Goal: Task Accomplishment & Management: Manage account settings

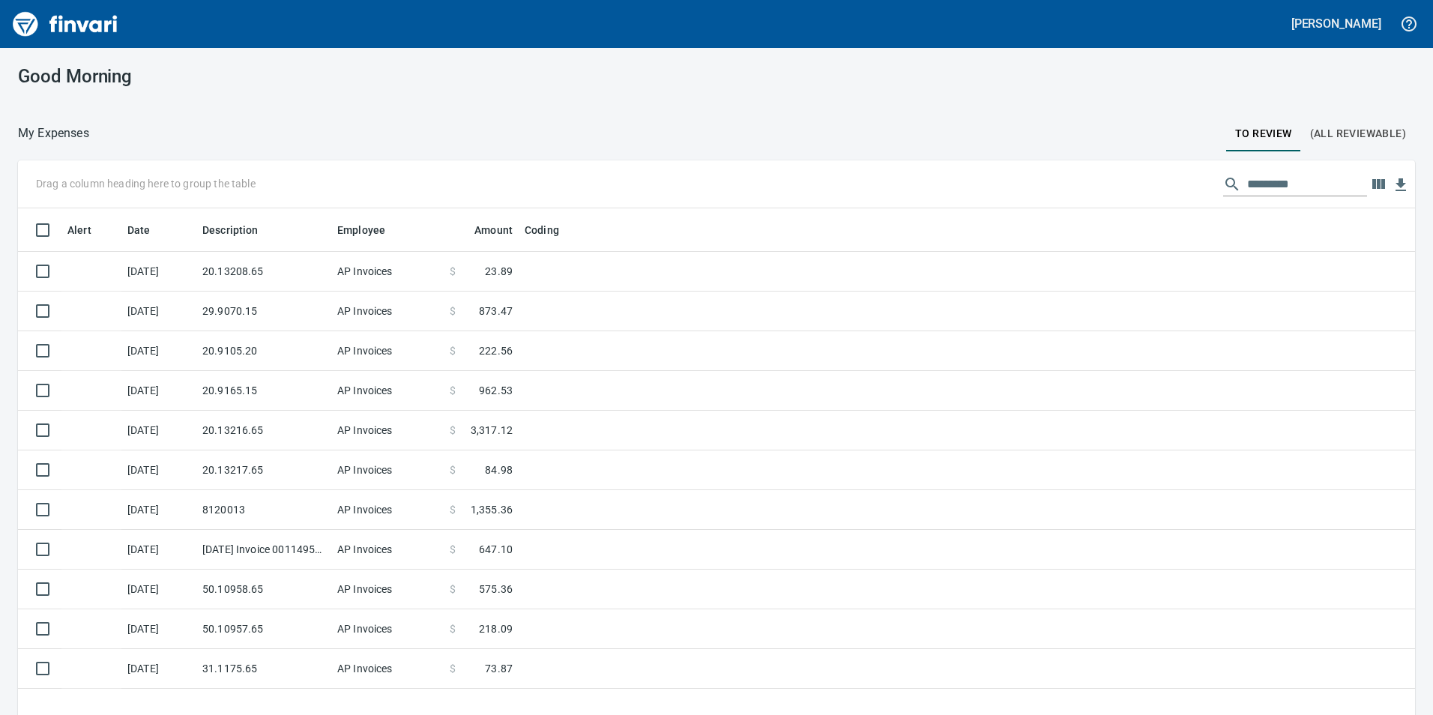
scroll to position [1, 1]
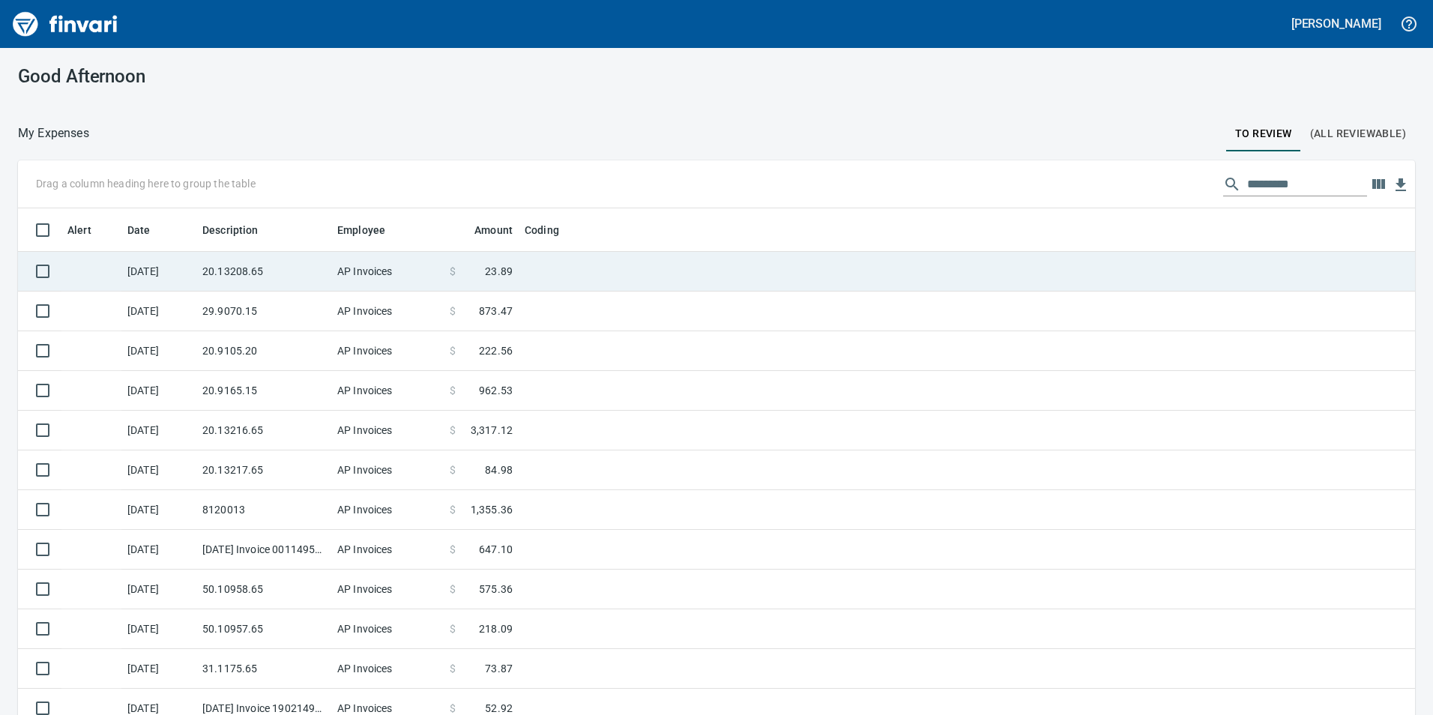
click at [241, 274] on td "20.13208.65" at bounding box center [263, 272] width 135 height 40
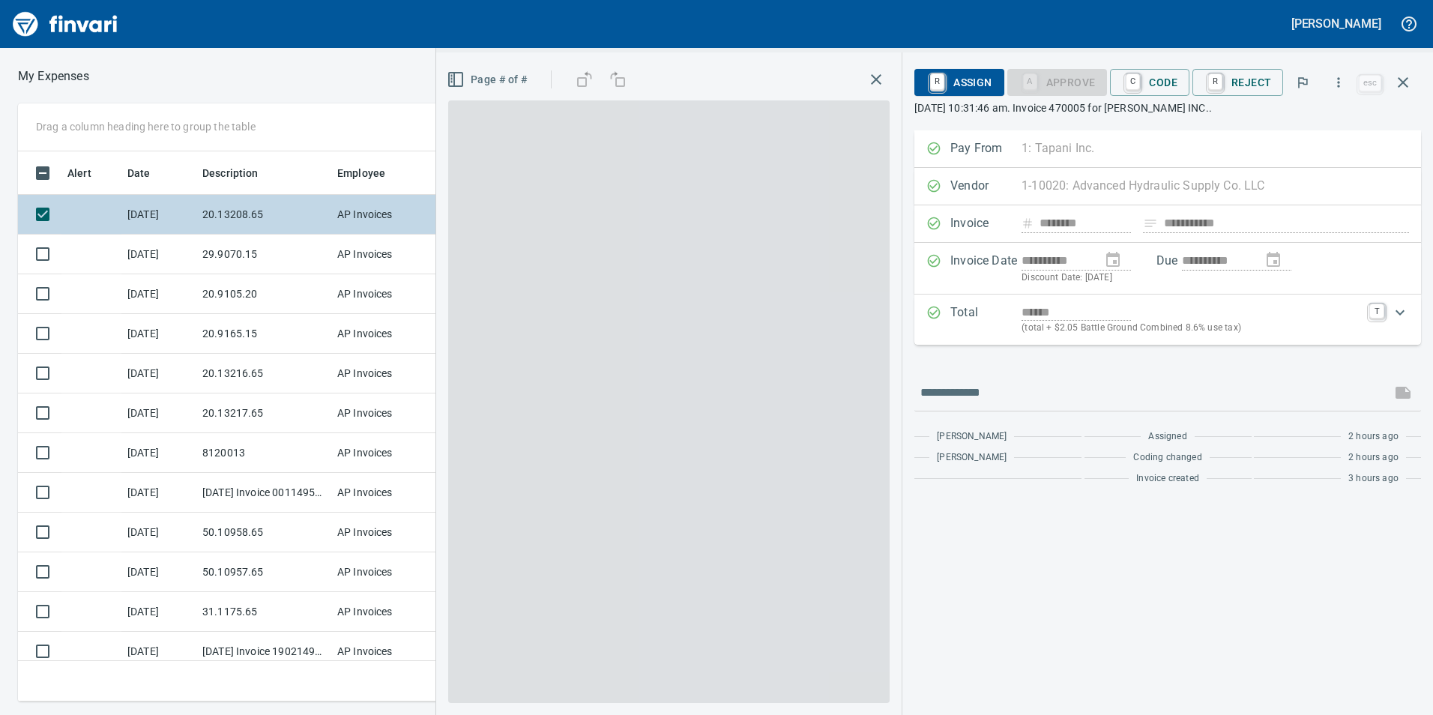
scroll to position [539, 1000]
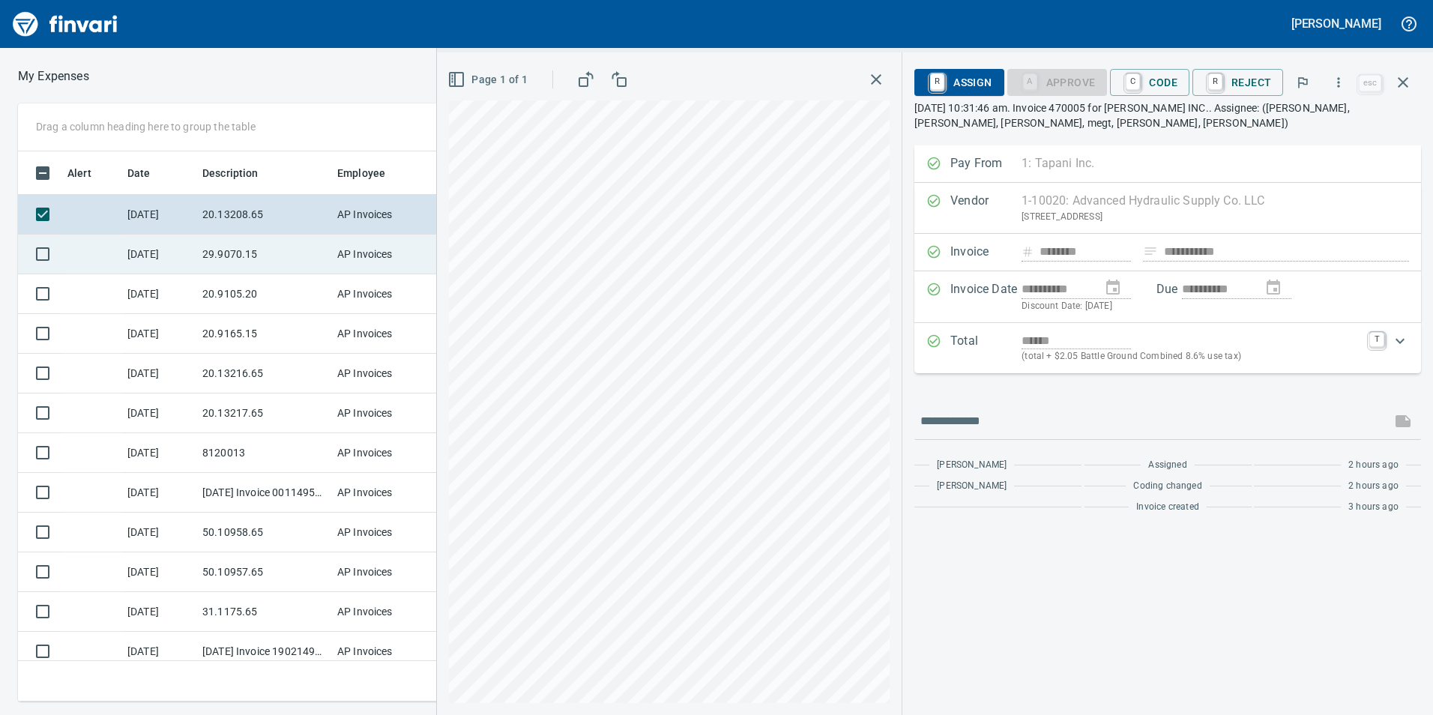
click at [232, 260] on td "29.9070.15" at bounding box center [263, 255] width 135 height 40
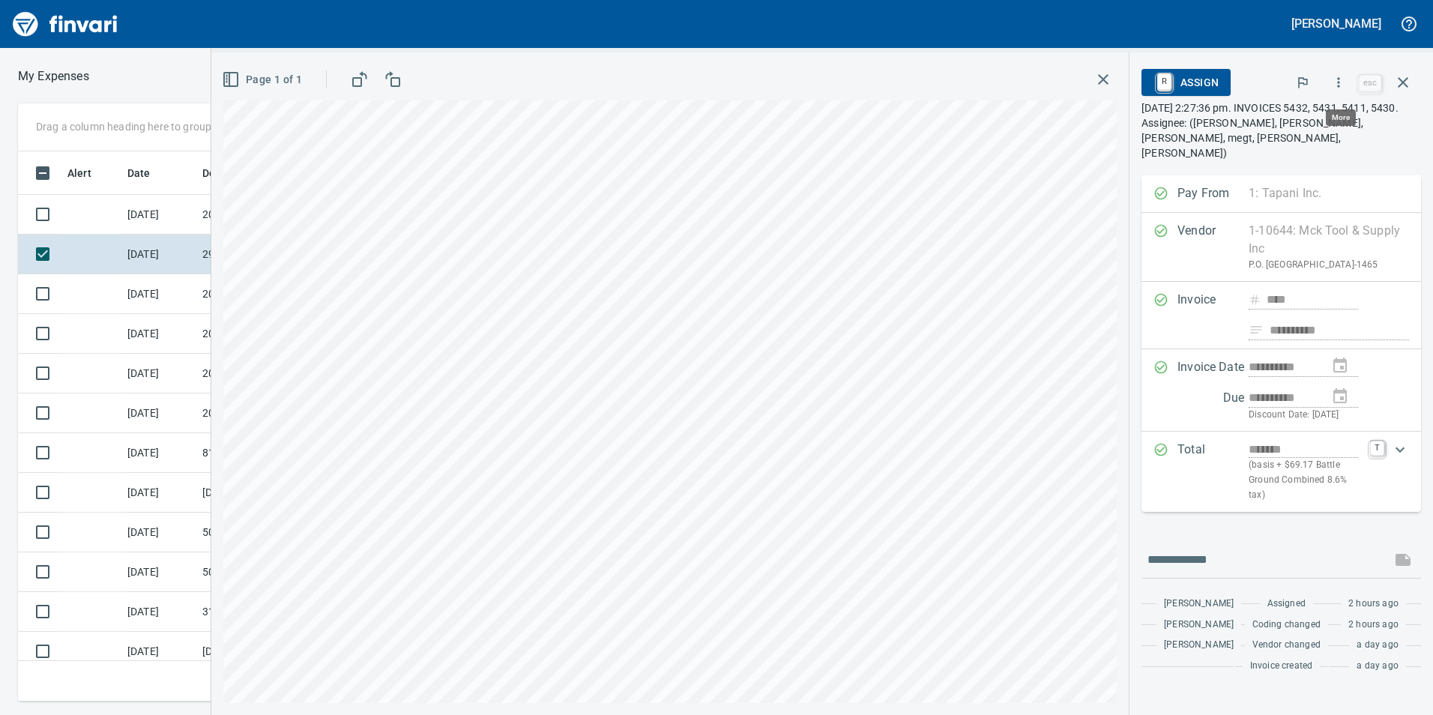
scroll to position [539, 1000]
click at [1346, 85] on icon "button" at bounding box center [1338, 82] width 15 height 15
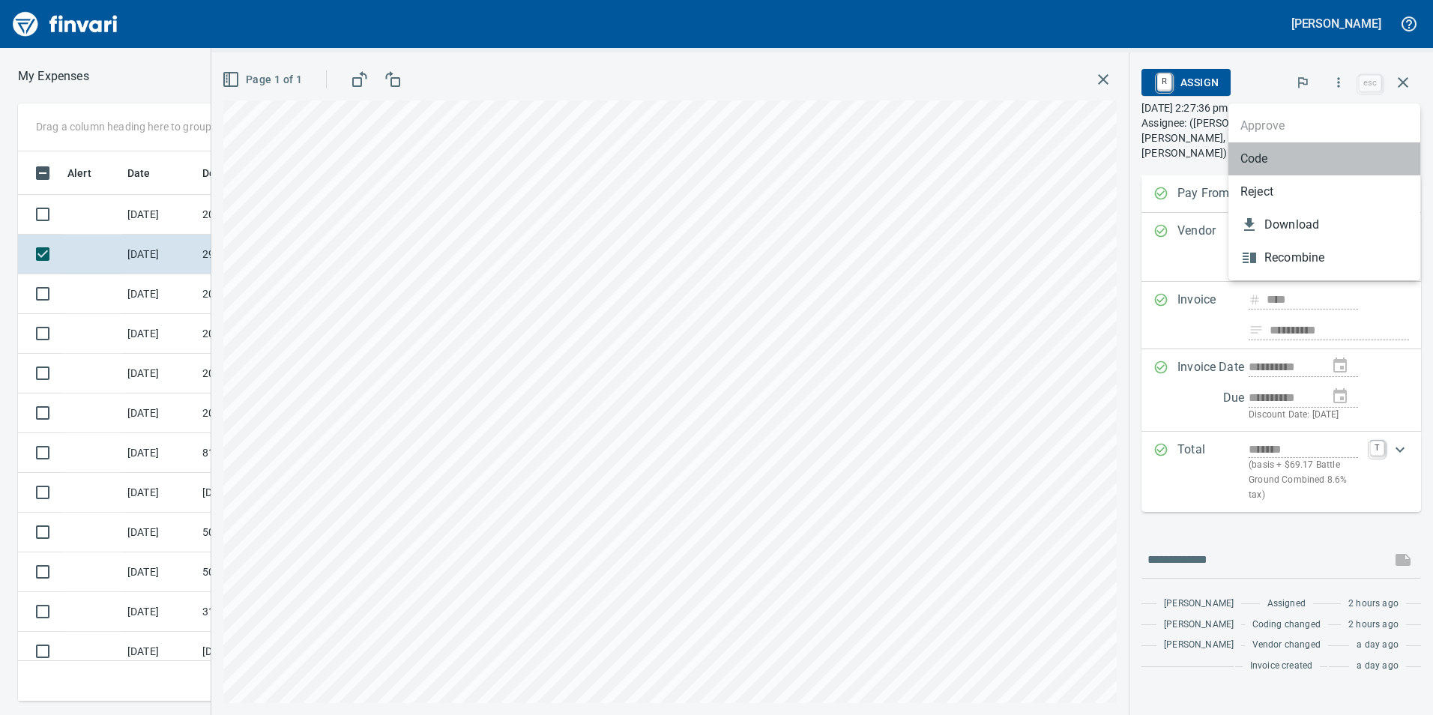
click at [1300, 160] on span "Code" at bounding box center [1324, 159] width 168 height 18
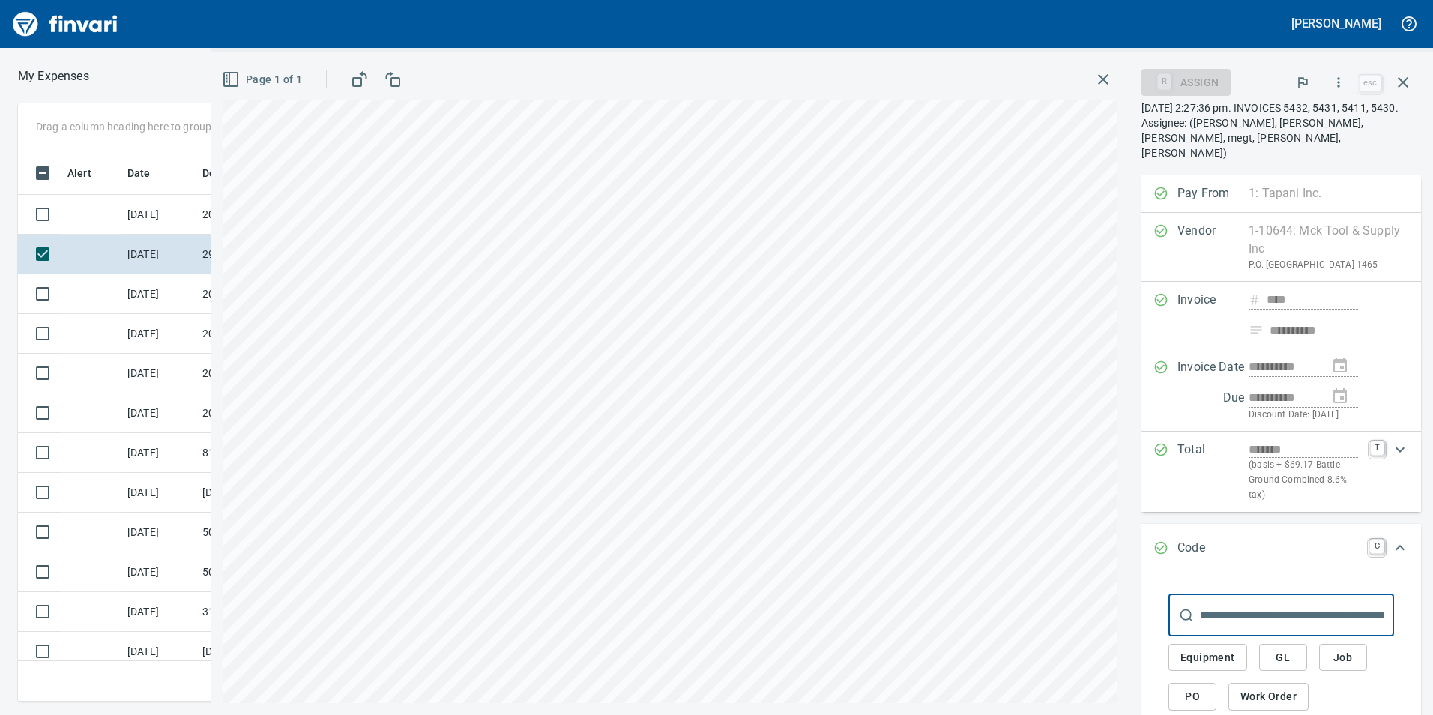
click at [1286, 650] on span "GL" at bounding box center [1283, 657] width 24 height 19
click at [1282, 659] on span "GL" at bounding box center [1283, 657] width 24 height 19
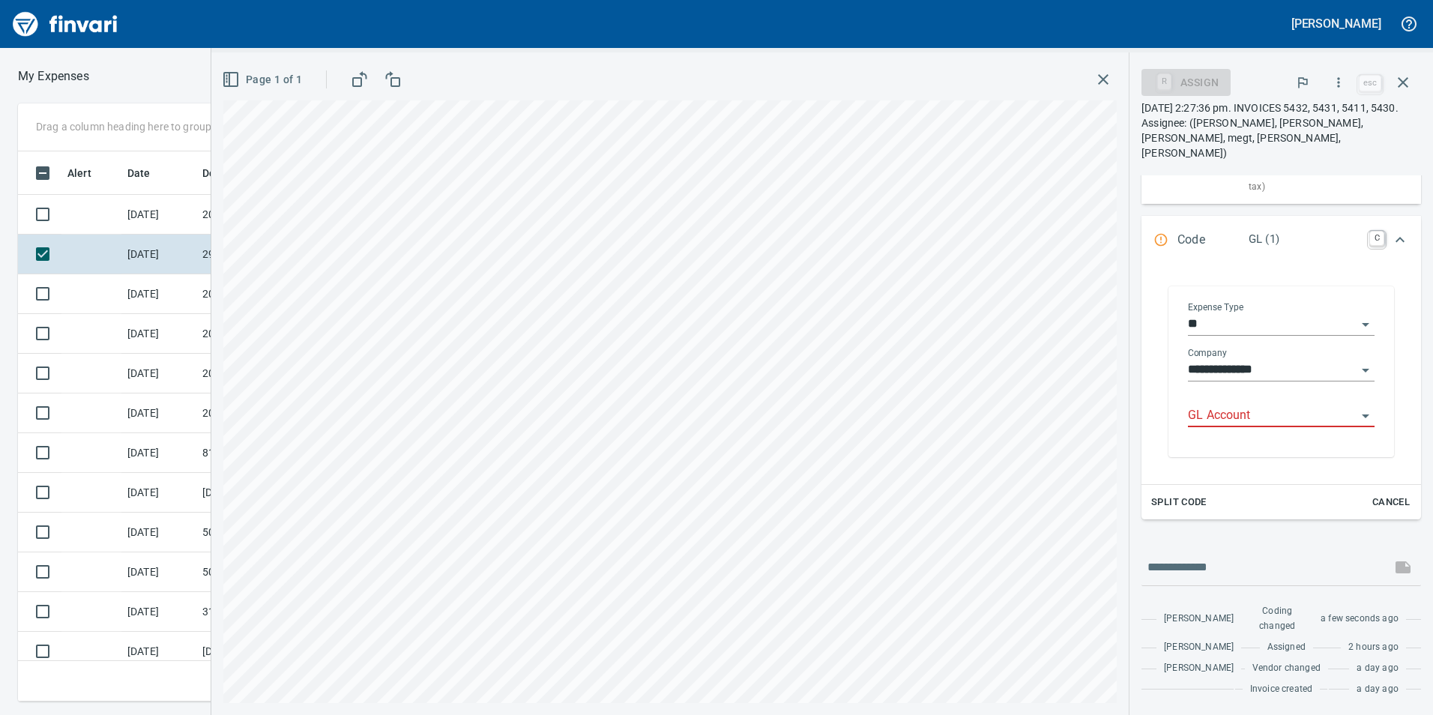
click at [1221, 405] on input "GL Account" at bounding box center [1272, 415] width 169 height 21
click at [1316, 427] on li "6029.65.15: SMTC Qty Tools" at bounding box center [1275, 438] width 175 height 36
type input "**********"
click at [1391, 226] on icon "Expand" at bounding box center [1400, 226] width 18 height 18
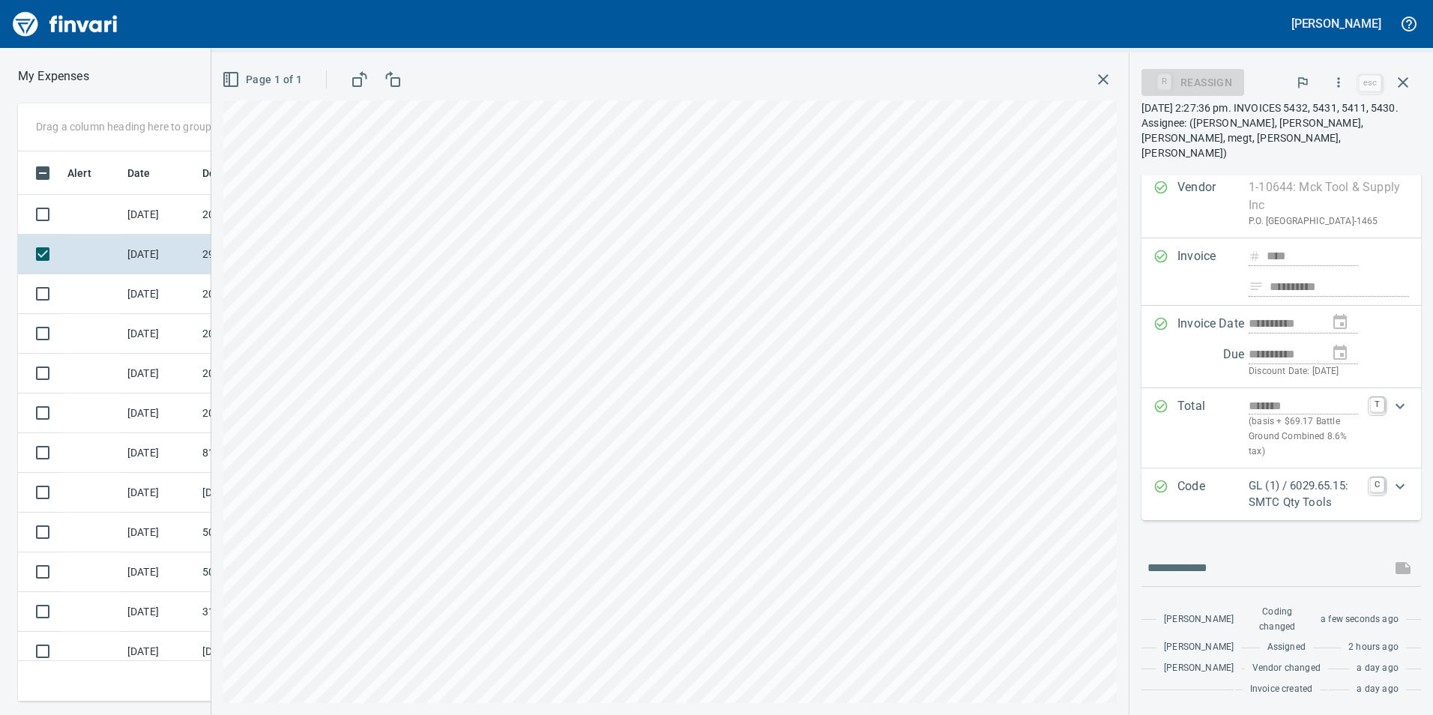
scroll to position [75, 0]
click at [1355, 72] on div at bounding box center [1320, 82] width 69 height 33
click at [1332, 82] on icon "button" at bounding box center [1338, 82] width 15 height 15
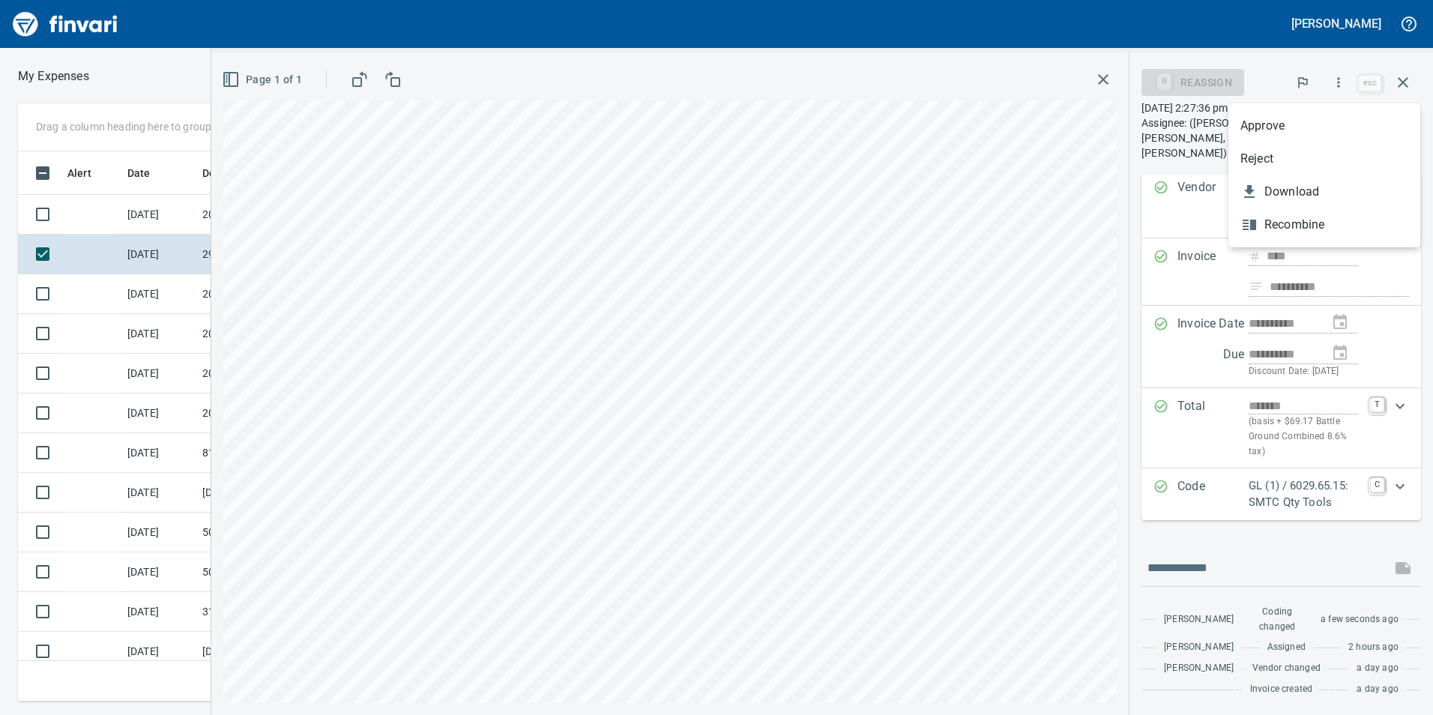
click at [1252, 126] on span "Approve" at bounding box center [1324, 126] width 168 height 18
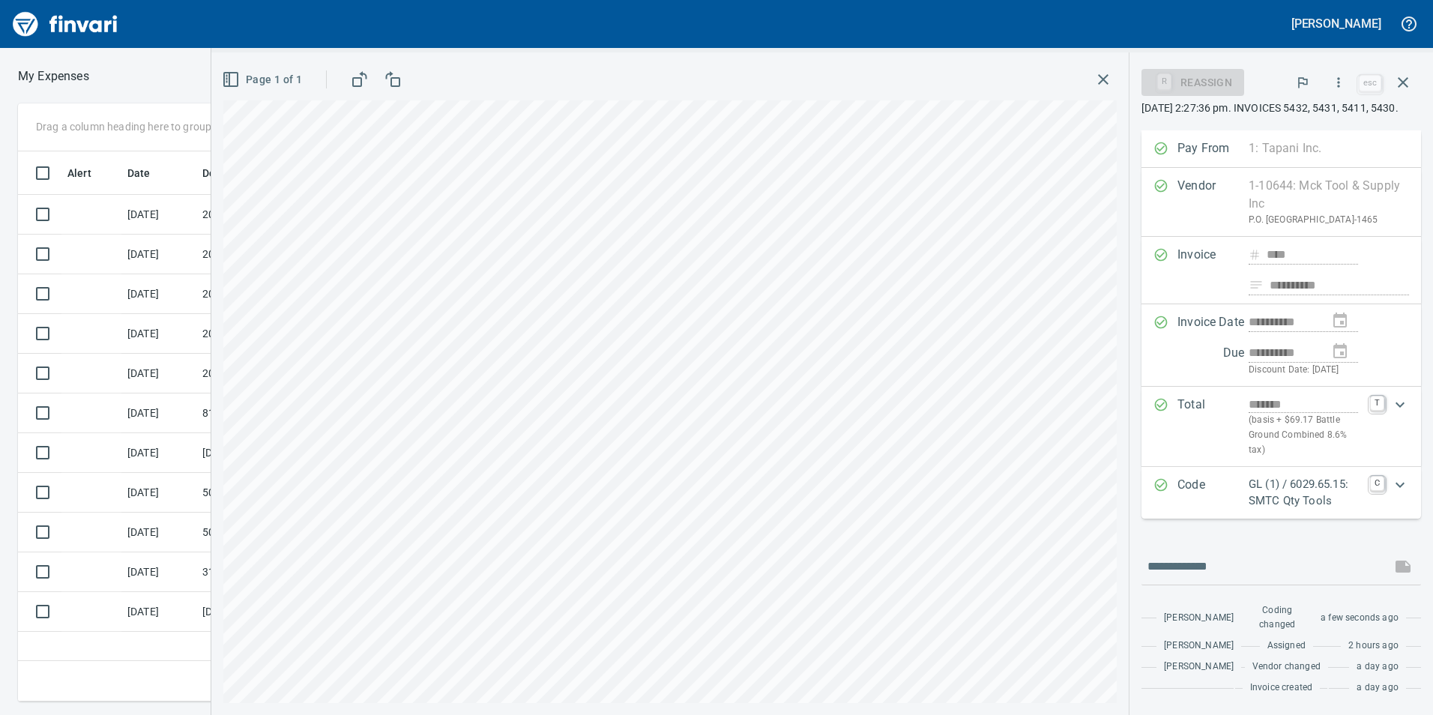
scroll to position [75, 0]
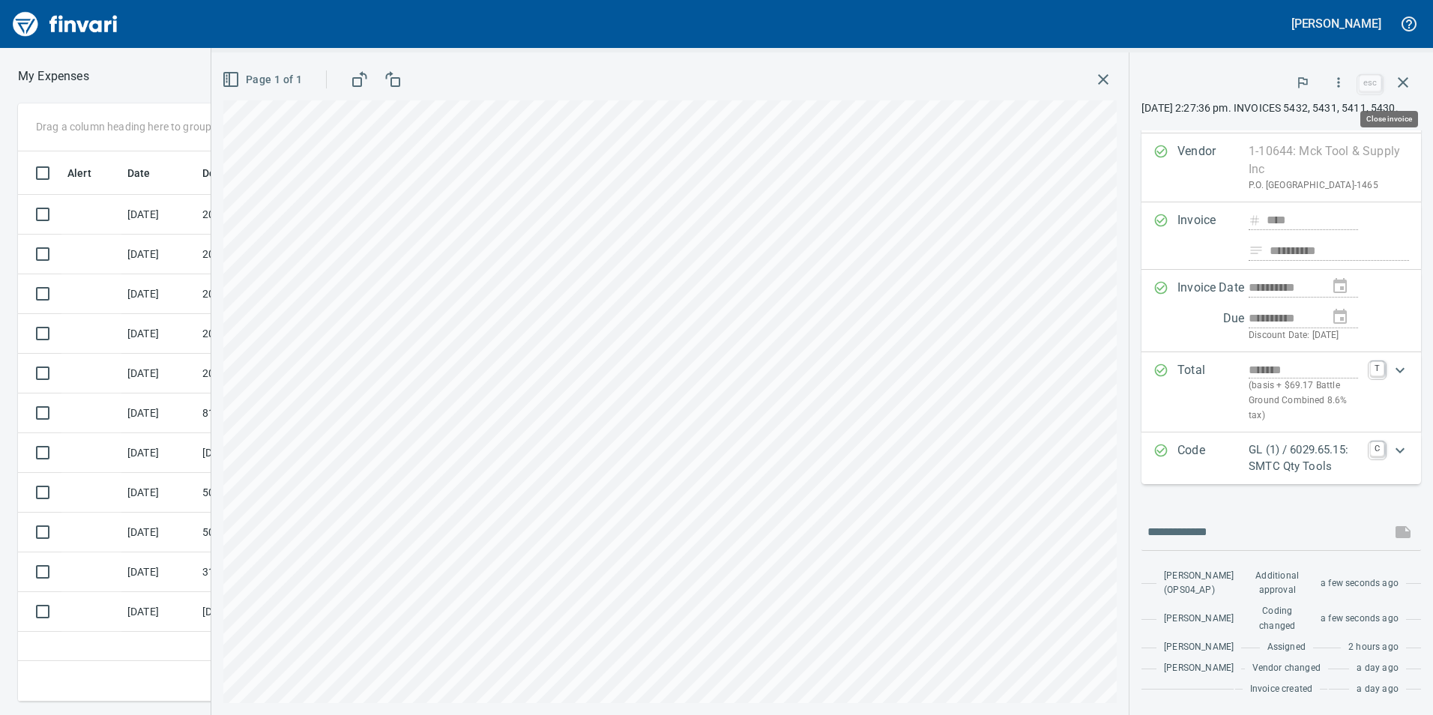
drag, startPoint x: 1401, startPoint y: 89, endPoint x: 1397, endPoint y: 98, distance: 10.1
click at [1402, 88] on icon "button" at bounding box center [1403, 82] width 18 height 18
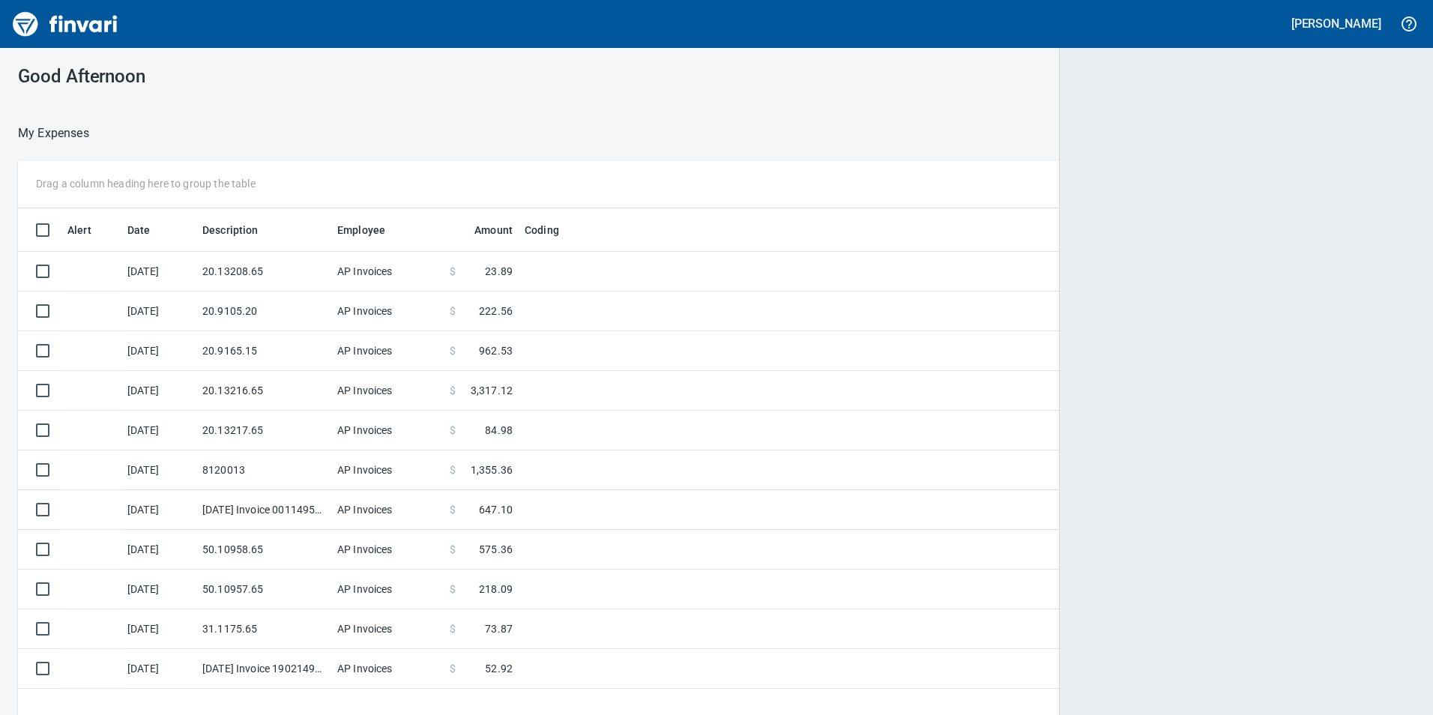
scroll to position [539, 1371]
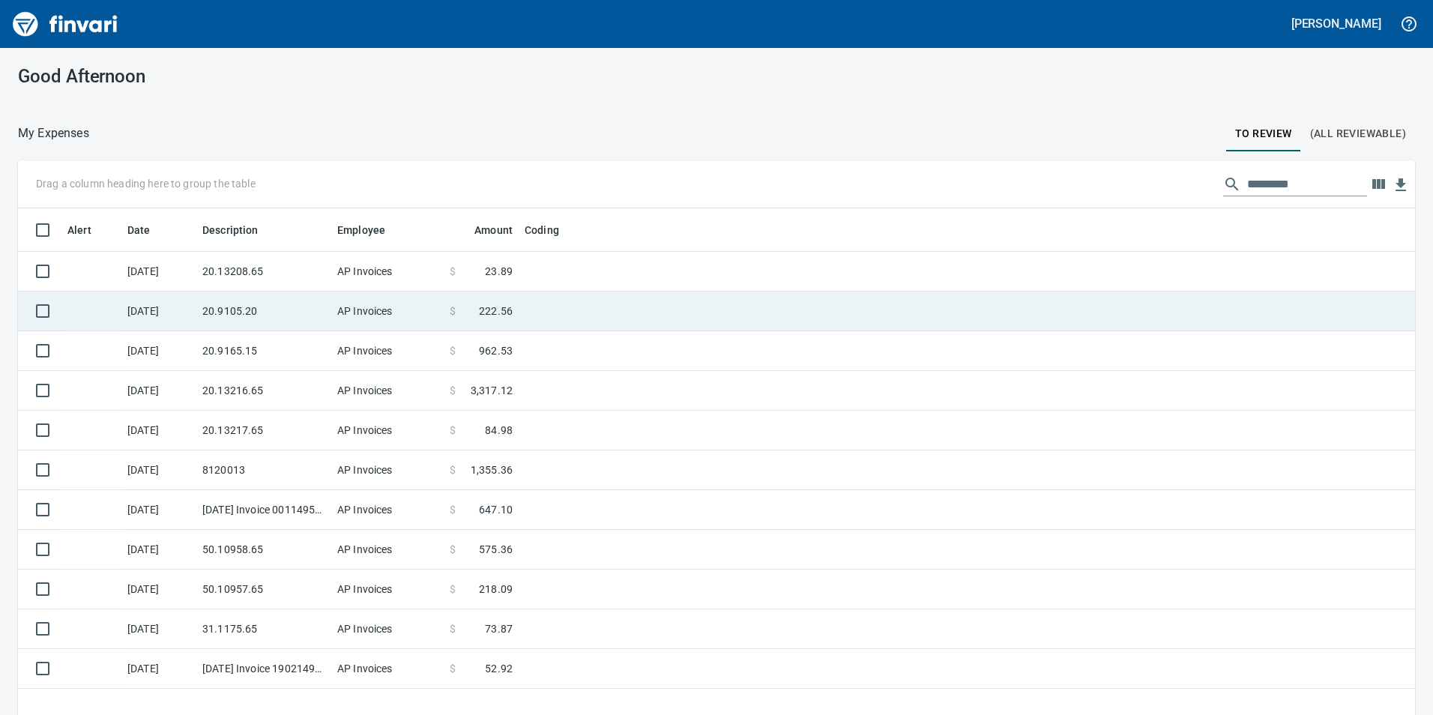
click at [379, 295] on td "AP Invoices" at bounding box center [387, 311] width 112 height 40
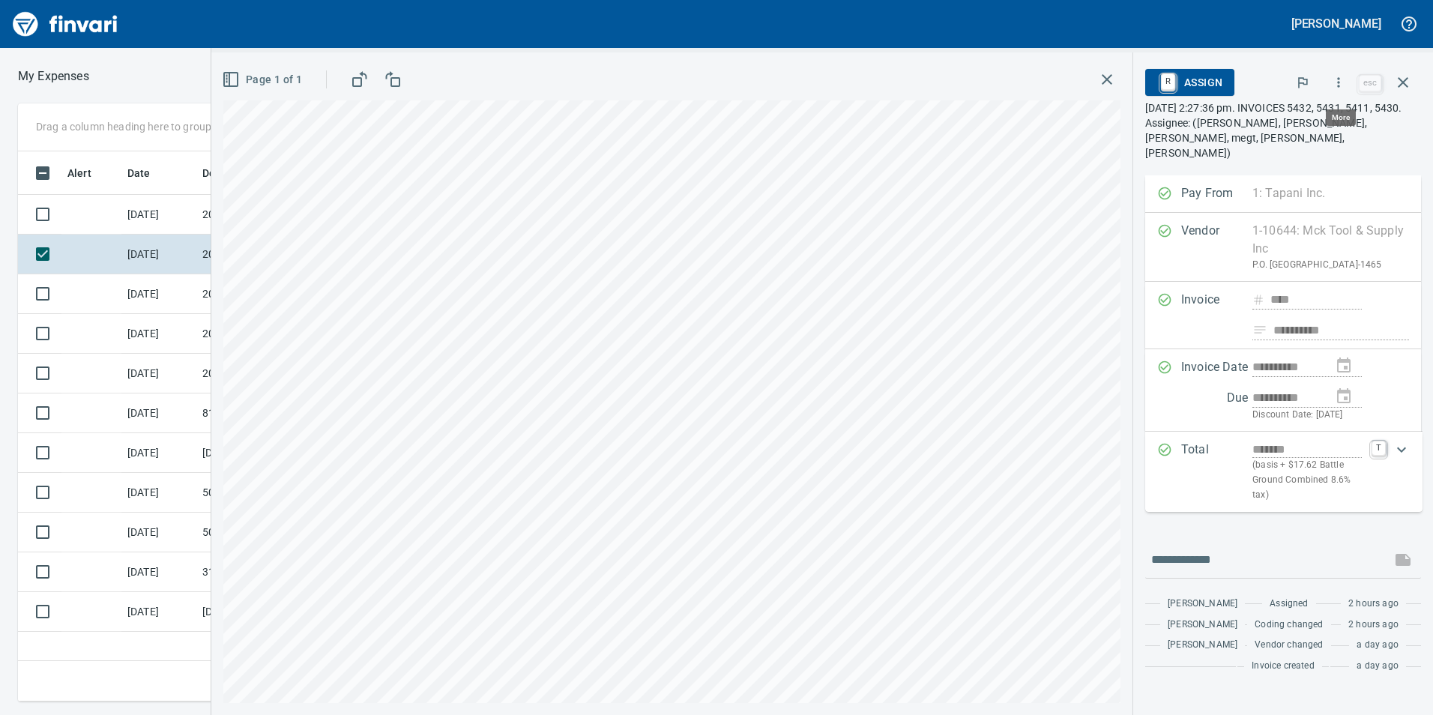
scroll to position [539, 1011]
click at [1334, 81] on icon "button" at bounding box center [1338, 82] width 15 height 15
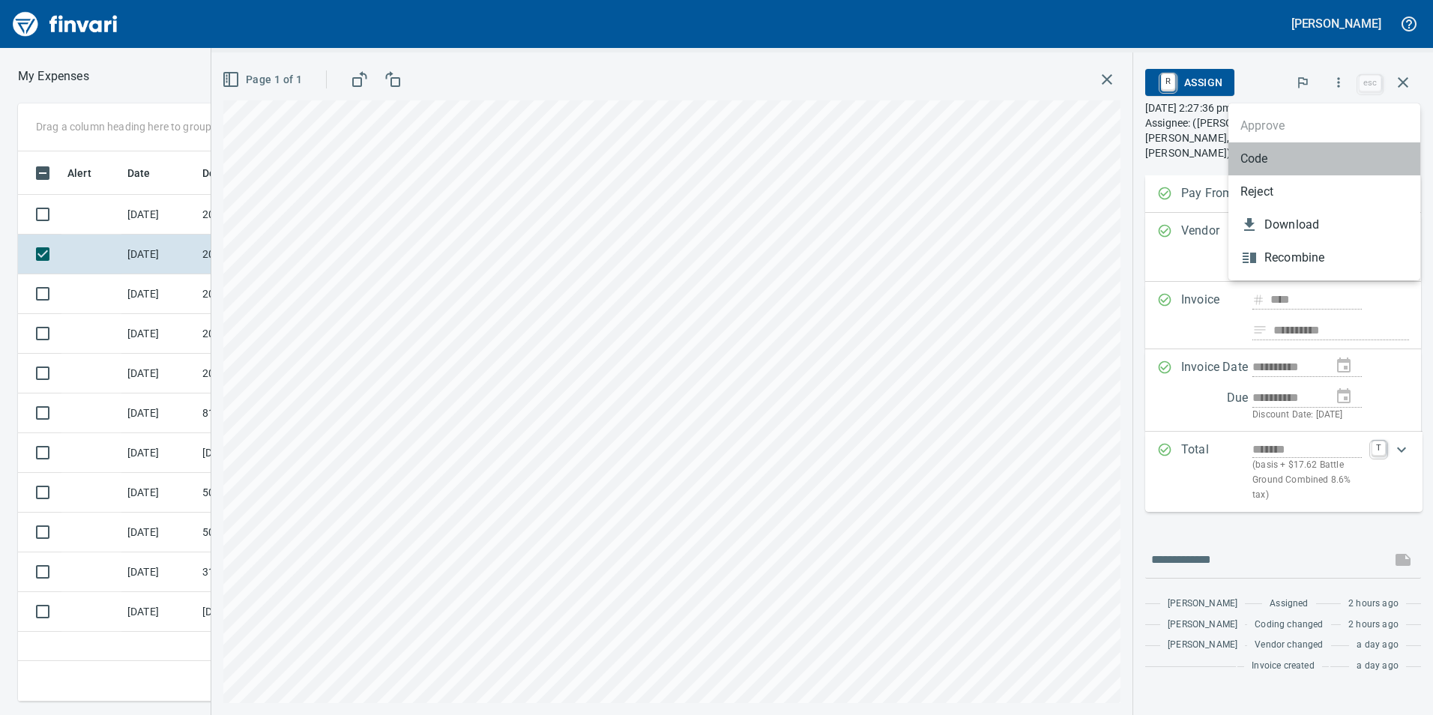
click at [1321, 151] on span "Code" at bounding box center [1324, 159] width 168 height 18
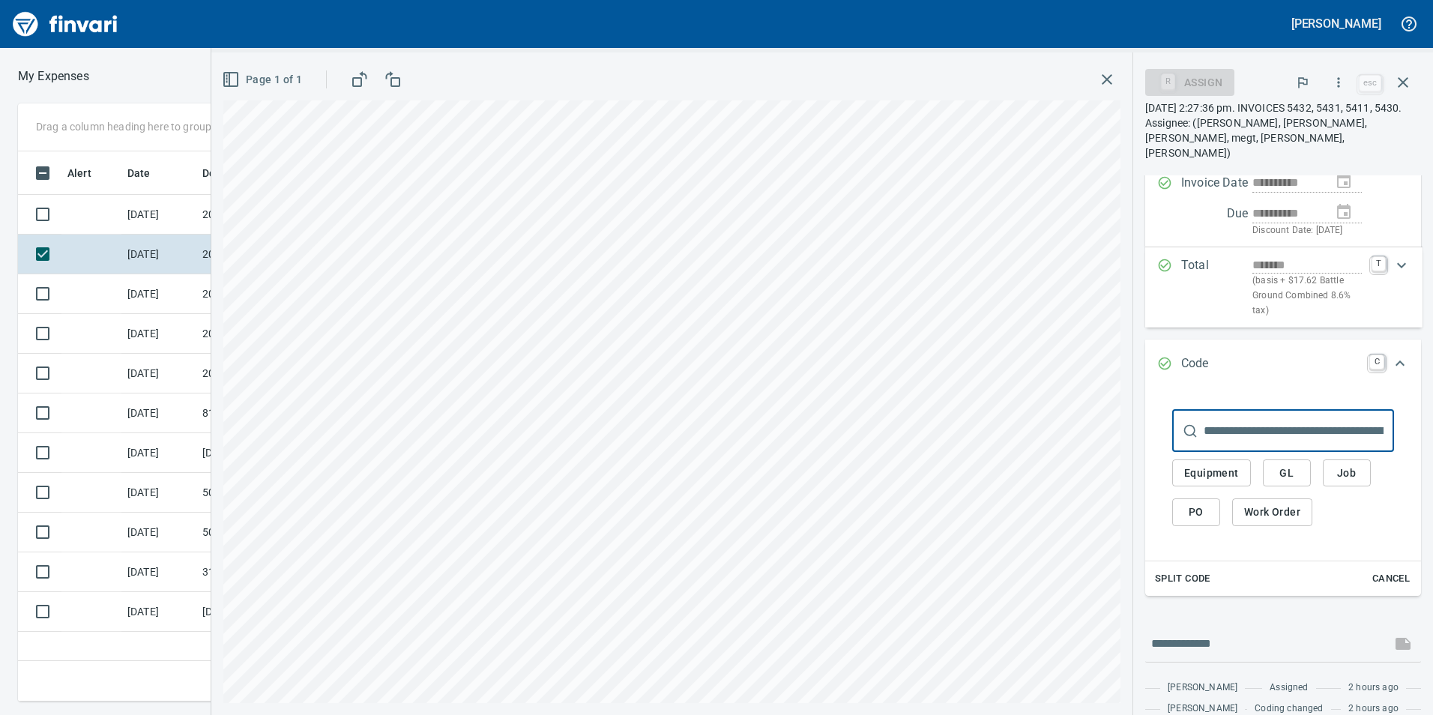
scroll to position [287, 0]
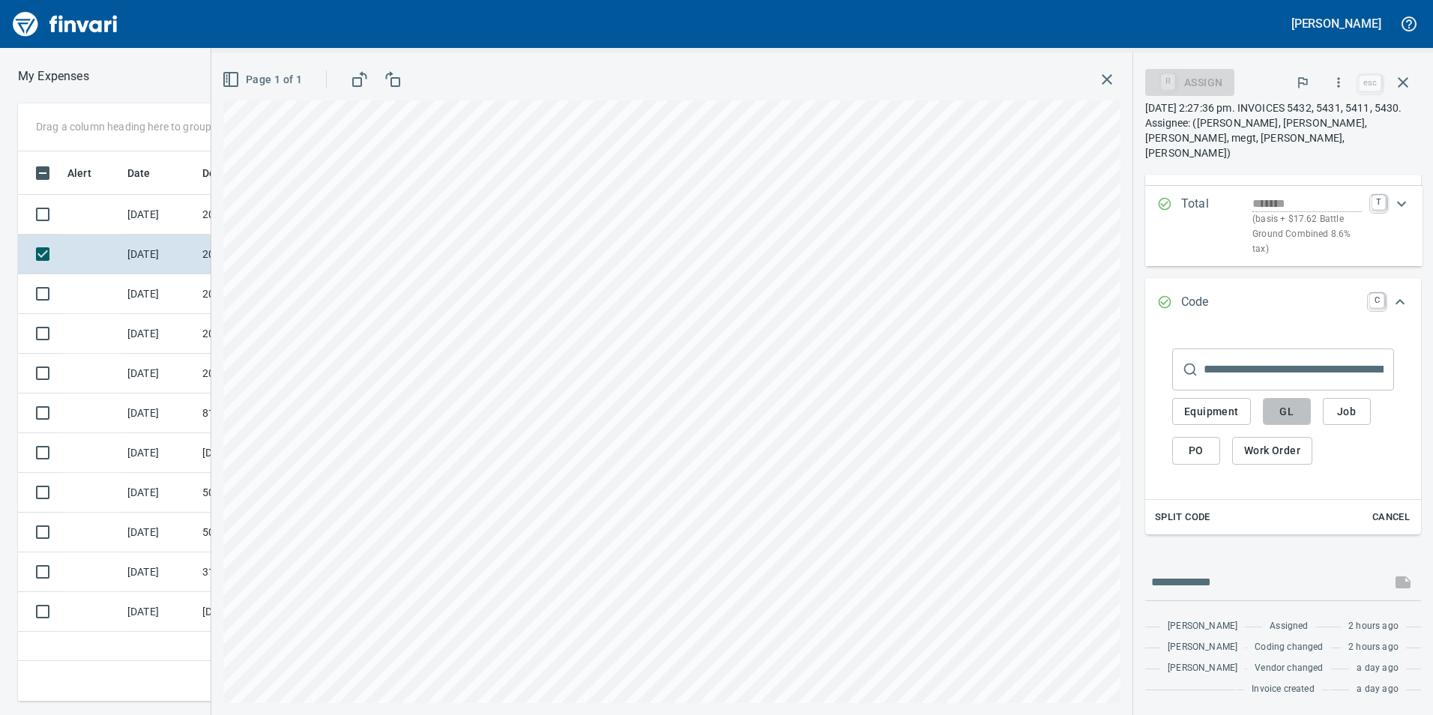
click at [1291, 398] on button "GL" at bounding box center [1287, 412] width 48 height 28
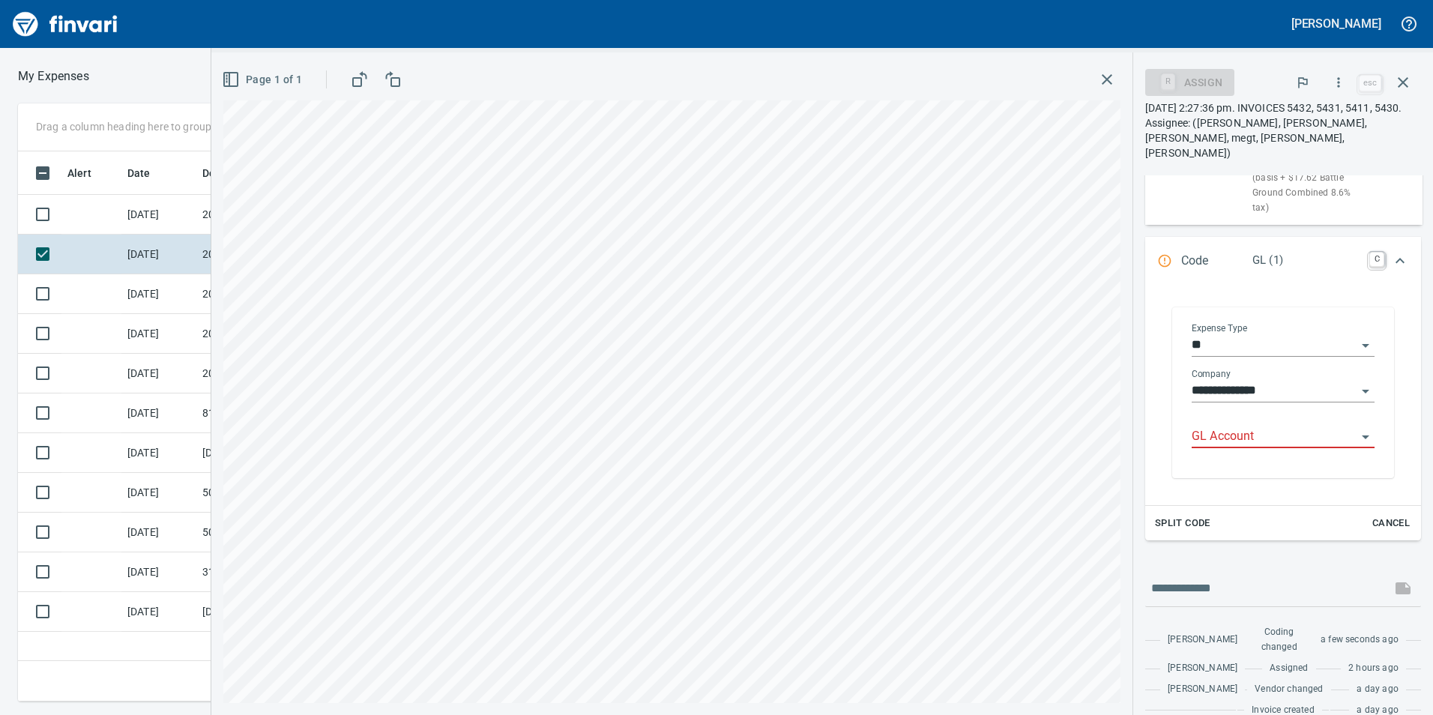
click at [1263, 424] on div "GL Account" at bounding box center [1282, 431] width 183 height 34
drag, startPoint x: 1272, startPoint y: 488, endPoint x: 1292, endPoint y: 518, distance: 36.8
click at [1272, 489] on li "6020.65.20: SMTC Consumables" at bounding box center [1277, 474] width 172 height 36
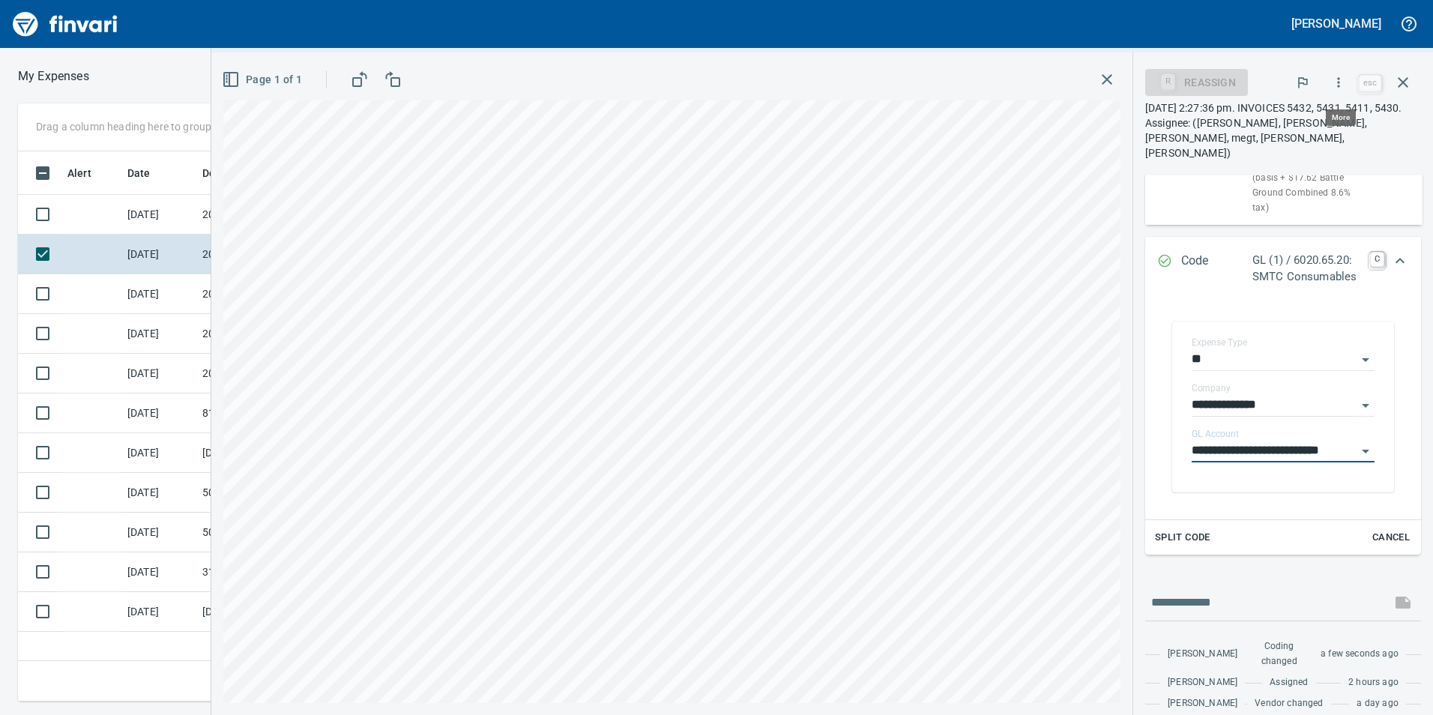
type input "**********"
click at [1344, 81] on icon "button" at bounding box center [1338, 82] width 15 height 15
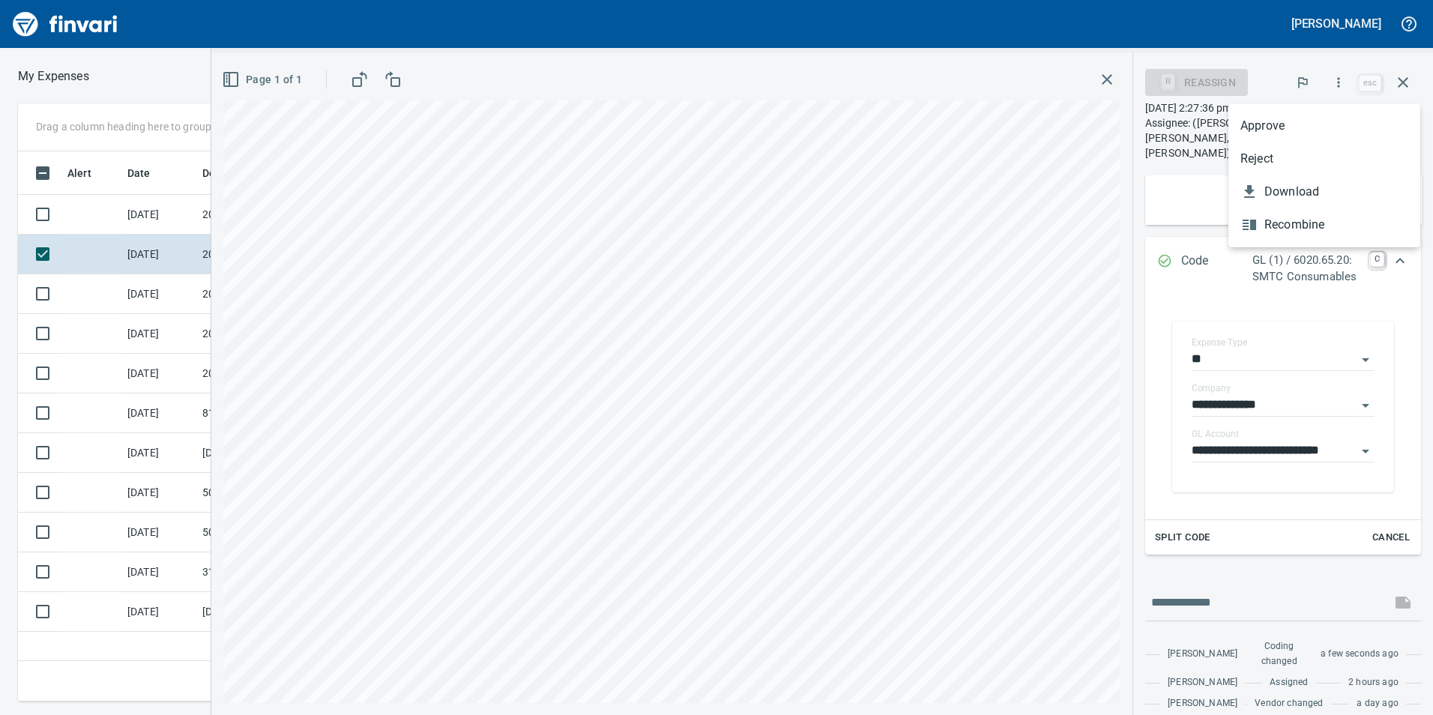
click at [1306, 139] on li "Approve" at bounding box center [1324, 125] width 192 height 33
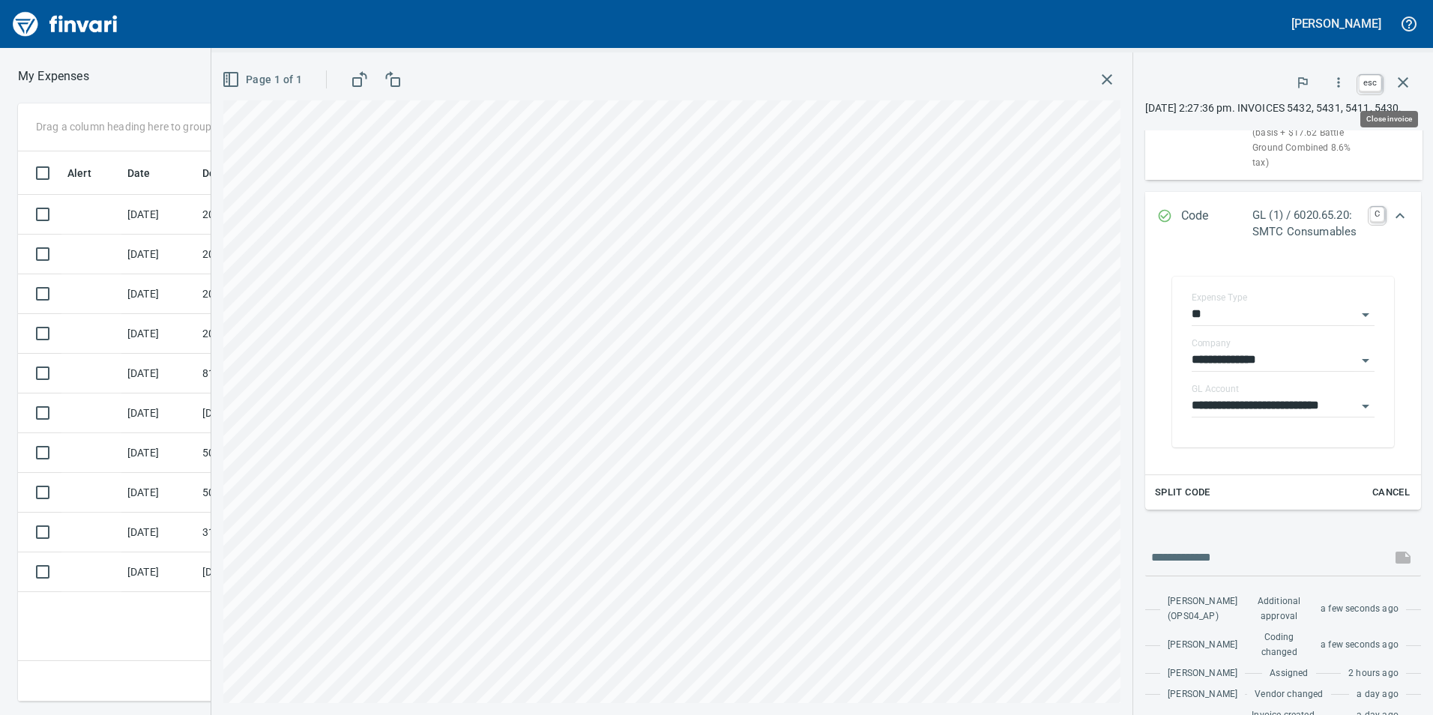
click at [1417, 82] on button "button" at bounding box center [1403, 82] width 36 height 36
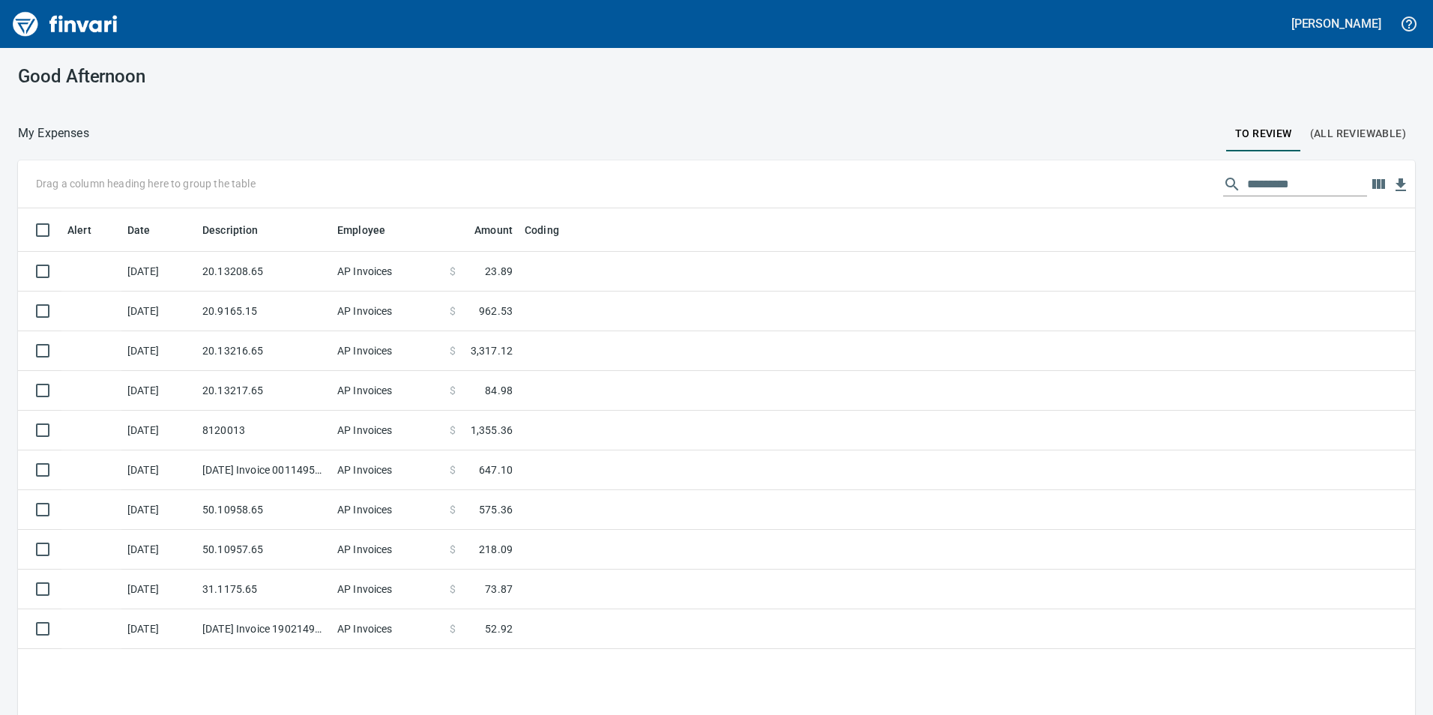
scroll to position [539, 1371]
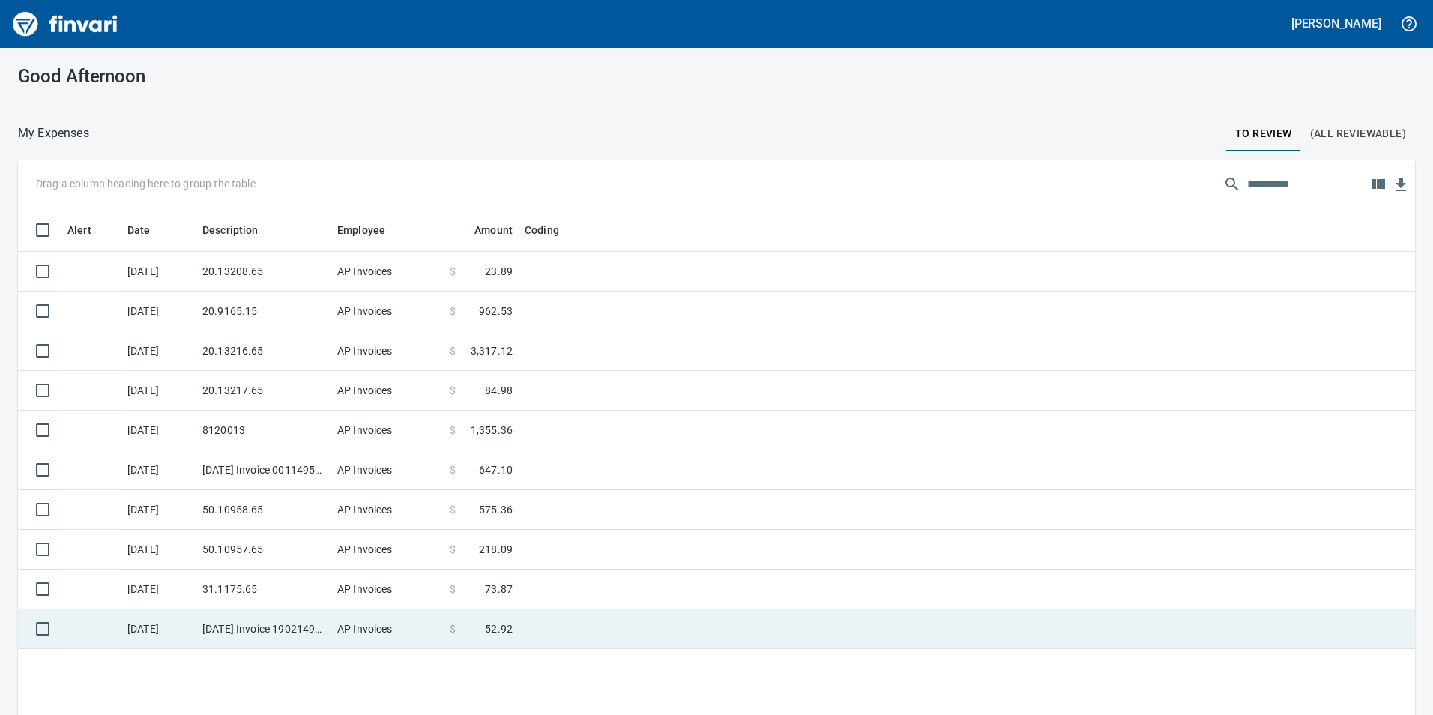
click at [274, 615] on td "[DATE] Invoice 190214993-00 from Tacoma Screw Products Inc (1-10999)" at bounding box center [263, 629] width 135 height 40
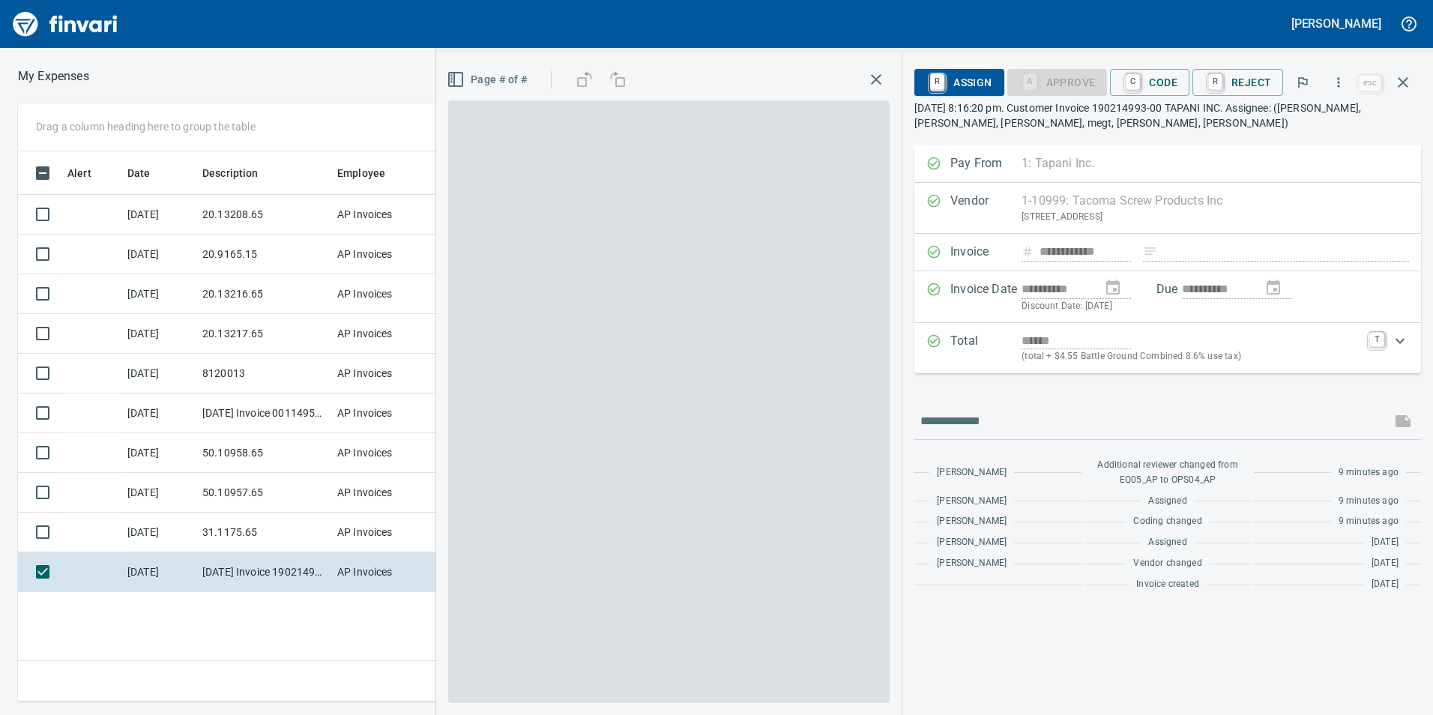
scroll to position [539, 1011]
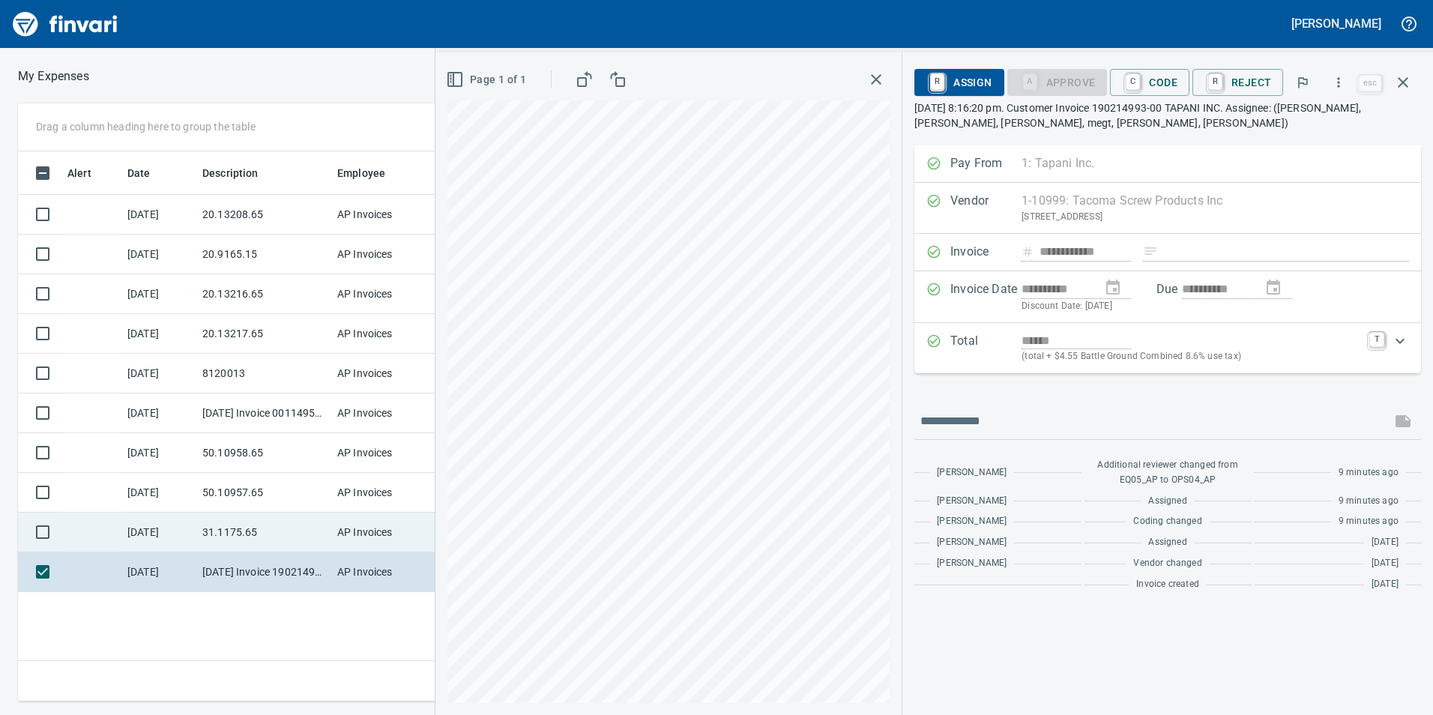
click at [204, 547] on td "31.1175.65" at bounding box center [263, 532] width 135 height 40
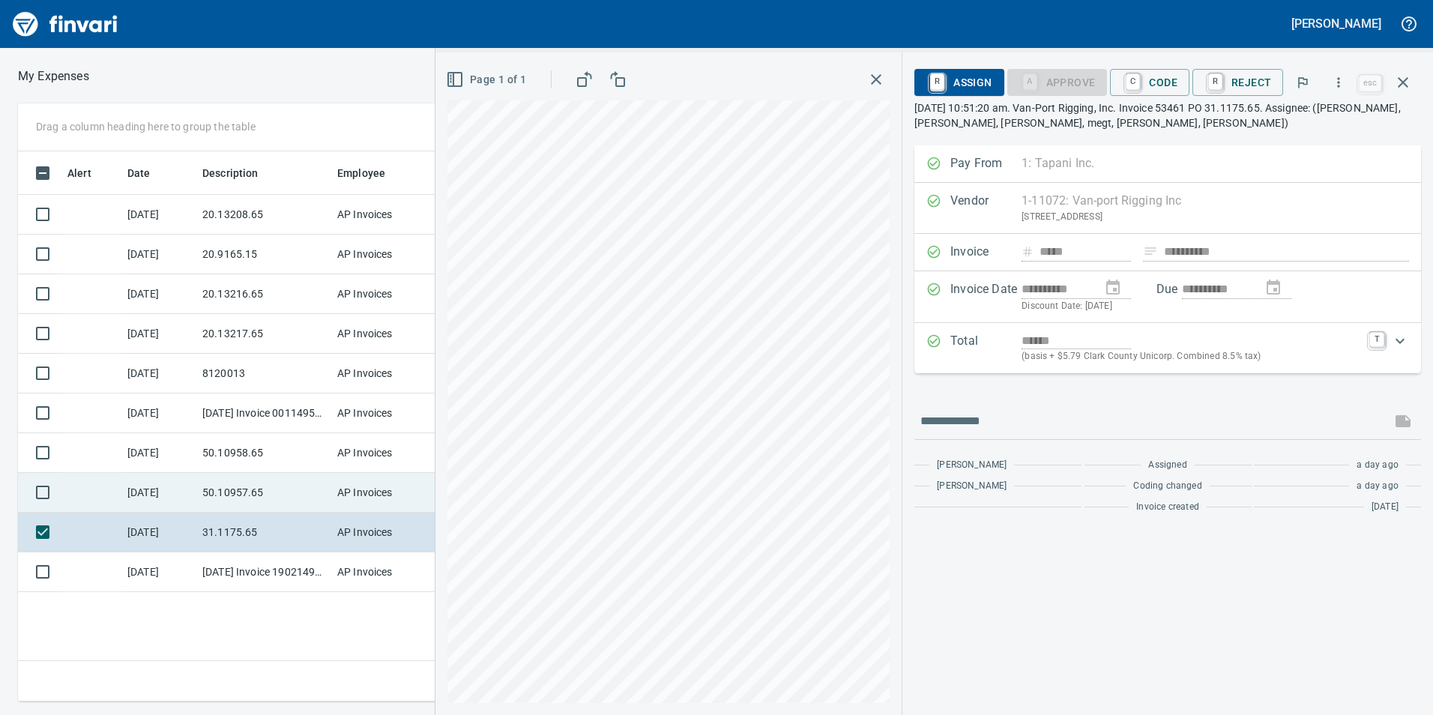
click at [224, 495] on td "50.10957.65" at bounding box center [263, 493] width 135 height 40
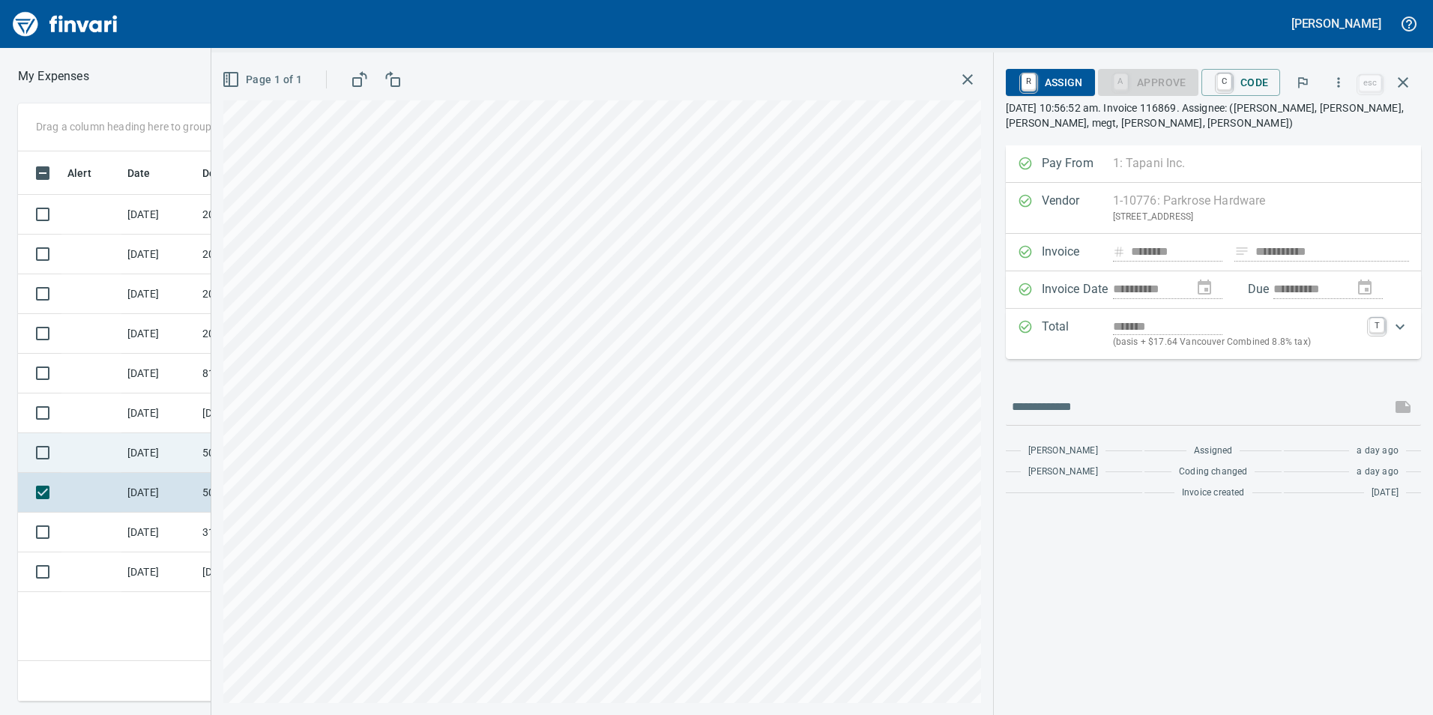
click at [197, 452] on td "50.10958.65" at bounding box center [263, 453] width 135 height 40
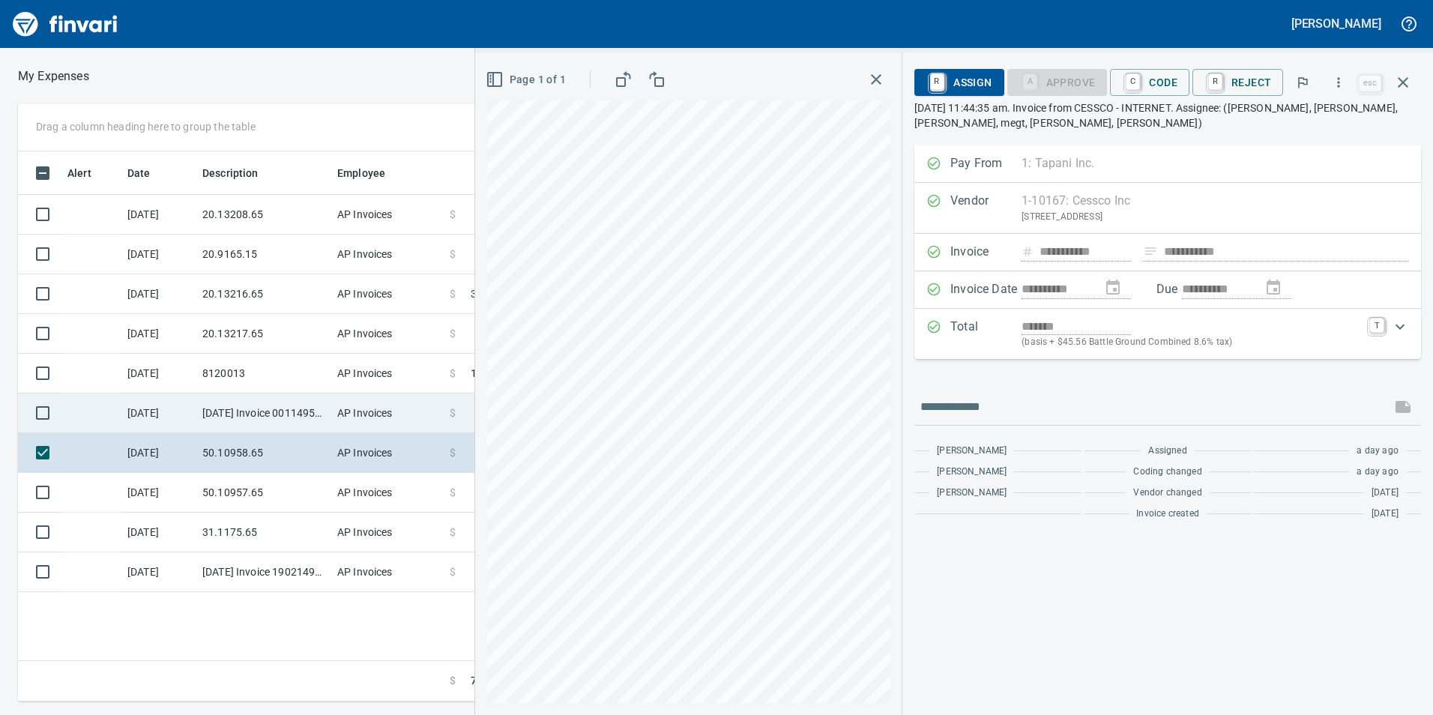
click at [214, 411] on td "[DATE] Invoice 001149500-0 from Cessco Inc (1-10167)" at bounding box center [263, 413] width 135 height 40
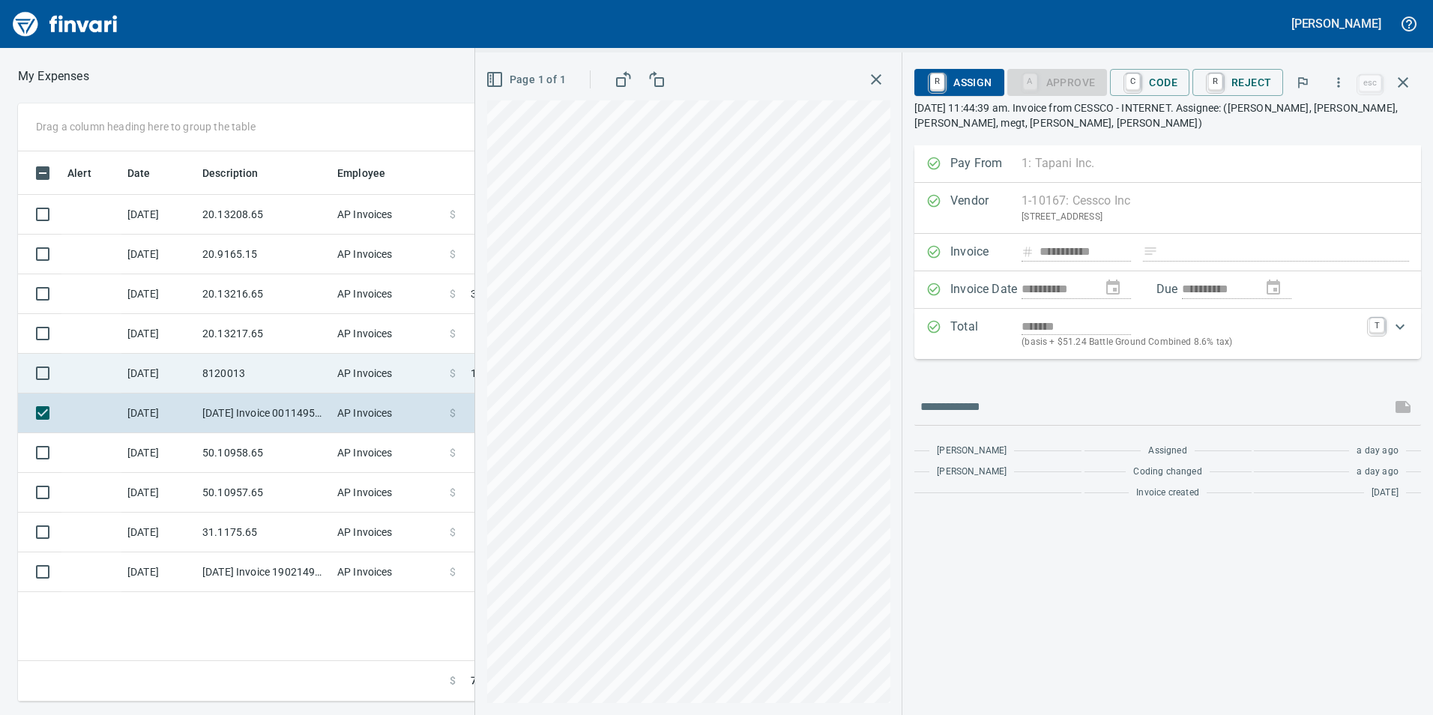
click at [213, 369] on td "8120013" at bounding box center [263, 374] width 135 height 40
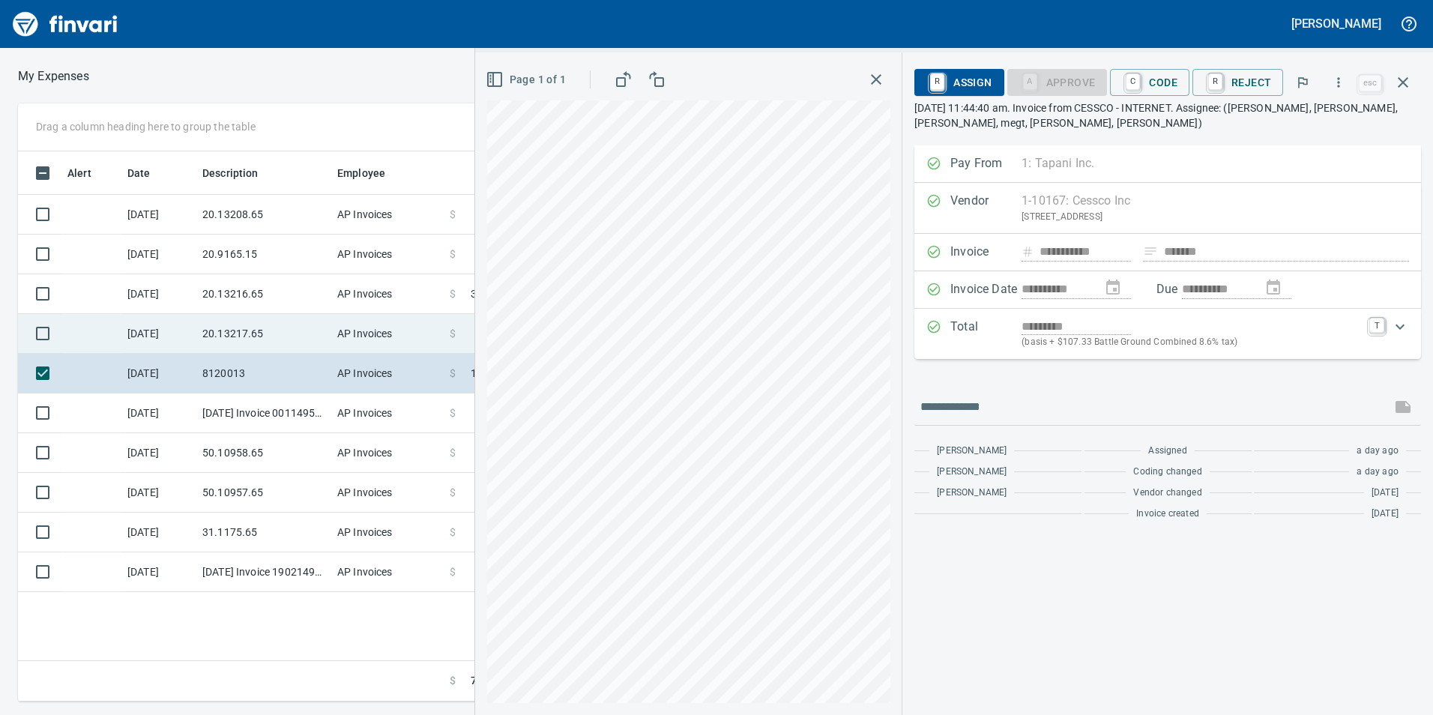
click at [221, 333] on td "20.13217.65" at bounding box center [263, 334] width 135 height 40
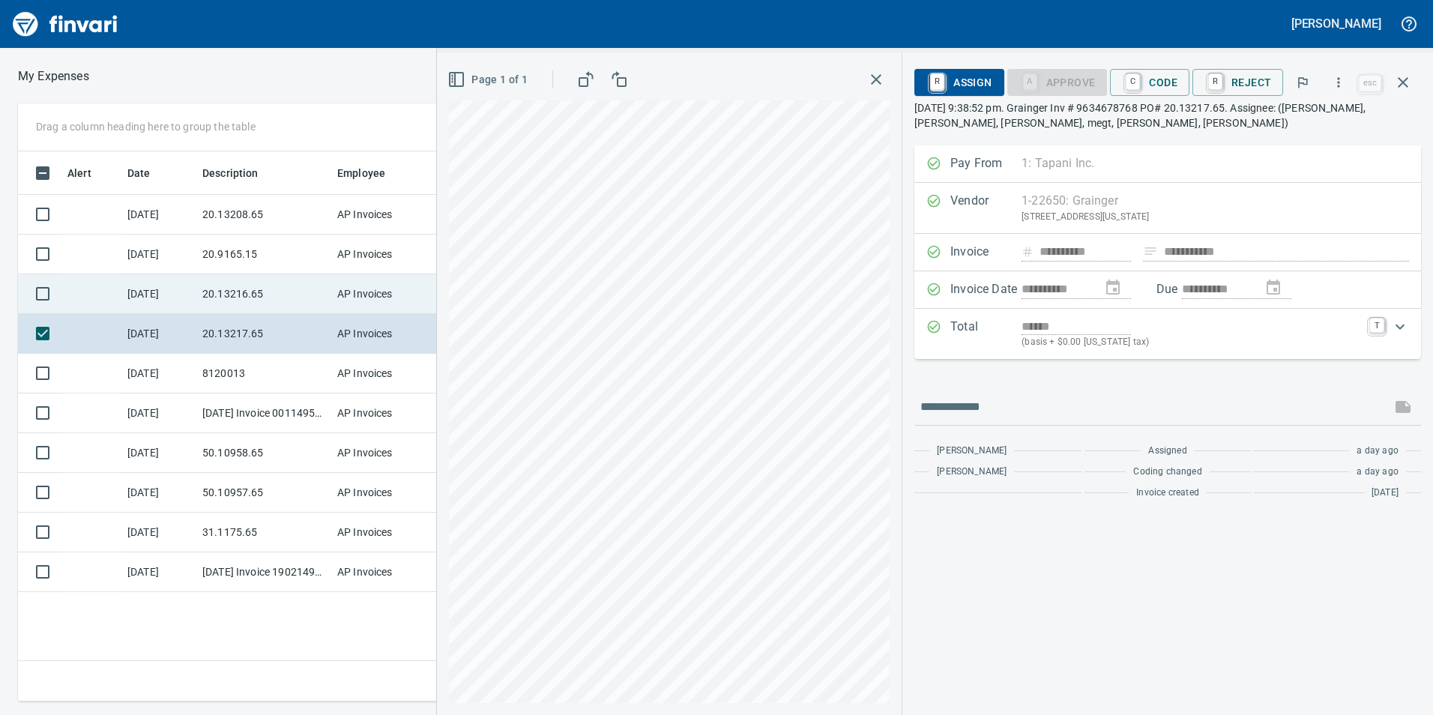
click at [232, 297] on td "20.13216.65" at bounding box center [263, 294] width 135 height 40
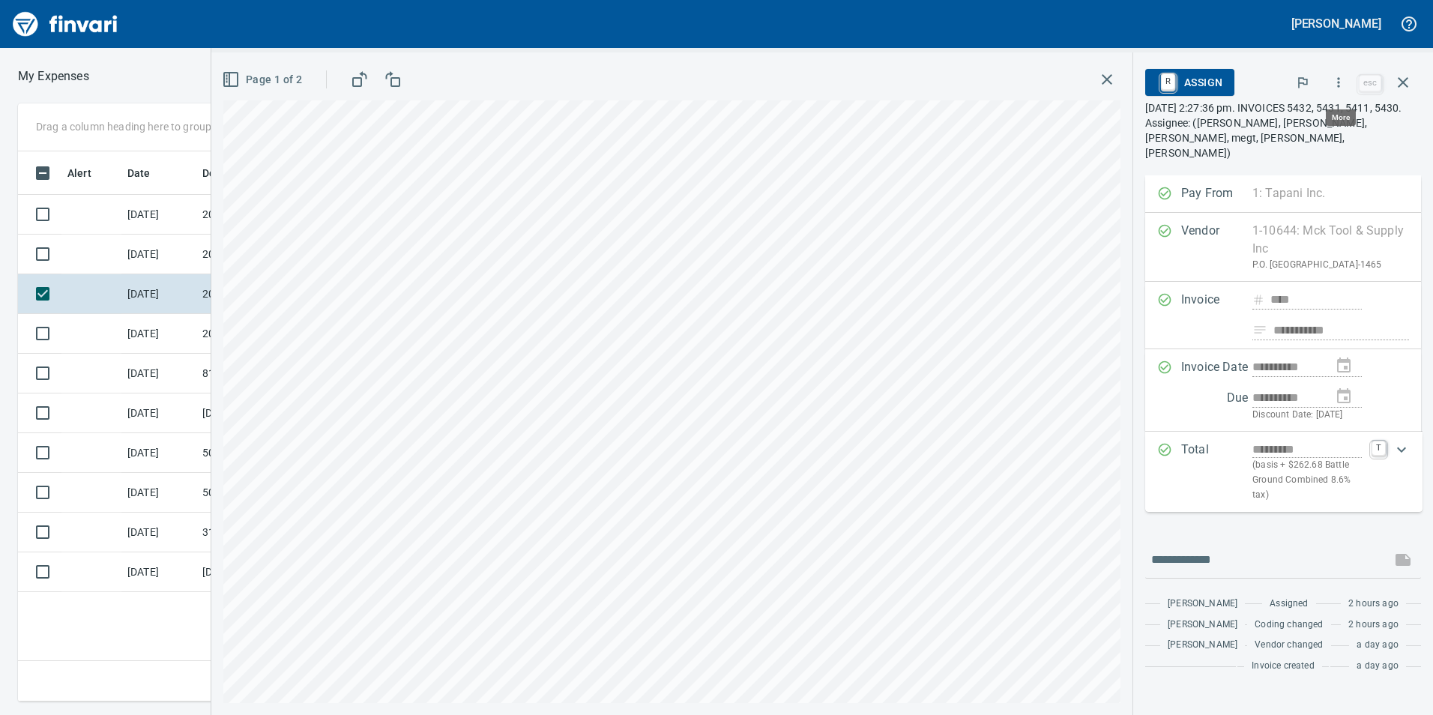
scroll to position [539, 1011]
click at [224, 79] on rect "button" at bounding box center [230, 79] width 13 height 13
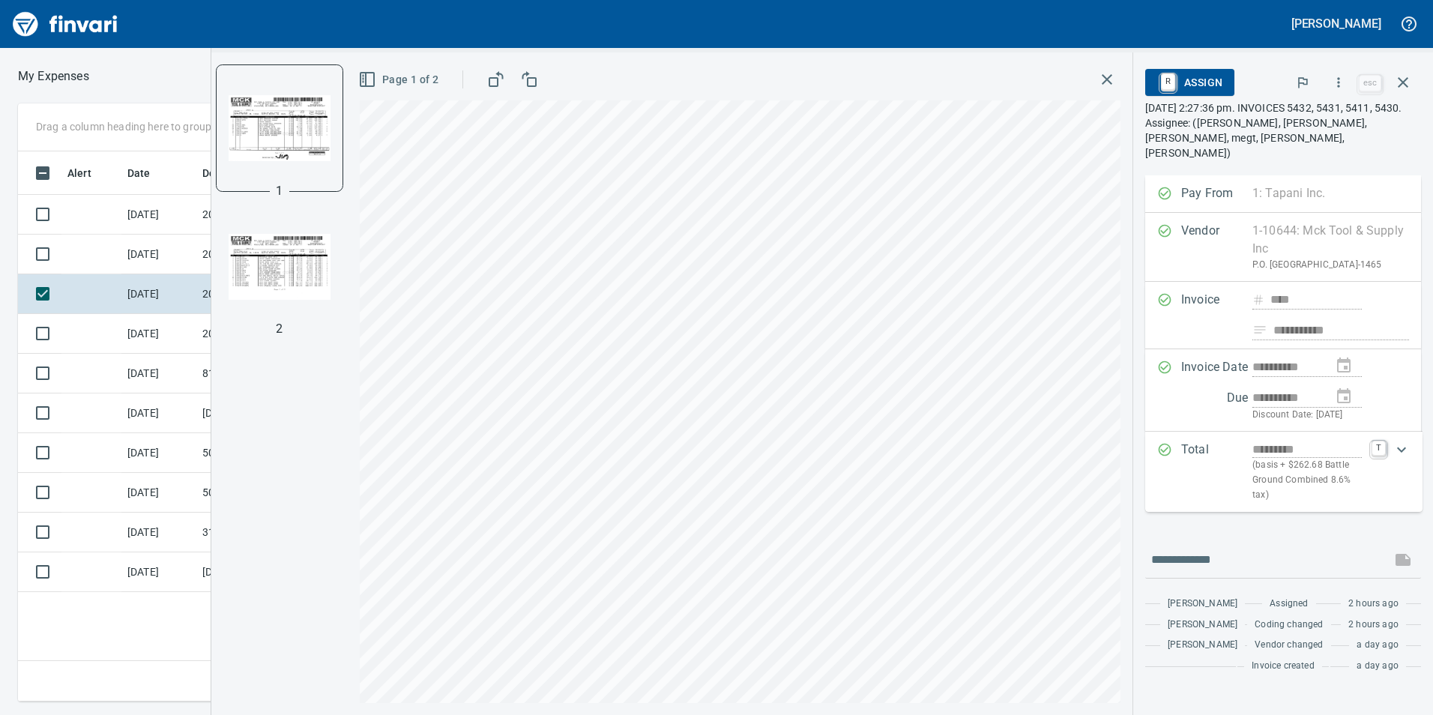
click at [266, 141] on img "button" at bounding box center [280, 128] width 102 height 102
click at [276, 231] on img "button" at bounding box center [280, 267] width 102 height 102
click at [1344, 78] on icon "button" at bounding box center [1338, 82] width 15 height 15
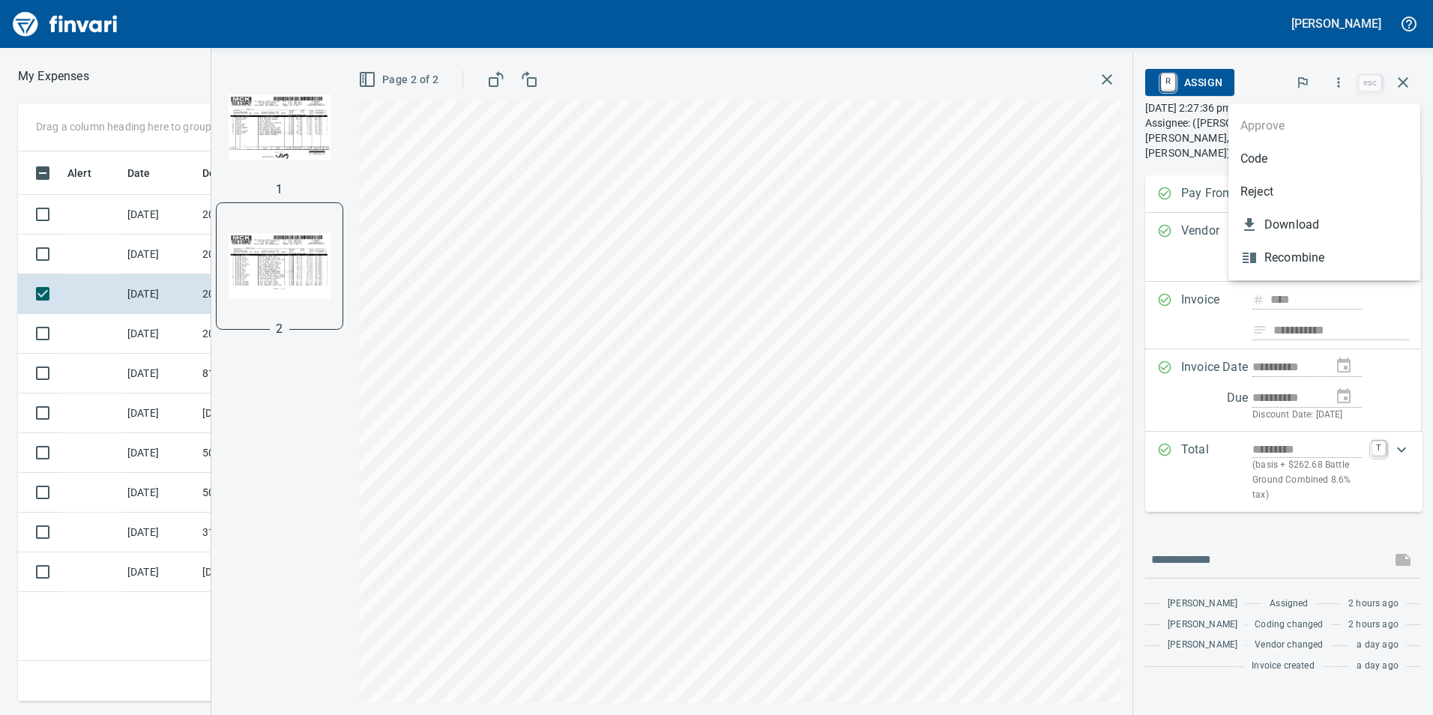
click at [1258, 161] on span "Code" at bounding box center [1324, 159] width 168 height 18
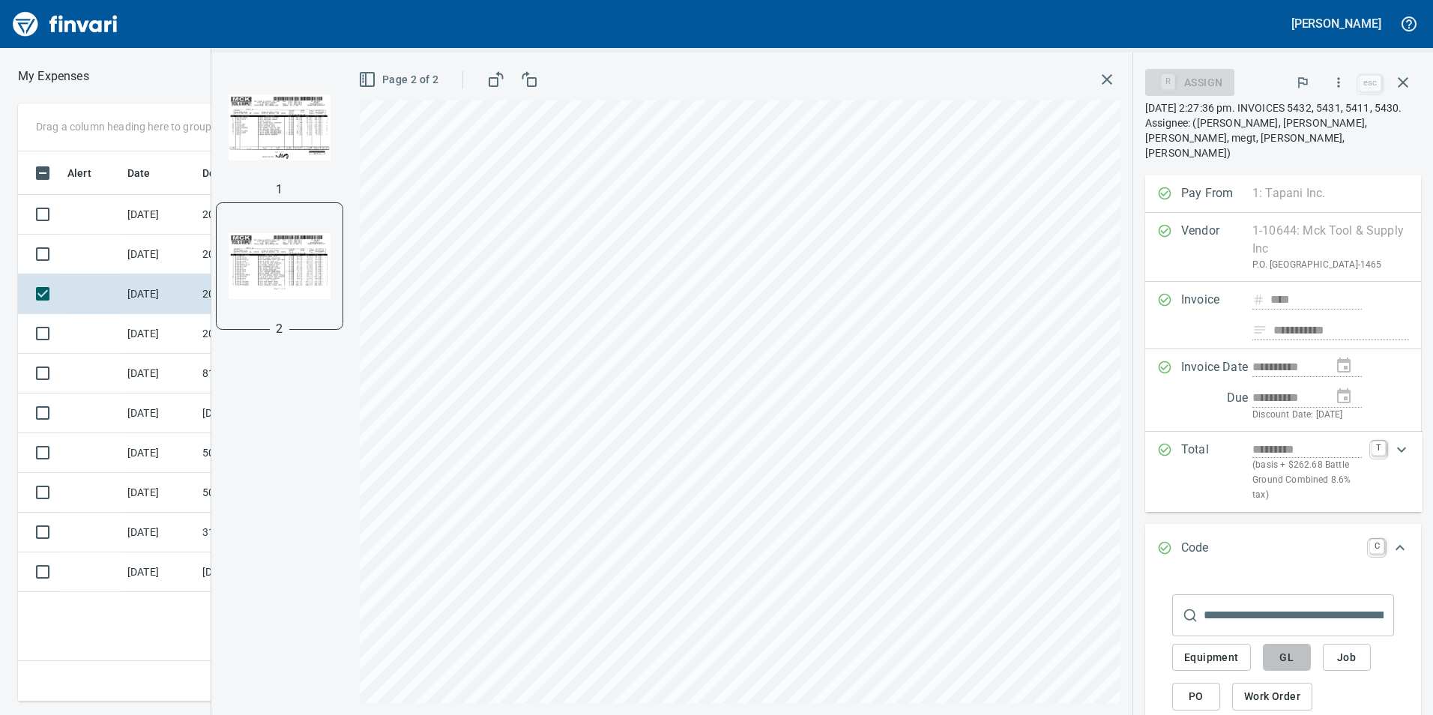
click at [1271, 648] on button "GL" at bounding box center [1287, 658] width 48 height 28
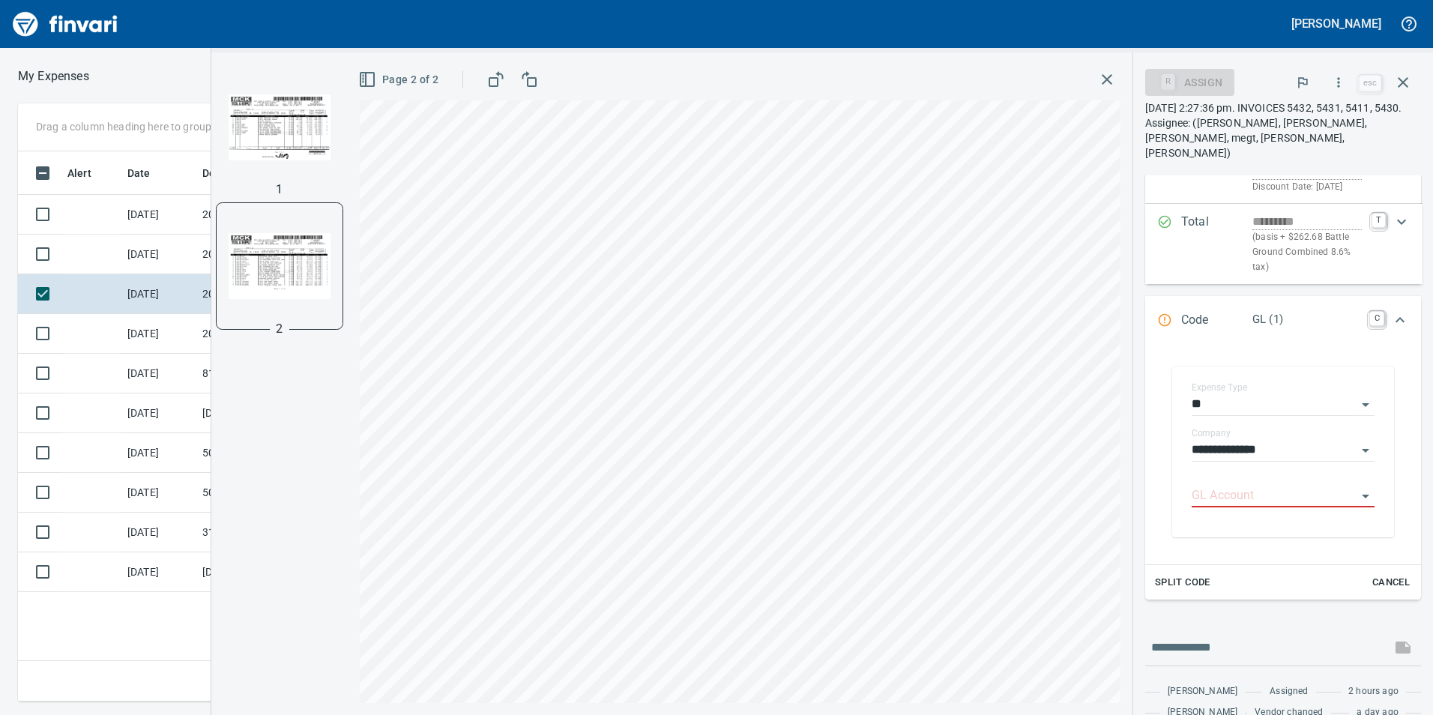
scroll to position [298, 0]
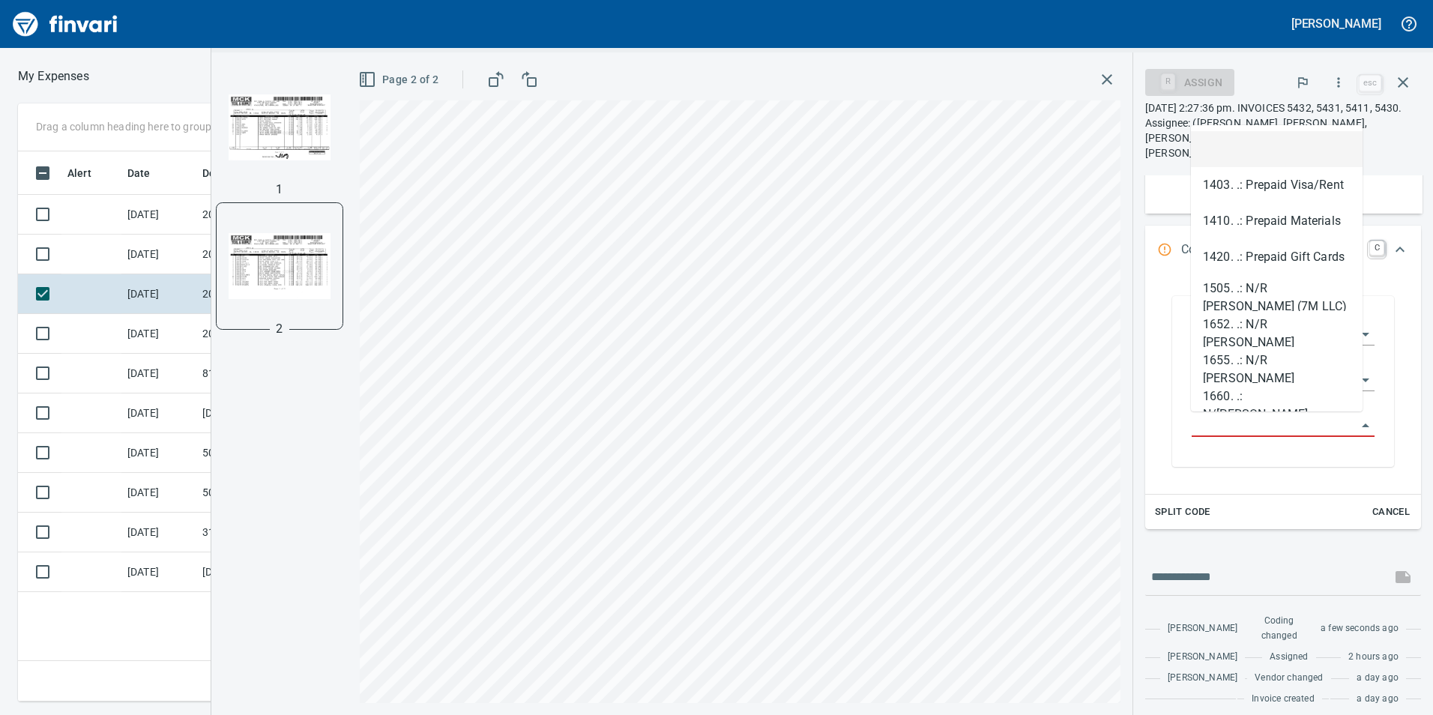
click at [1218, 416] on input "GL Account" at bounding box center [1273, 425] width 165 height 21
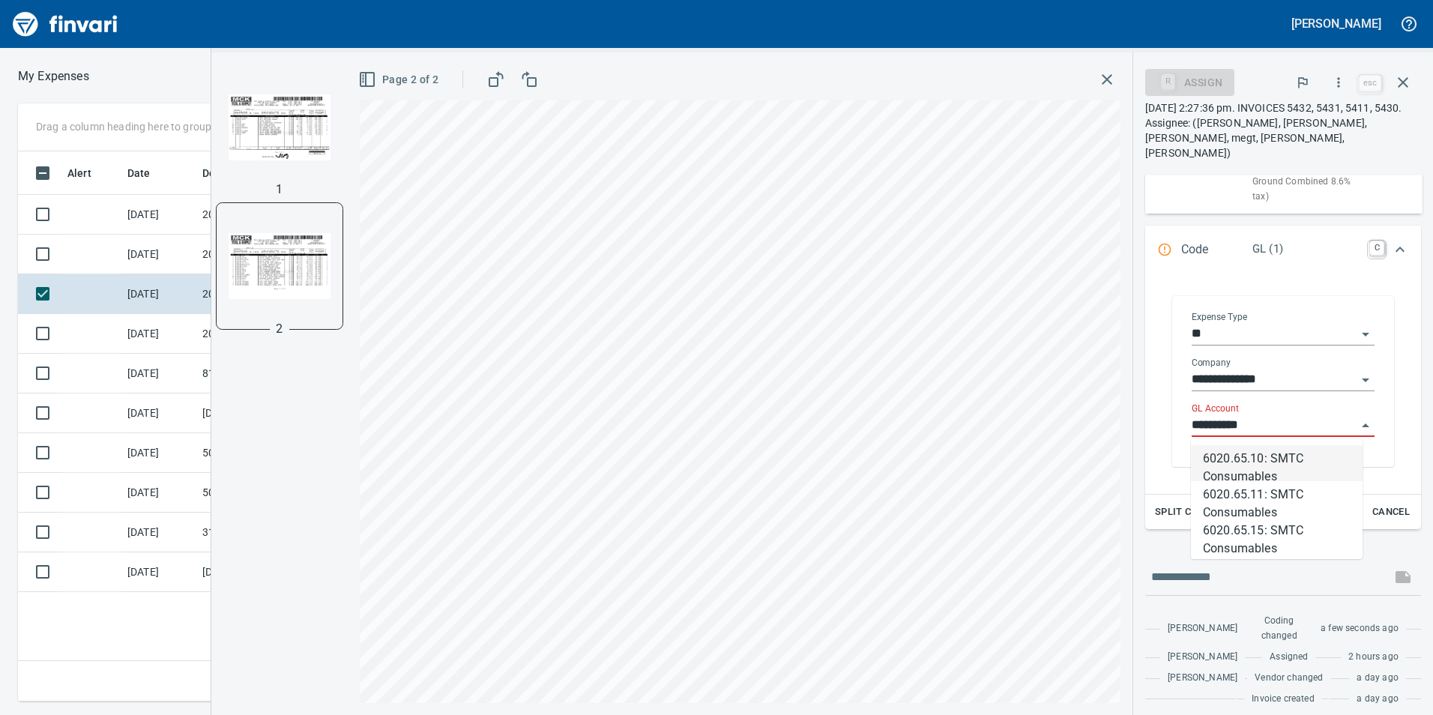
scroll to position [539, 1011]
click at [1219, 474] on li "6020.65.10: SMTC Consumables" at bounding box center [1277, 463] width 172 height 36
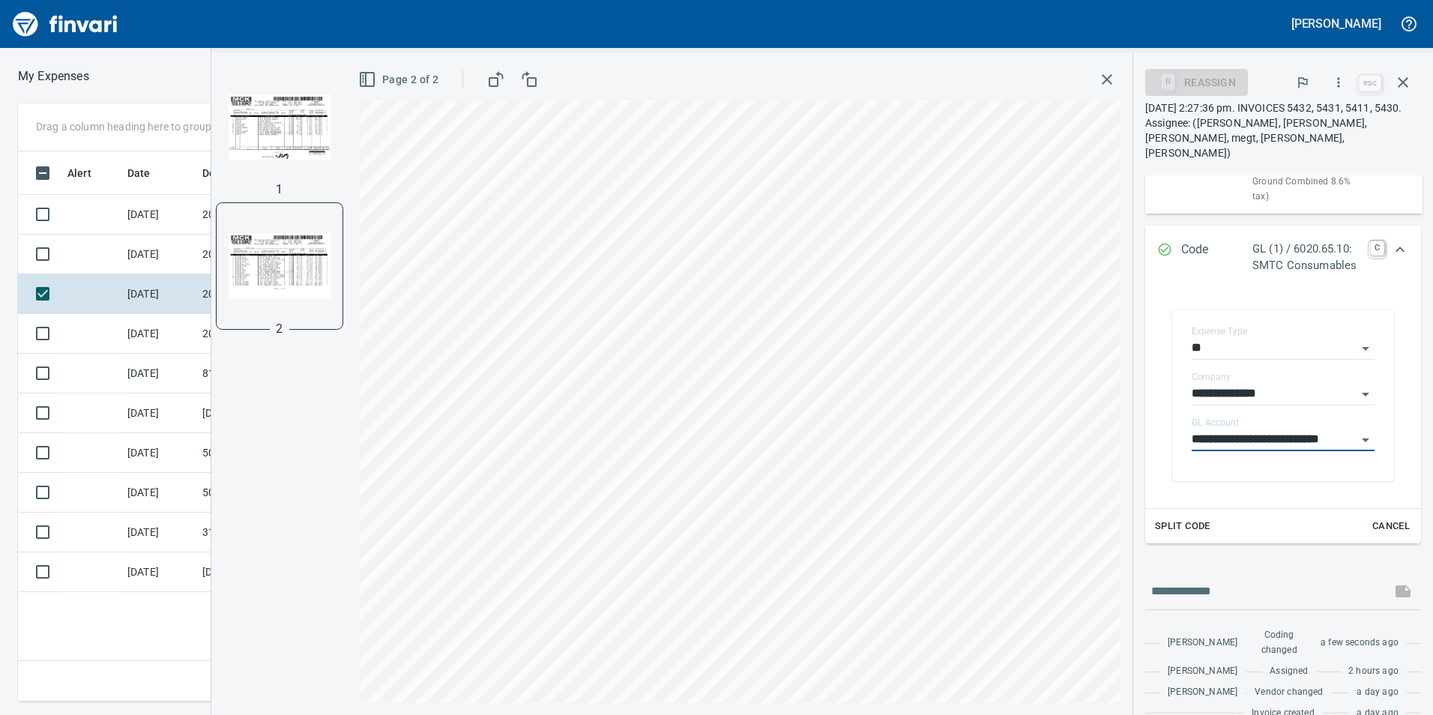
type input "**********"
drag, startPoint x: 1389, startPoint y: 239, endPoint x: 1382, endPoint y: 276, distance: 37.3
click at [1390, 239] on div "Expand" at bounding box center [1400, 250] width 36 height 36
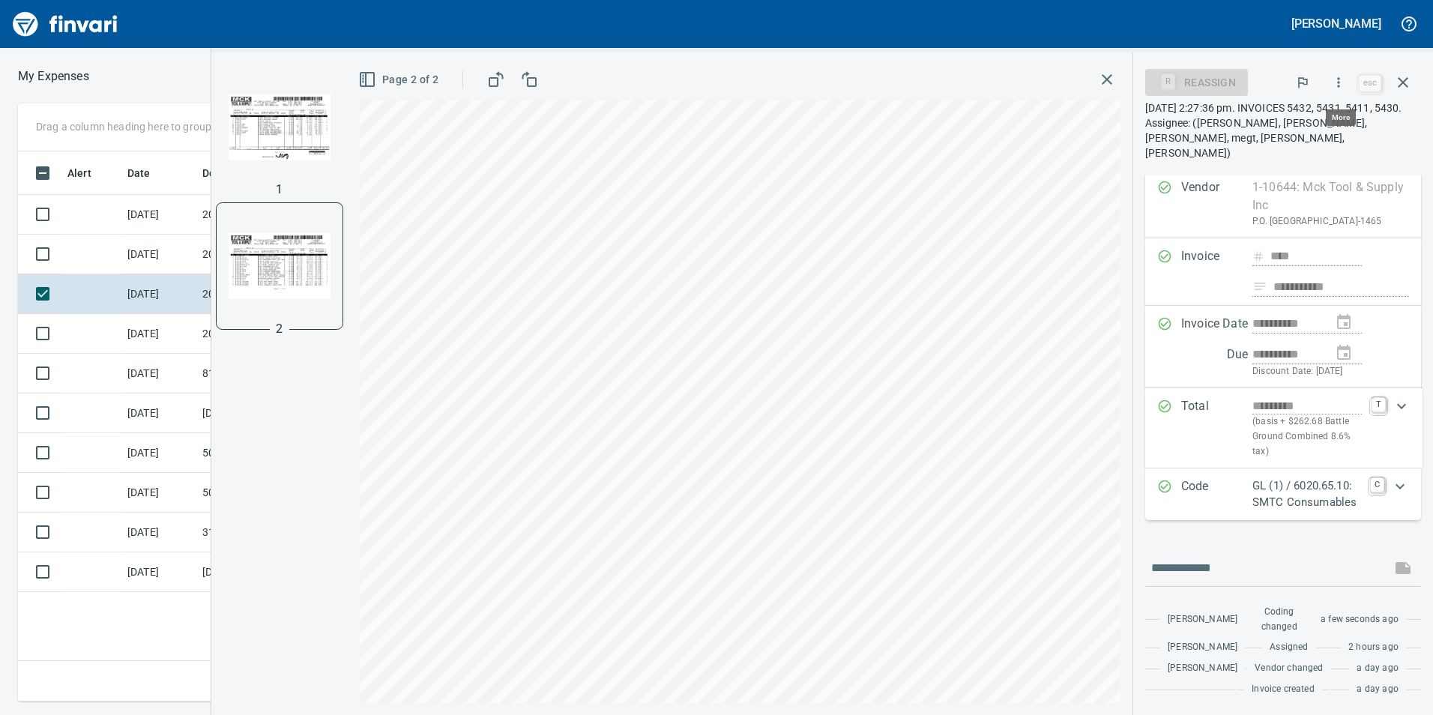
click at [1346, 85] on icon "button" at bounding box center [1338, 82] width 15 height 15
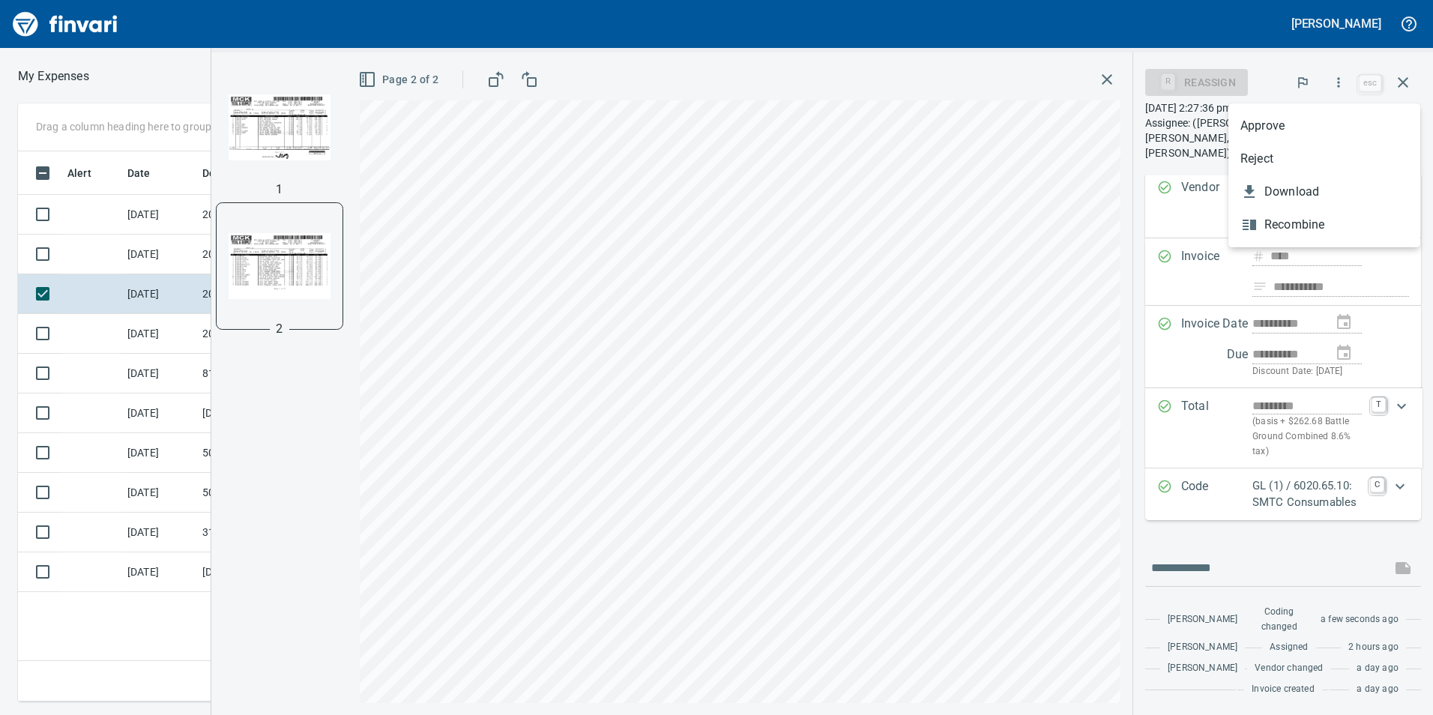
click at [1258, 130] on span "Approve" at bounding box center [1324, 126] width 168 height 18
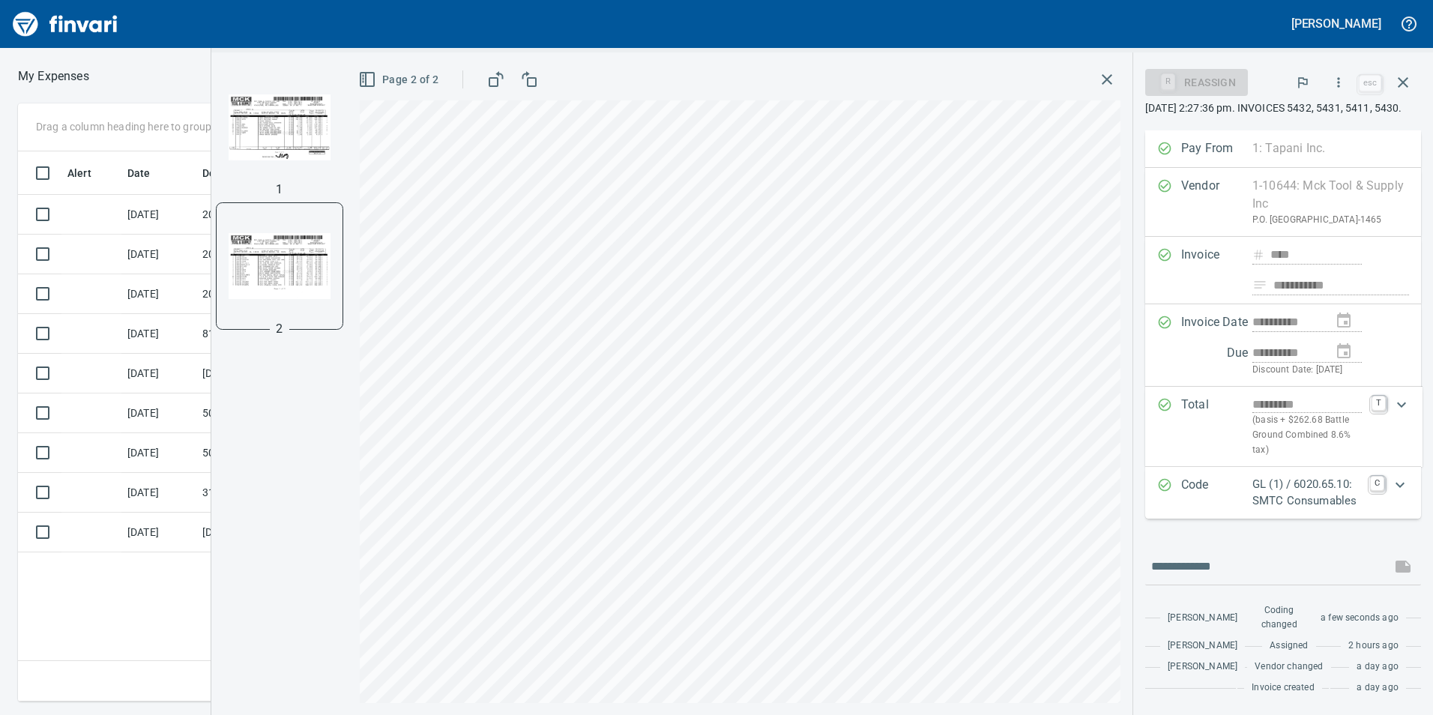
scroll to position [86, 0]
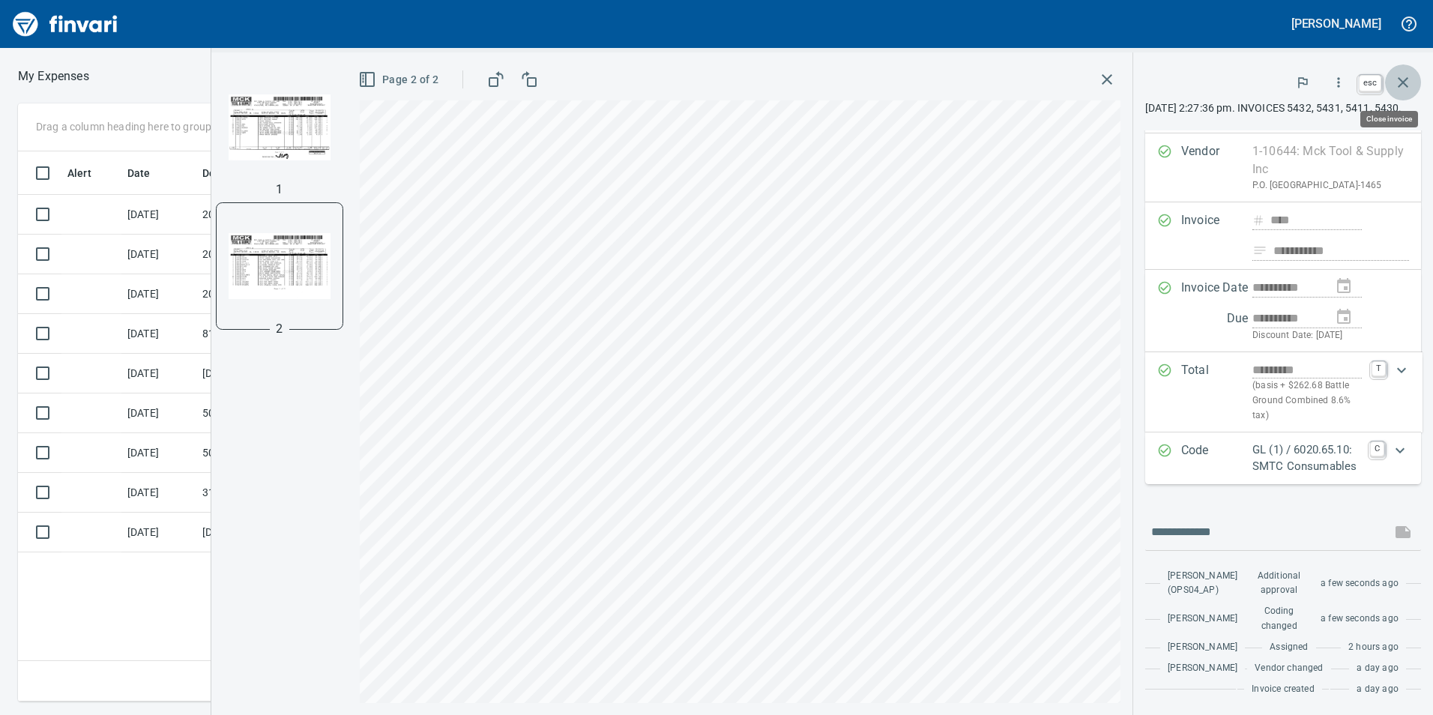
click at [1397, 73] on icon "button" at bounding box center [1403, 82] width 18 height 18
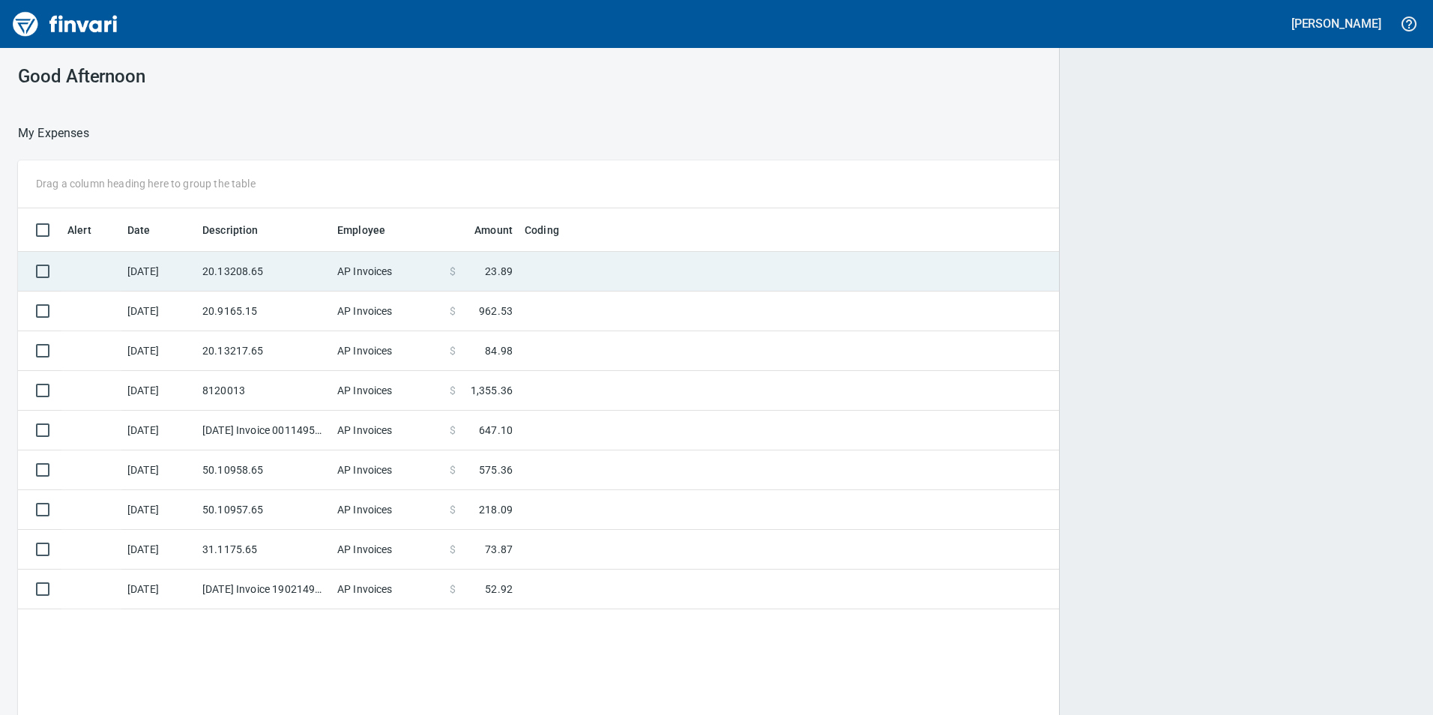
scroll to position [1, 1]
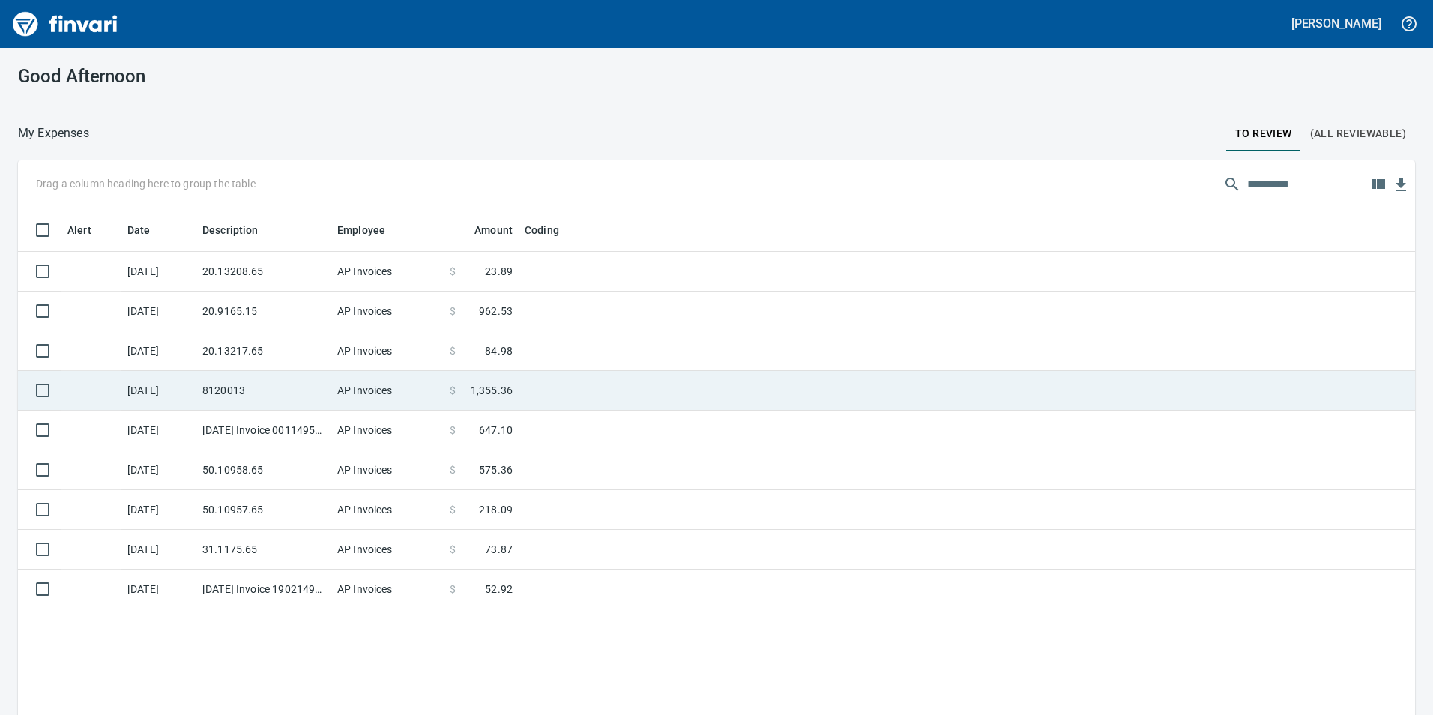
click at [268, 394] on td "8120013" at bounding box center [263, 391] width 135 height 40
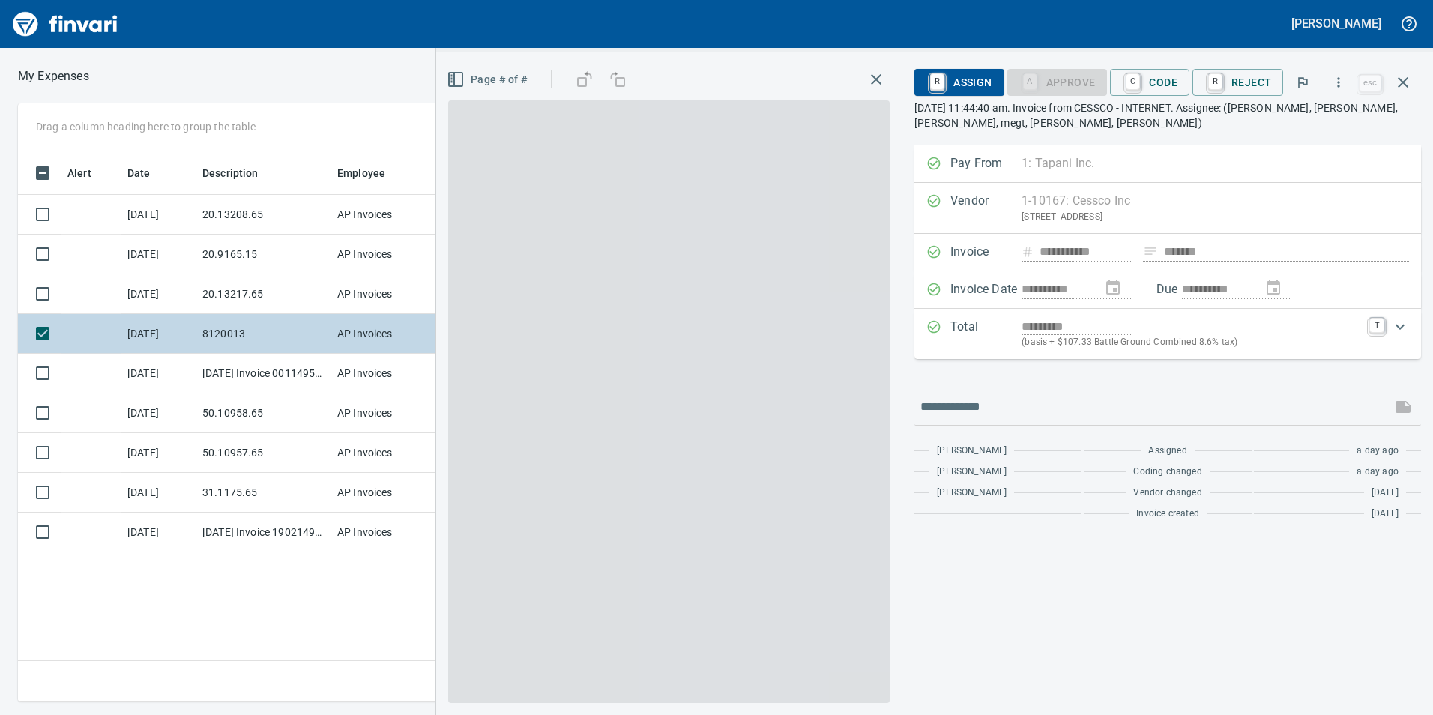
scroll to position [539, 1011]
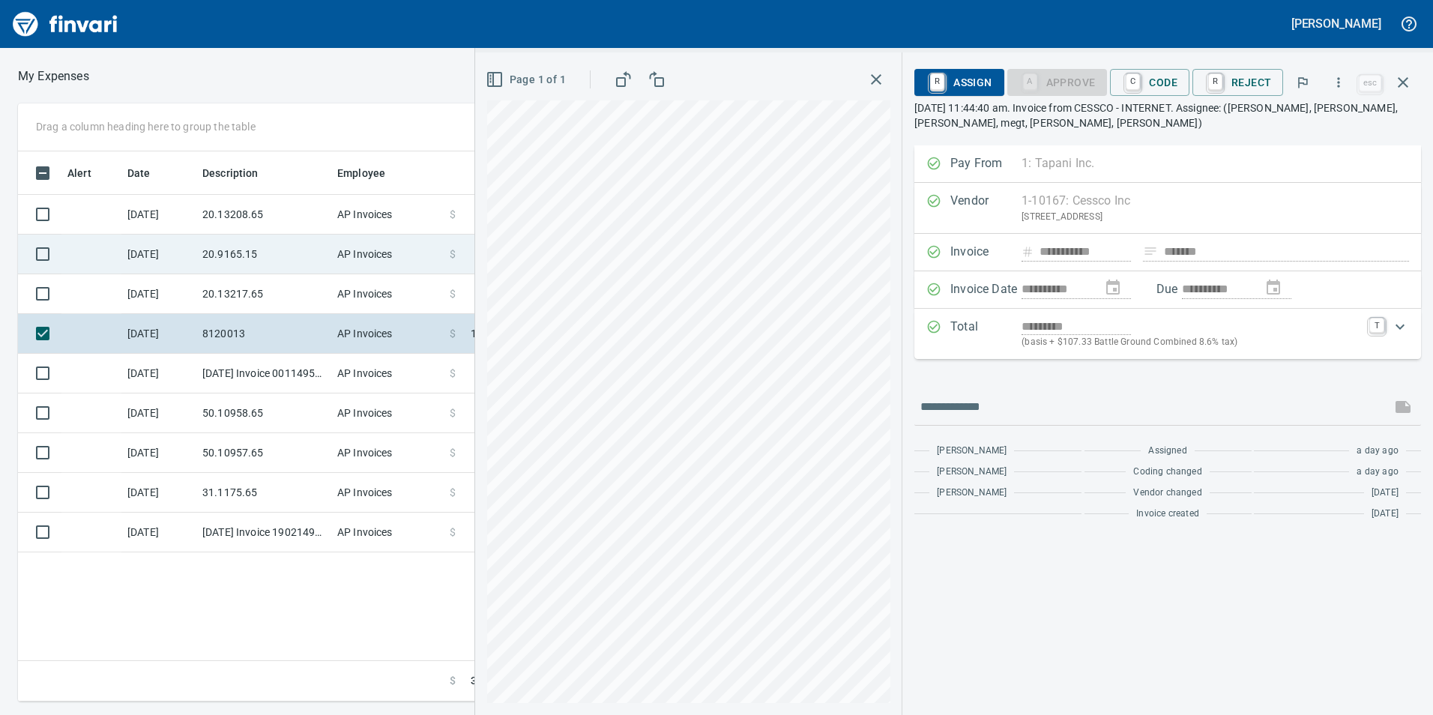
click at [253, 273] on td "20.9165.15" at bounding box center [263, 255] width 135 height 40
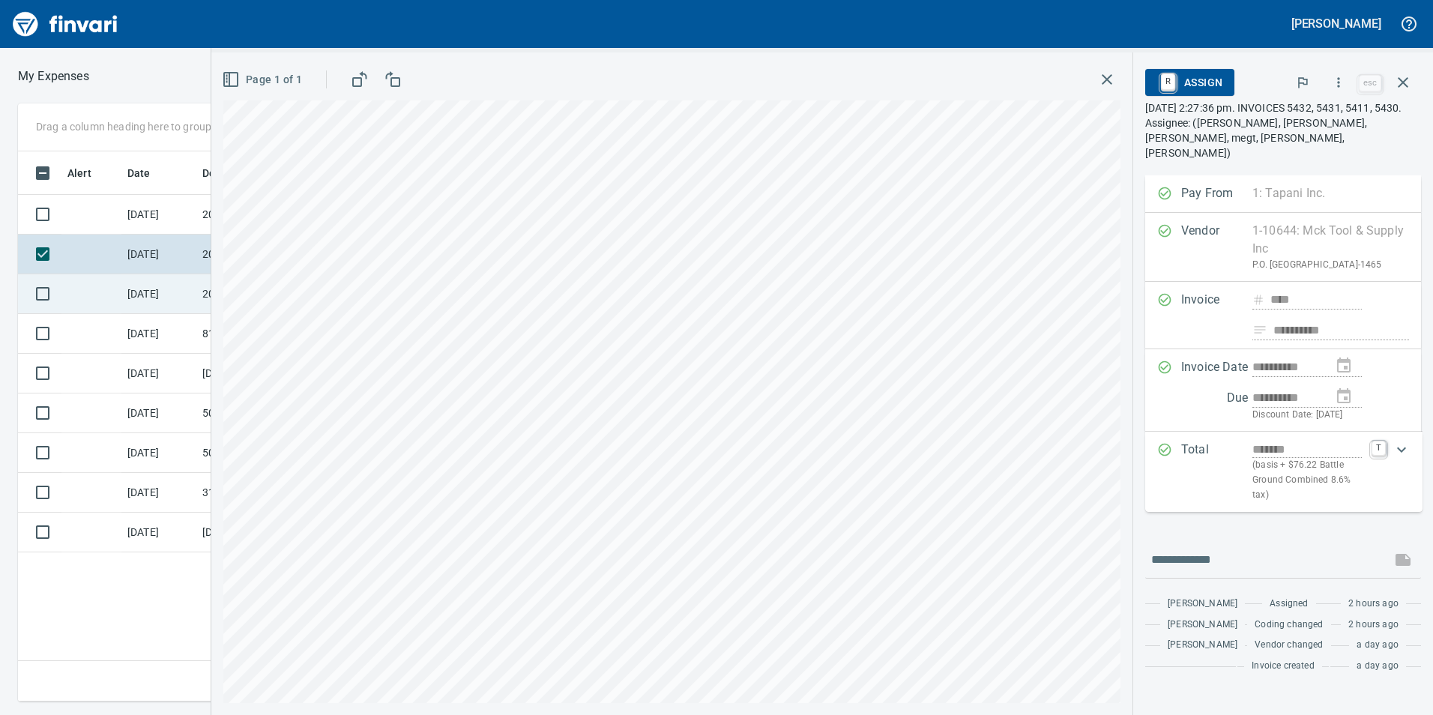
click at [162, 288] on td "[DATE]" at bounding box center [158, 294] width 75 height 40
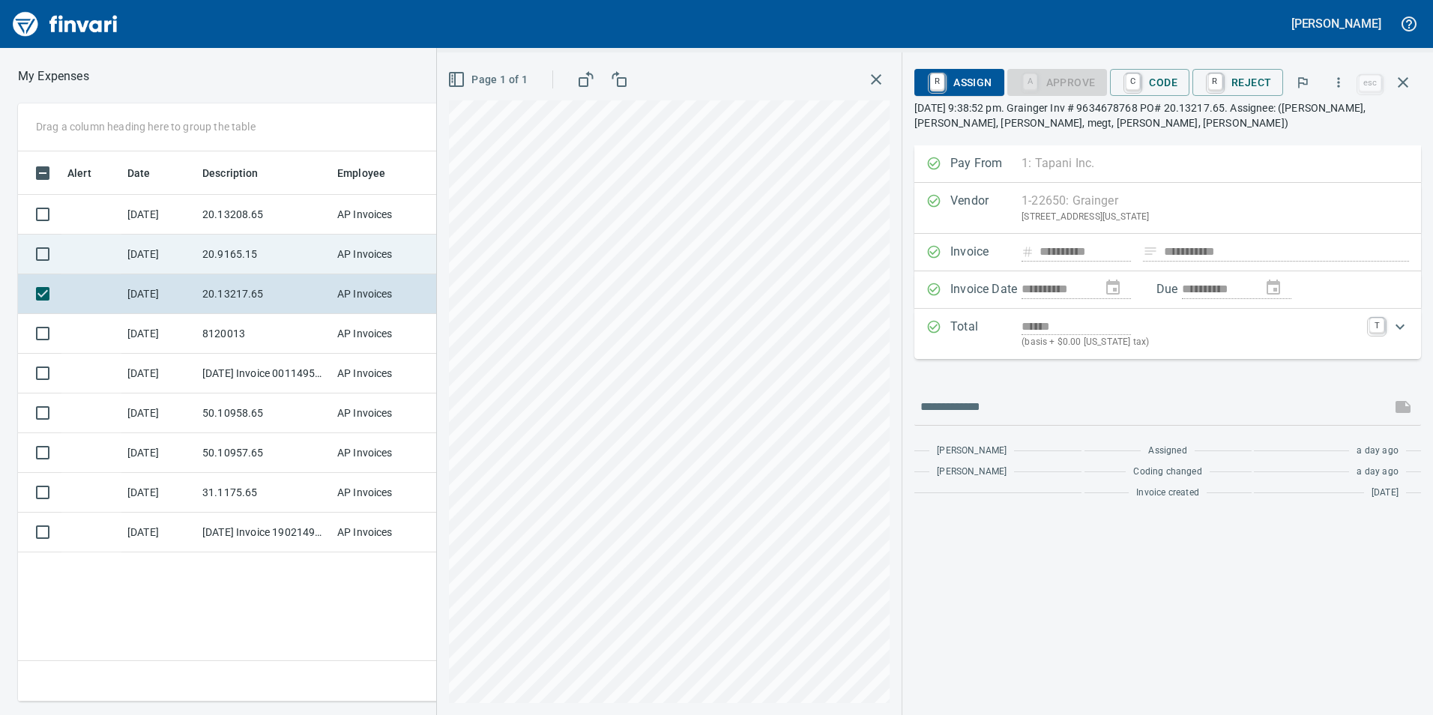
click at [187, 255] on td "[DATE]" at bounding box center [158, 255] width 75 height 40
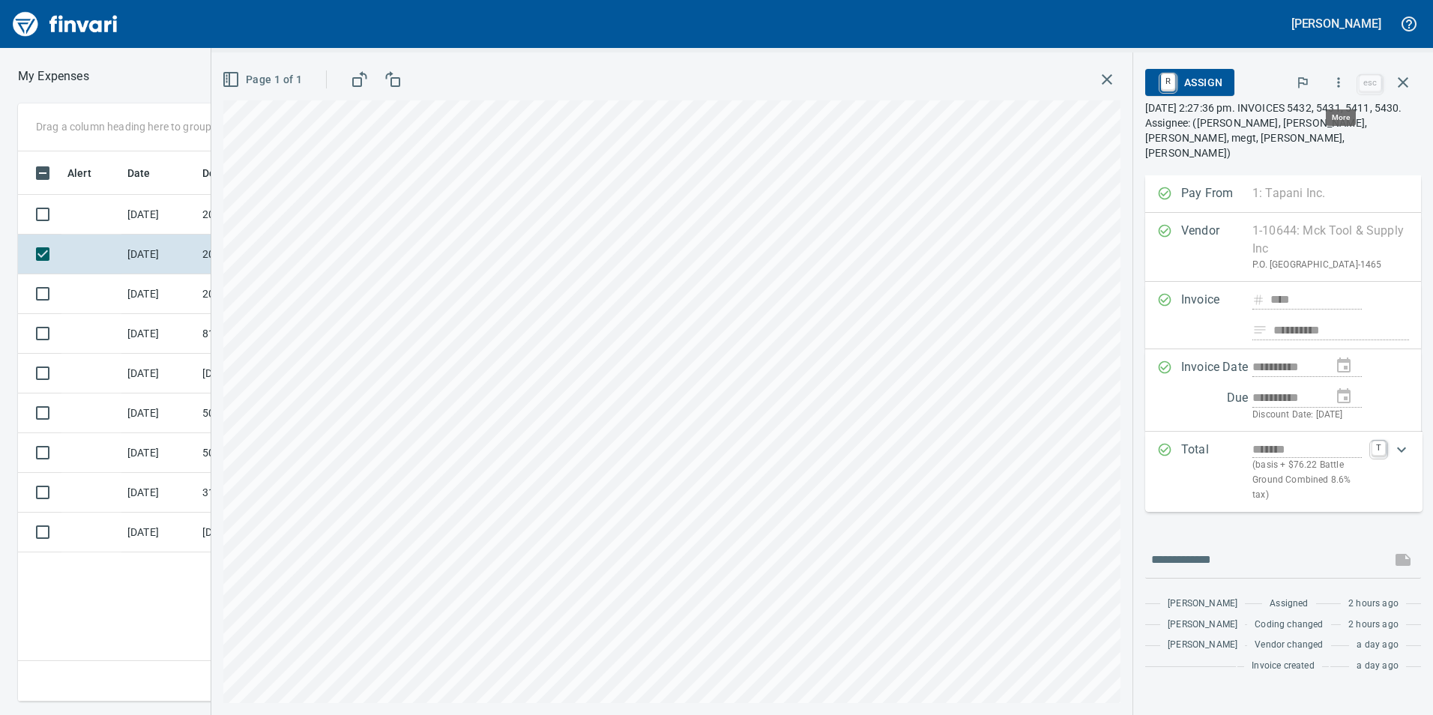
scroll to position [539, 1011]
click at [1343, 80] on icon "button" at bounding box center [1338, 82] width 15 height 15
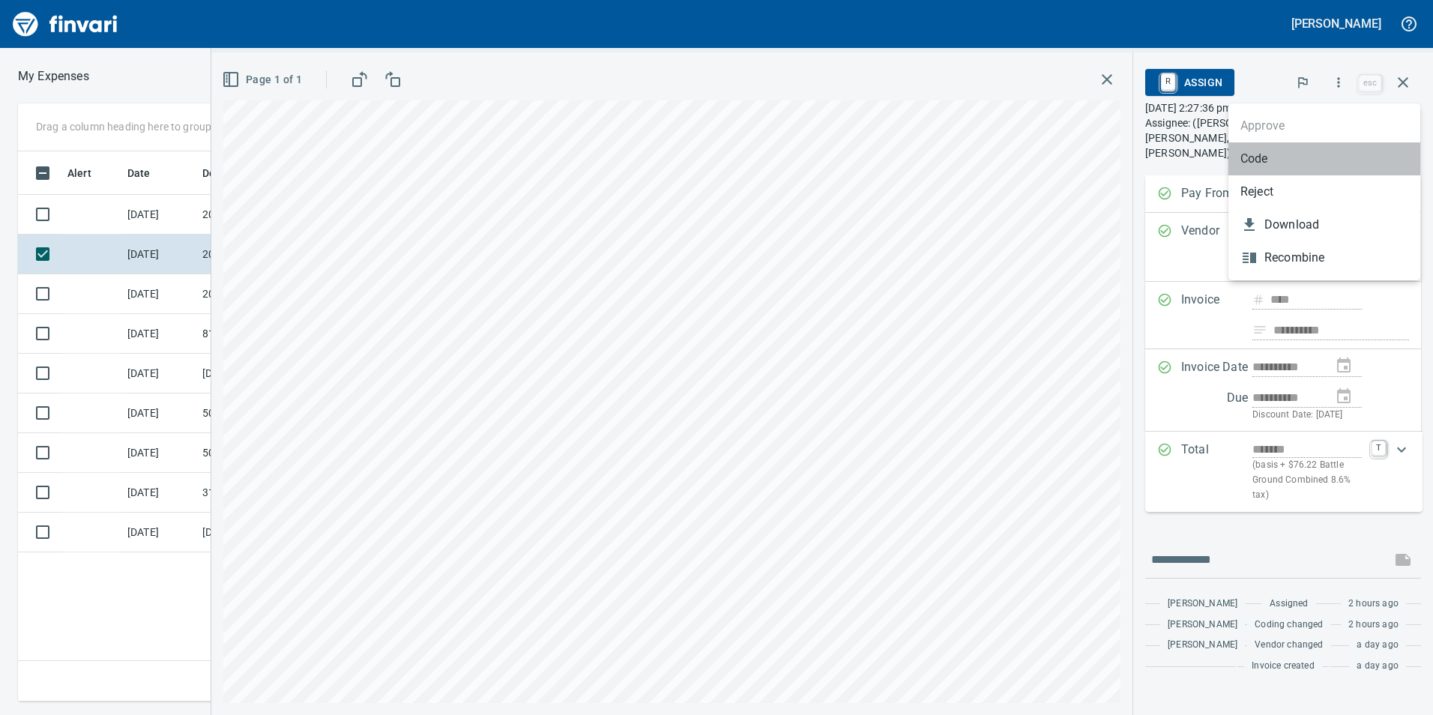
click at [1304, 168] on li "Code" at bounding box center [1324, 158] width 192 height 33
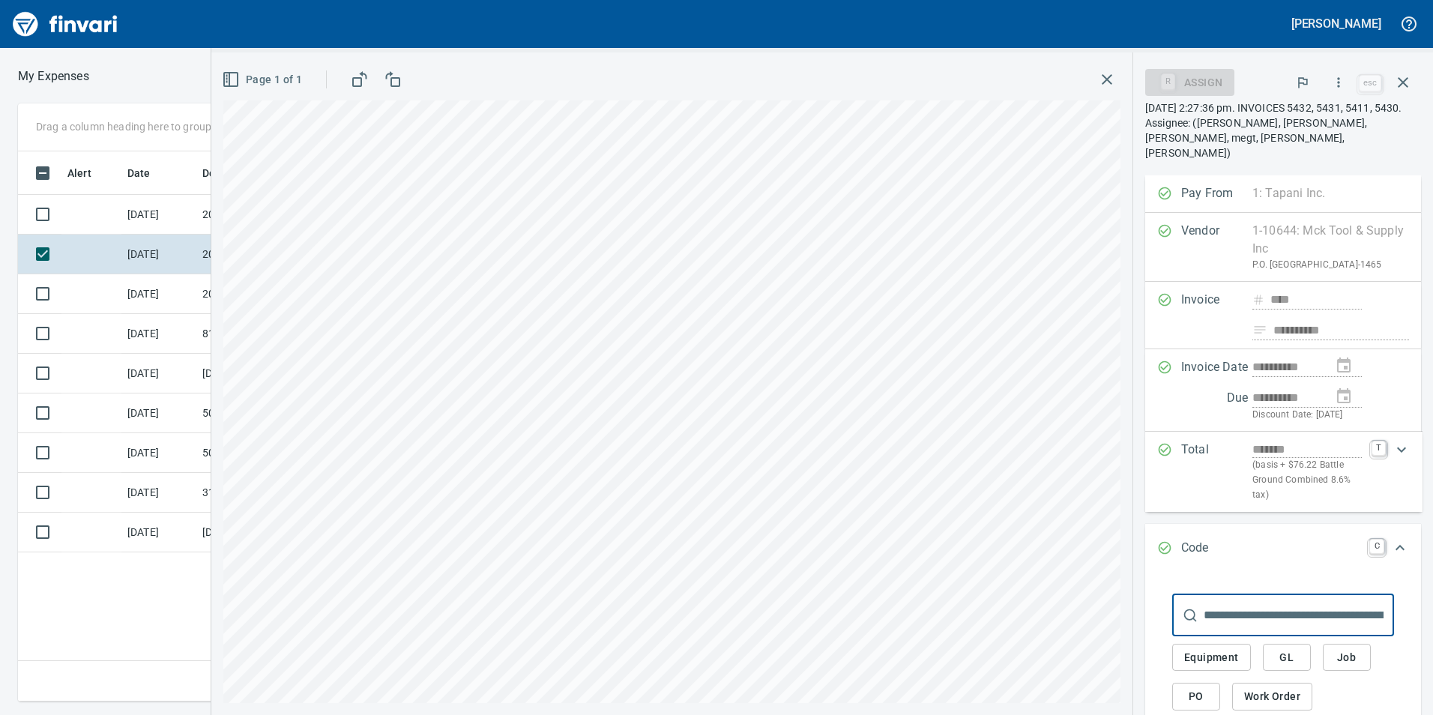
click at [1292, 655] on span "GL" at bounding box center [1287, 657] width 24 height 19
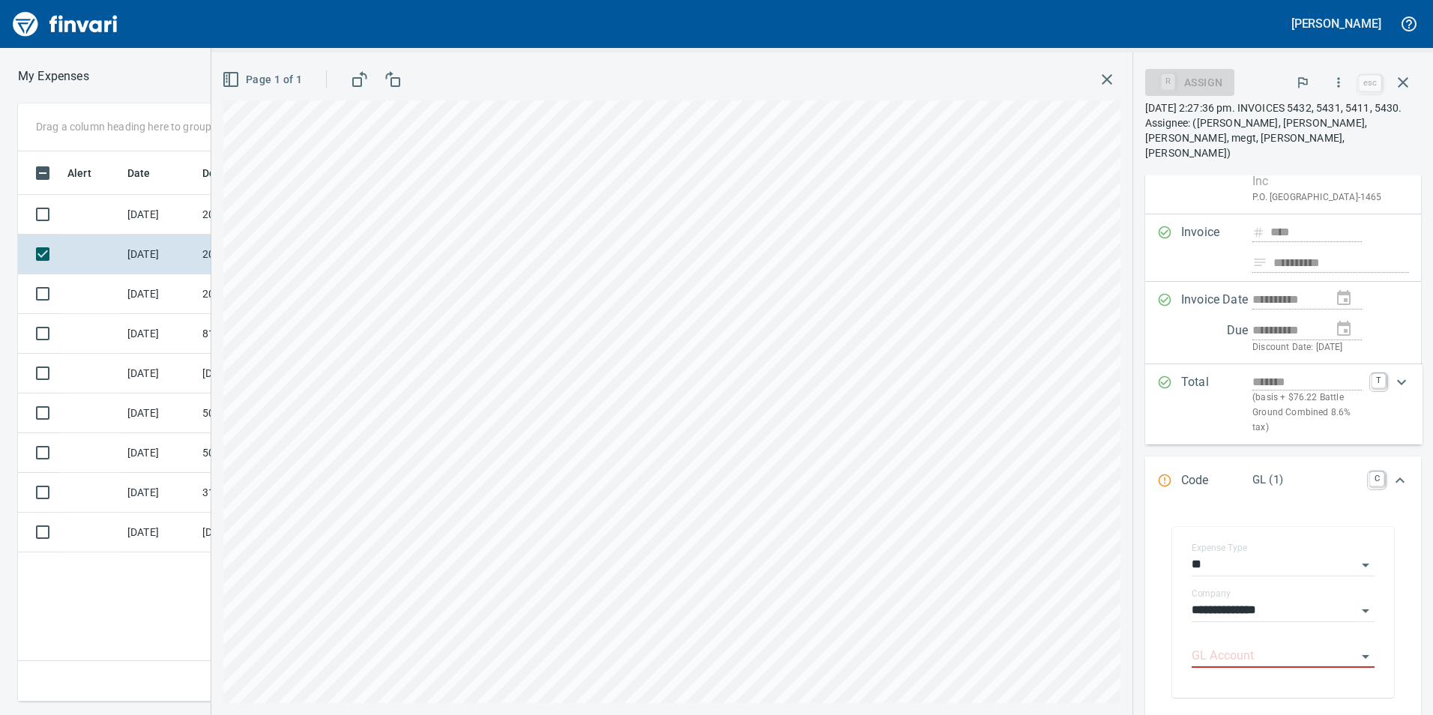
scroll to position [300, 0]
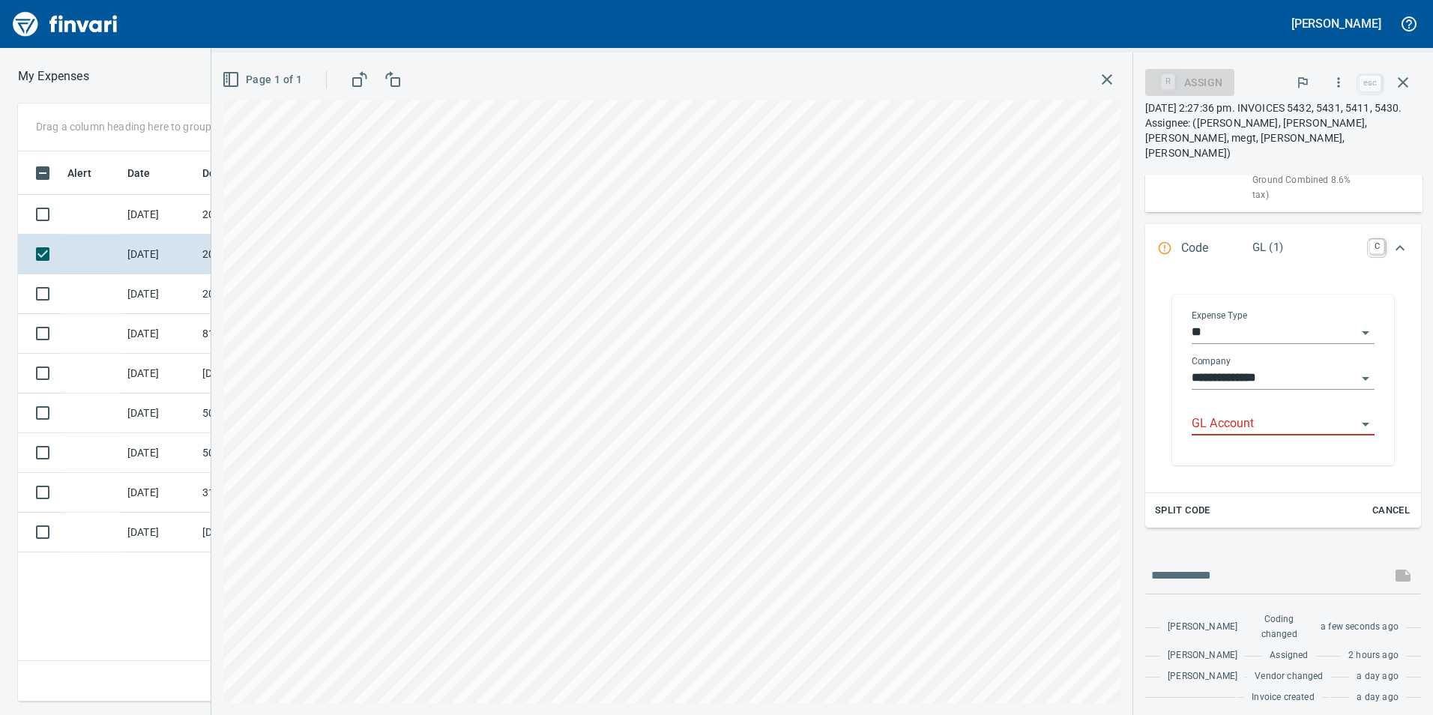
drag, startPoint x: 1263, startPoint y: 438, endPoint x: 1260, endPoint y: 429, distance: 9.1
click at [1260, 429] on div "GL Account" at bounding box center [1282, 425] width 183 height 46
click at [1260, 429] on input "GL Account" at bounding box center [1273, 424] width 165 height 21
click at [1277, 471] on li "6020.65.15: SMTC Consumables" at bounding box center [1277, 462] width 172 height 36
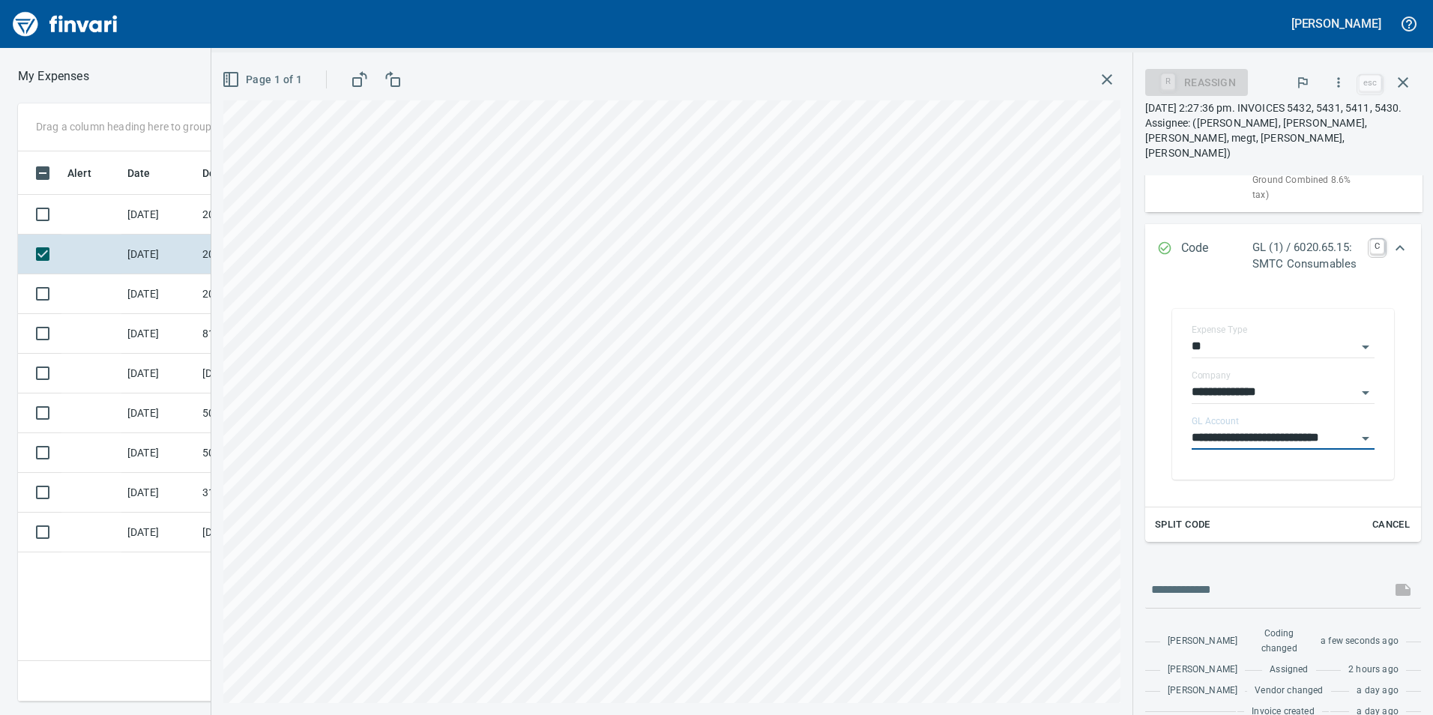
type input "**********"
click at [1391, 246] on icon "Expand" at bounding box center [1400, 248] width 18 height 18
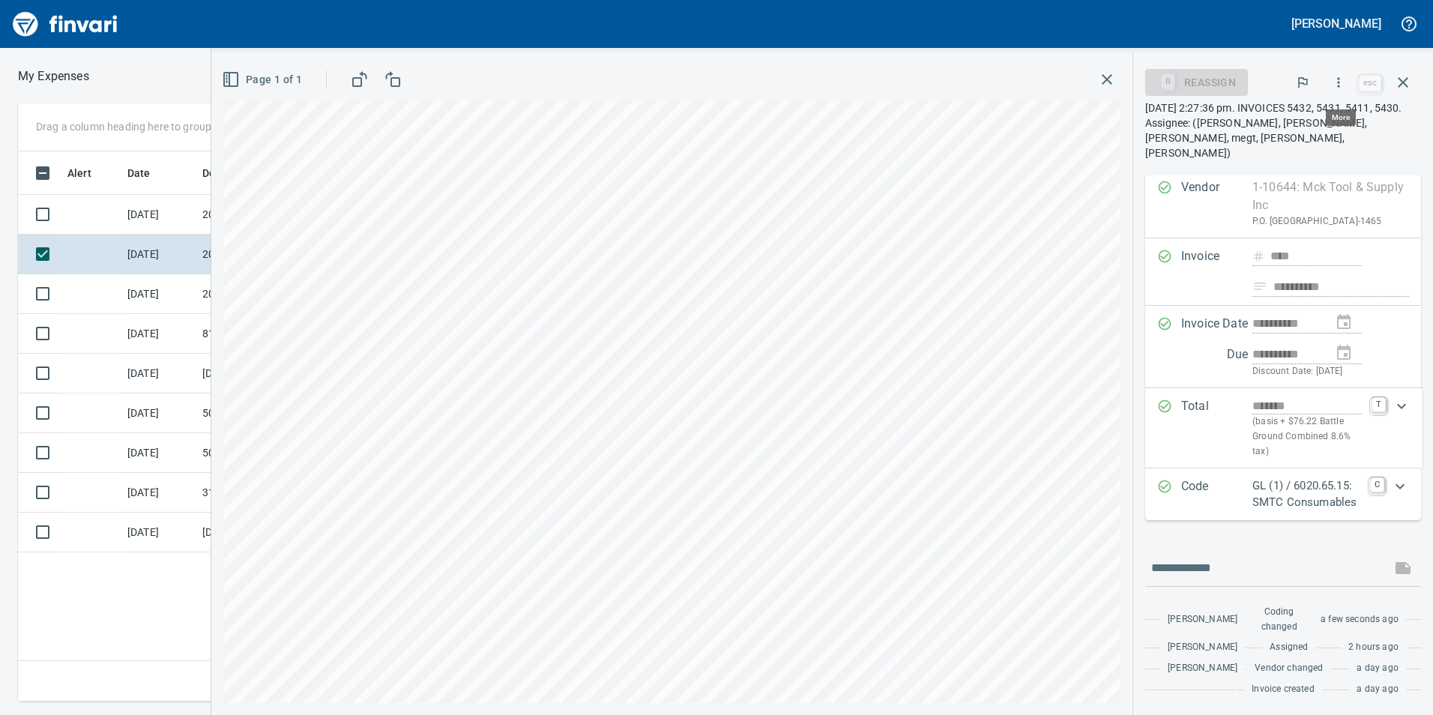
click at [1340, 71] on button "button" at bounding box center [1338, 82] width 33 height 33
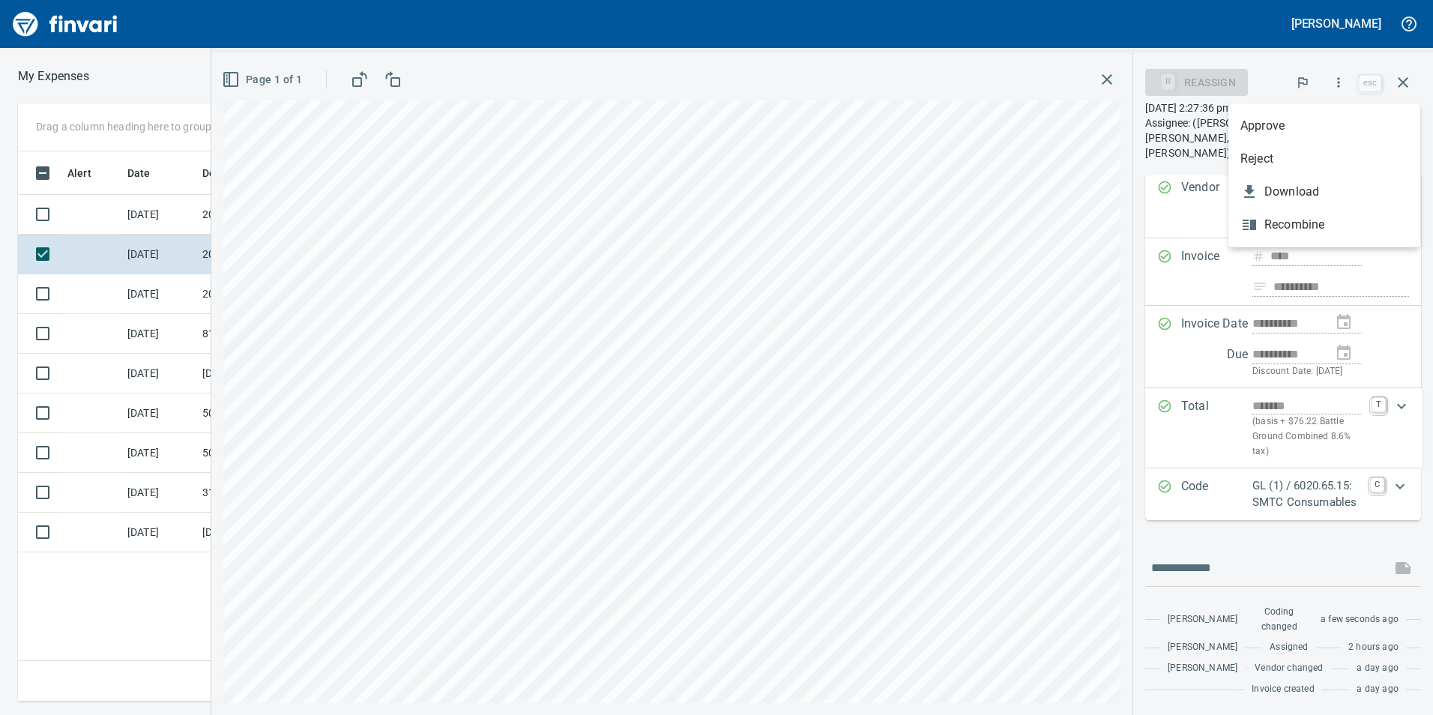
click at [1306, 124] on span "Approve" at bounding box center [1324, 126] width 168 height 18
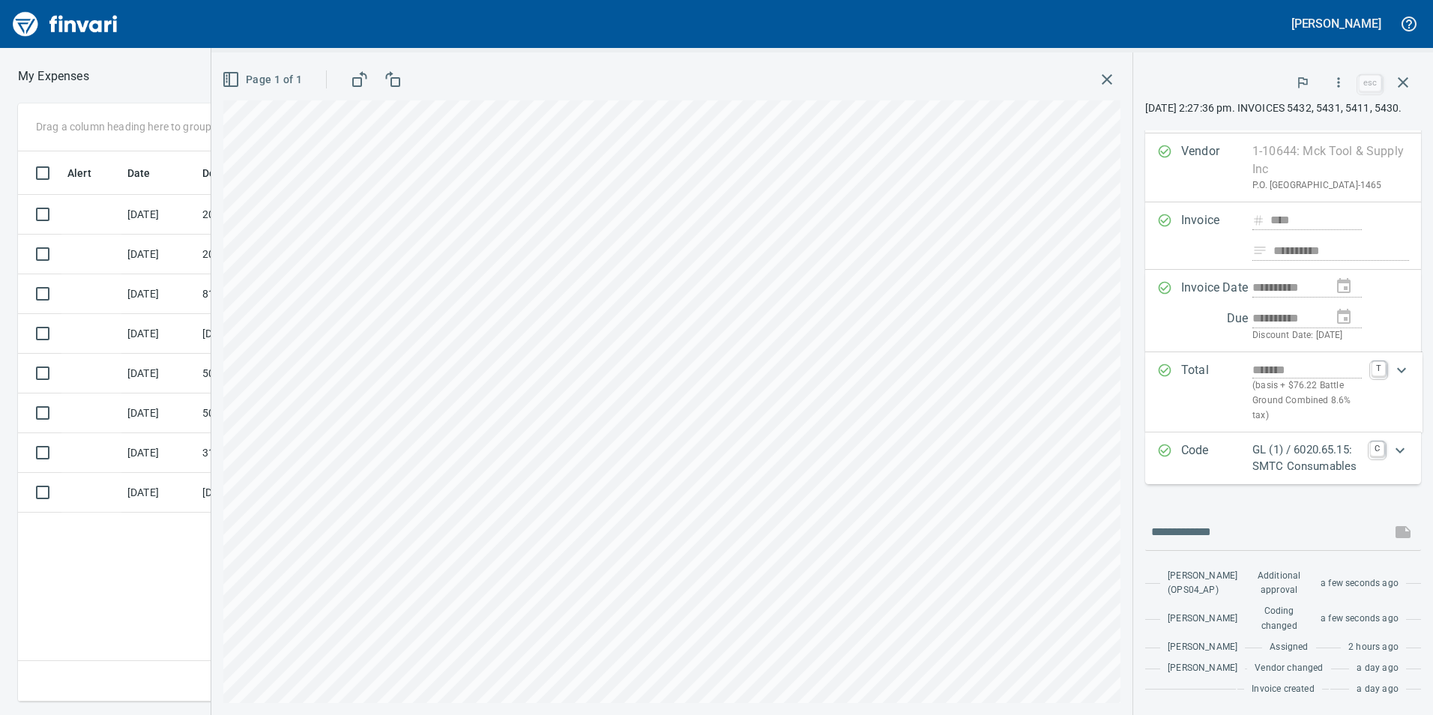
scroll to position [86, 0]
click at [1409, 88] on icon "button" at bounding box center [1403, 82] width 18 height 18
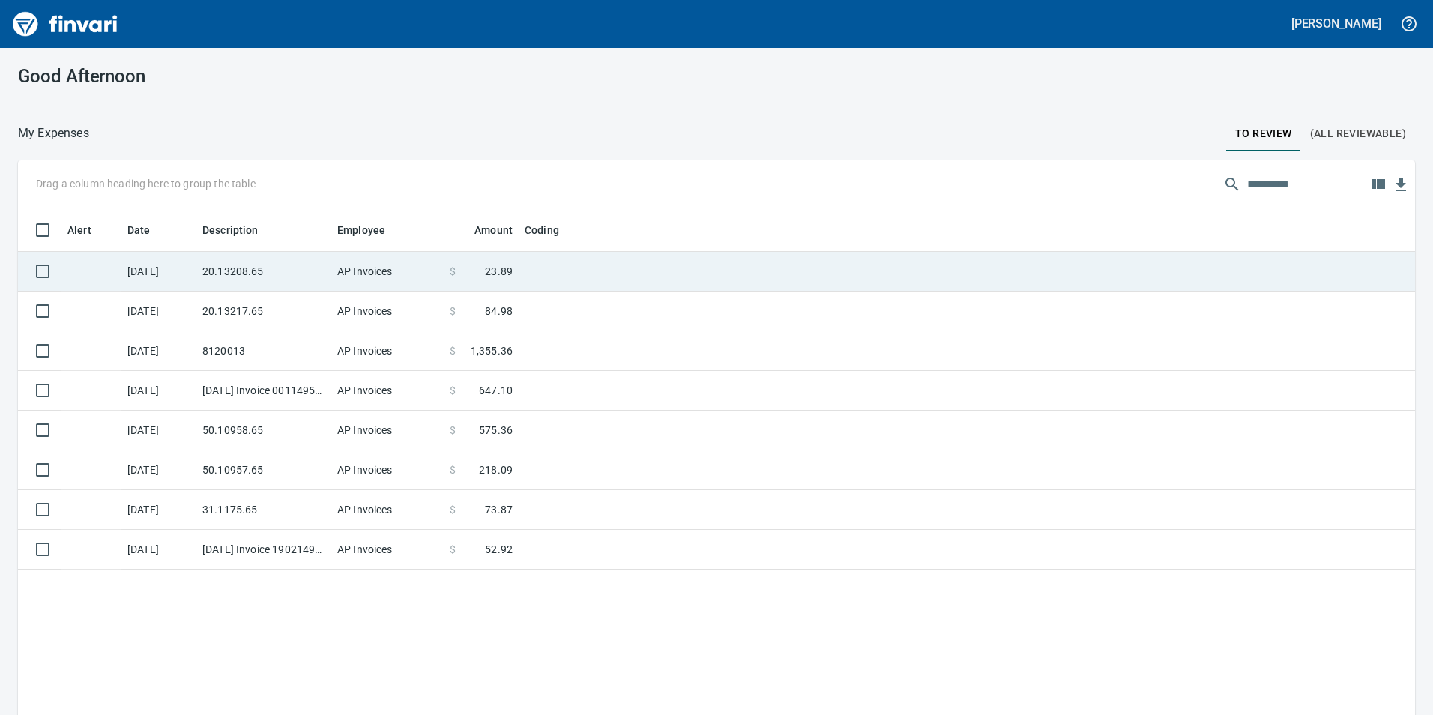
scroll to position [539, 1374]
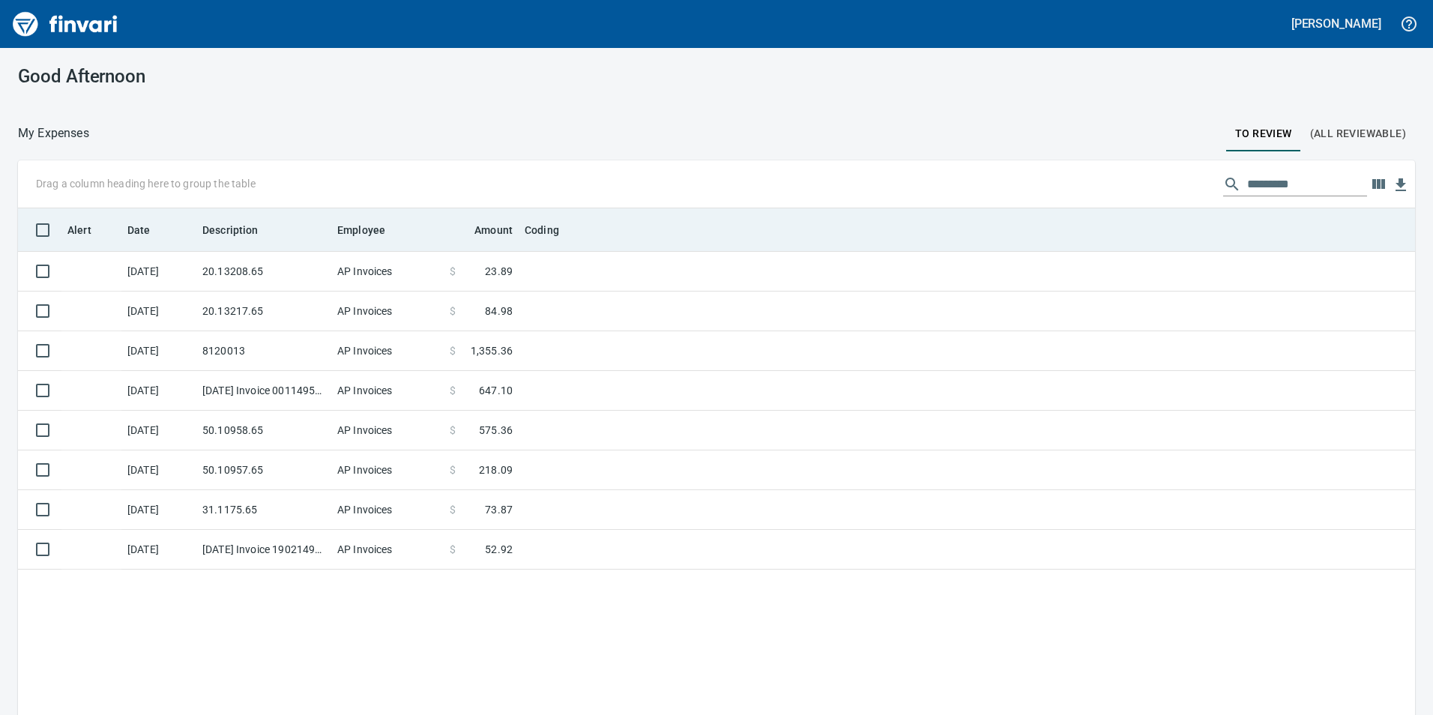
click at [341, 245] on th "Employee" at bounding box center [387, 229] width 112 height 43
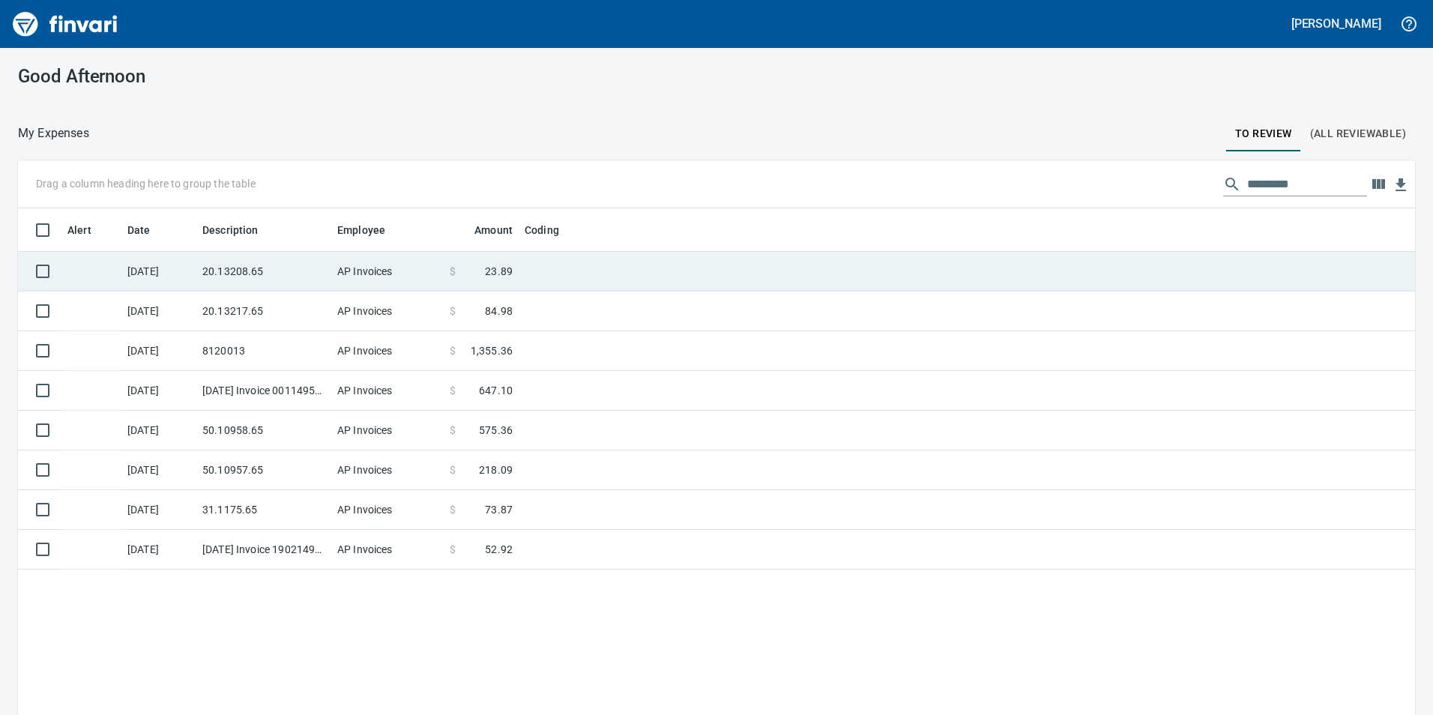
click at [329, 261] on td "20.13208.65" at bounding box center [263, 272] width 135 height 40
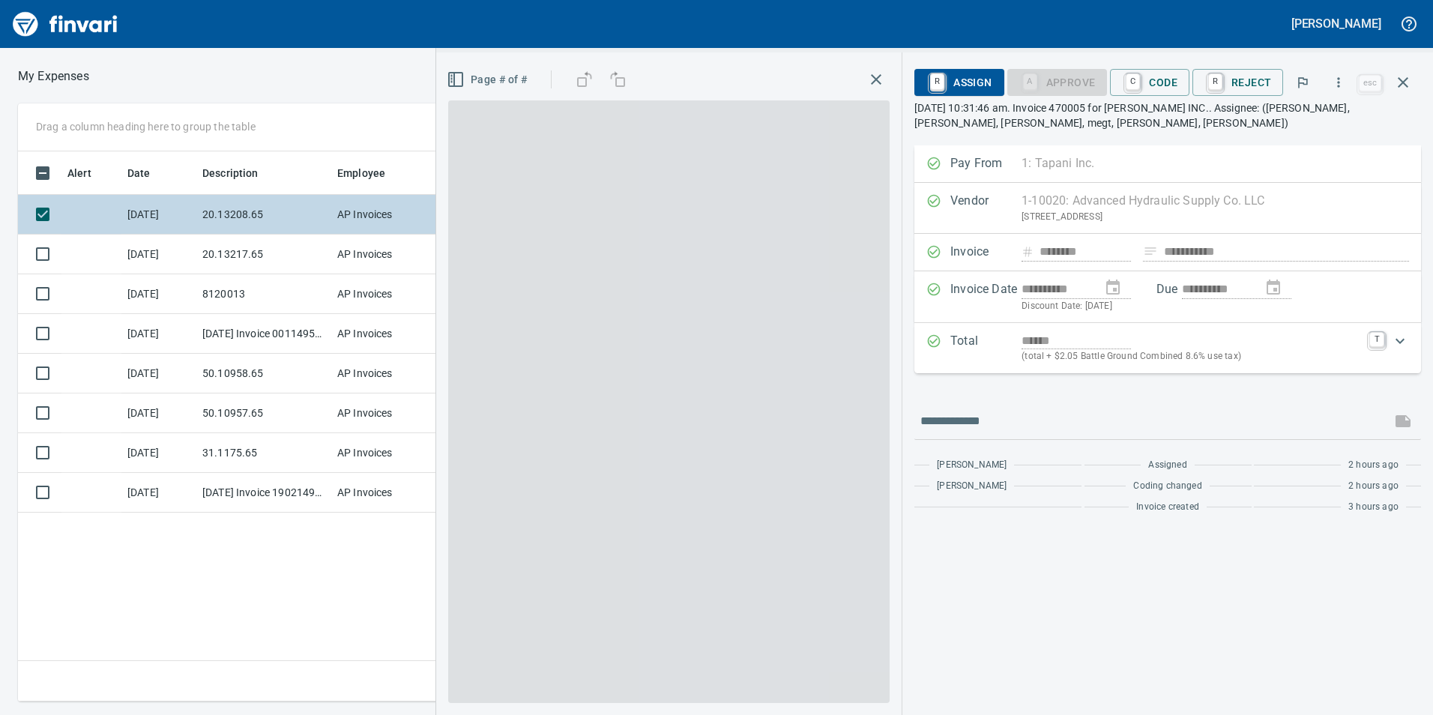
scroll to position [539, 1011]
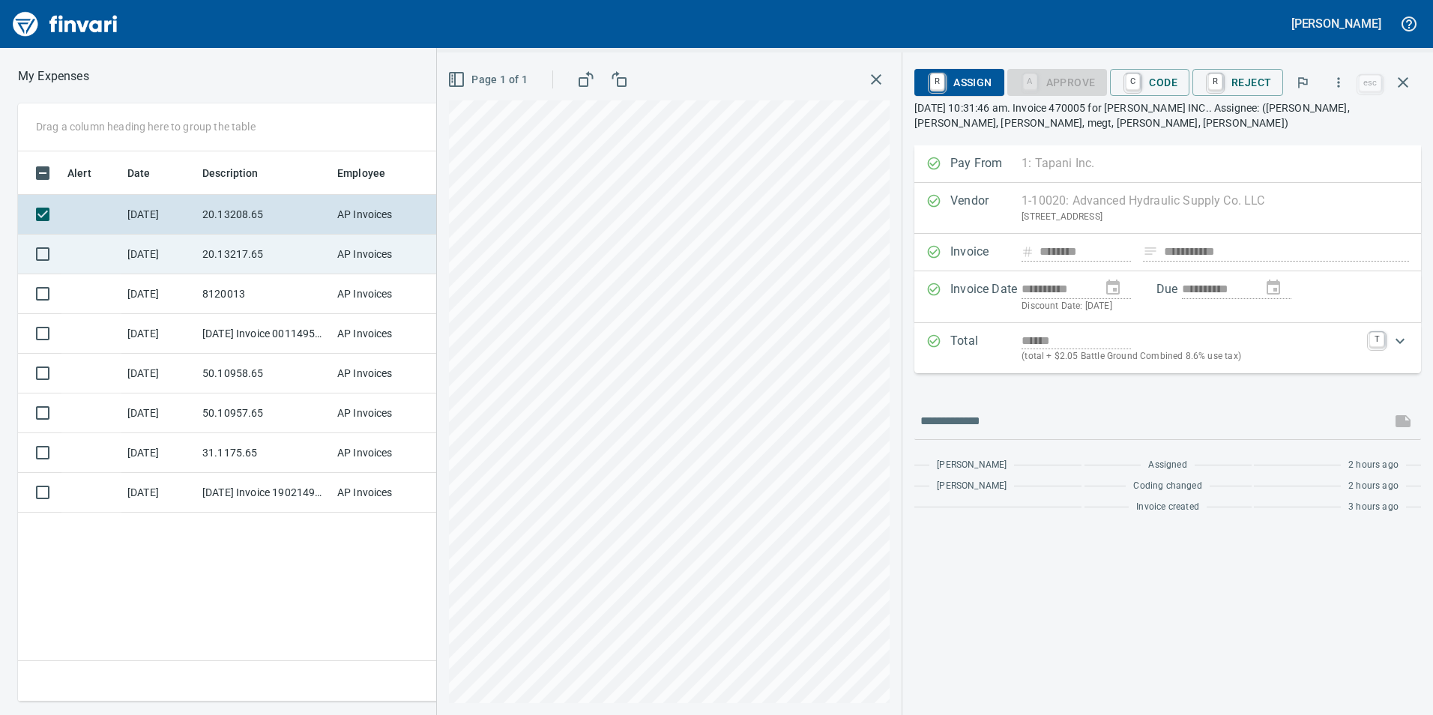
click at [265, 261] on td "20.13217.65" at bounding box center [263, 255] width 135 height 40
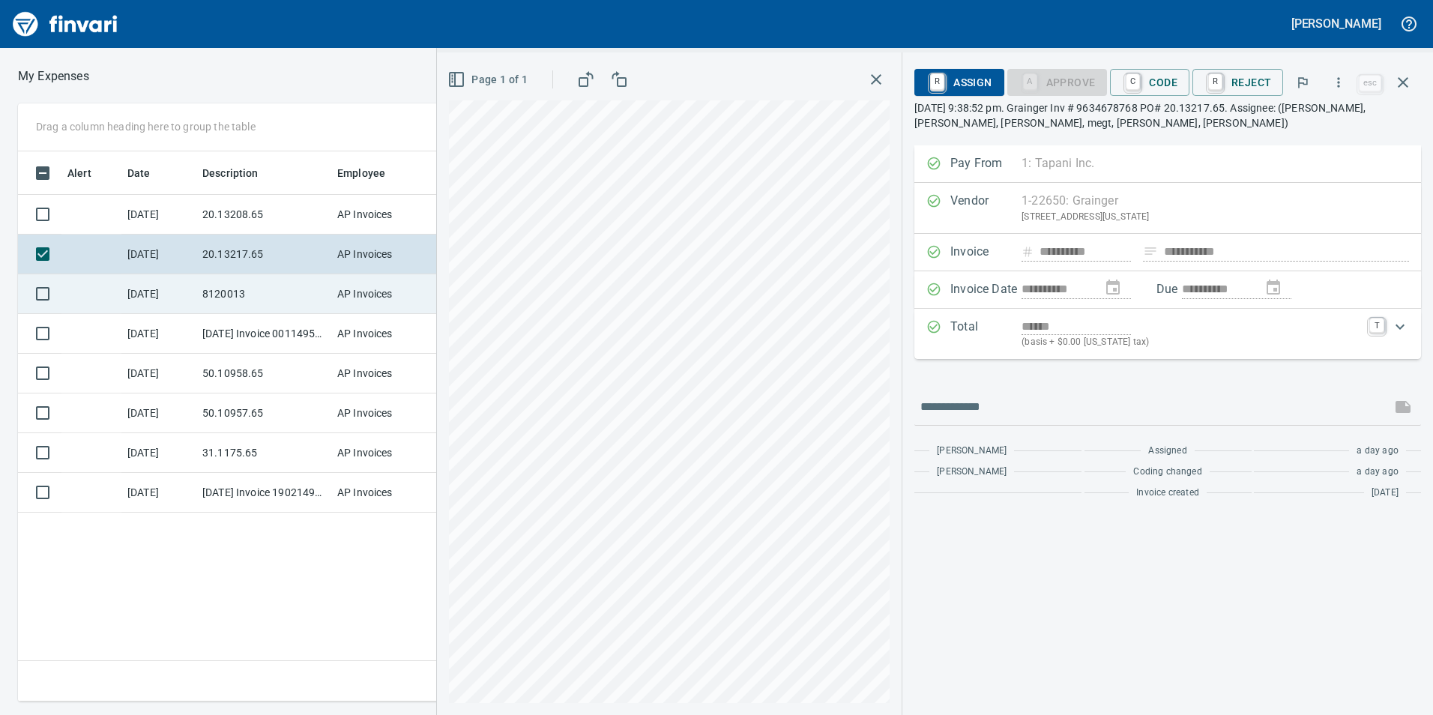
click at [258, 291] on td "8120013" at bounding box center [263, 294] width 135 height 40
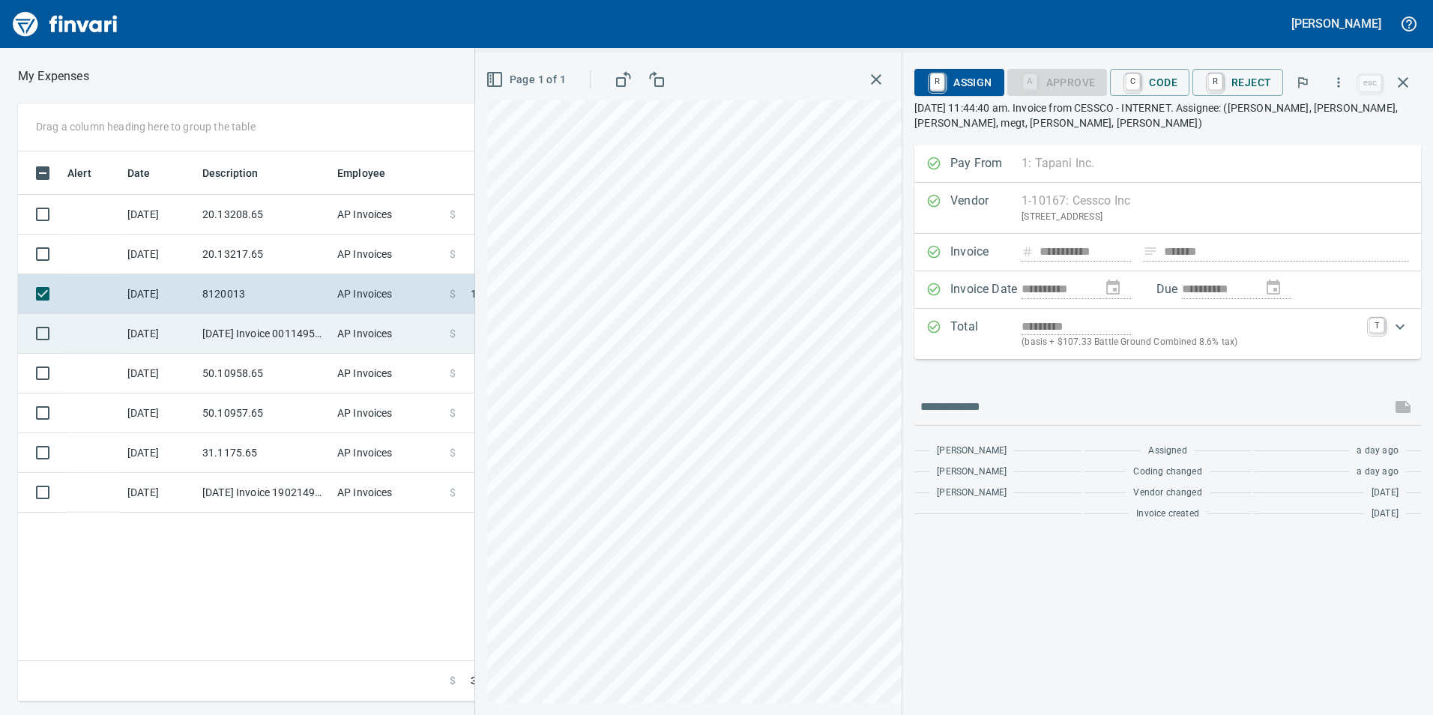
click at [252, 340] on td "[DATE] Invoice 001149500-0 from Cessco Inc (1-10167)" at bounding box center [263, 334] width 135 height 40
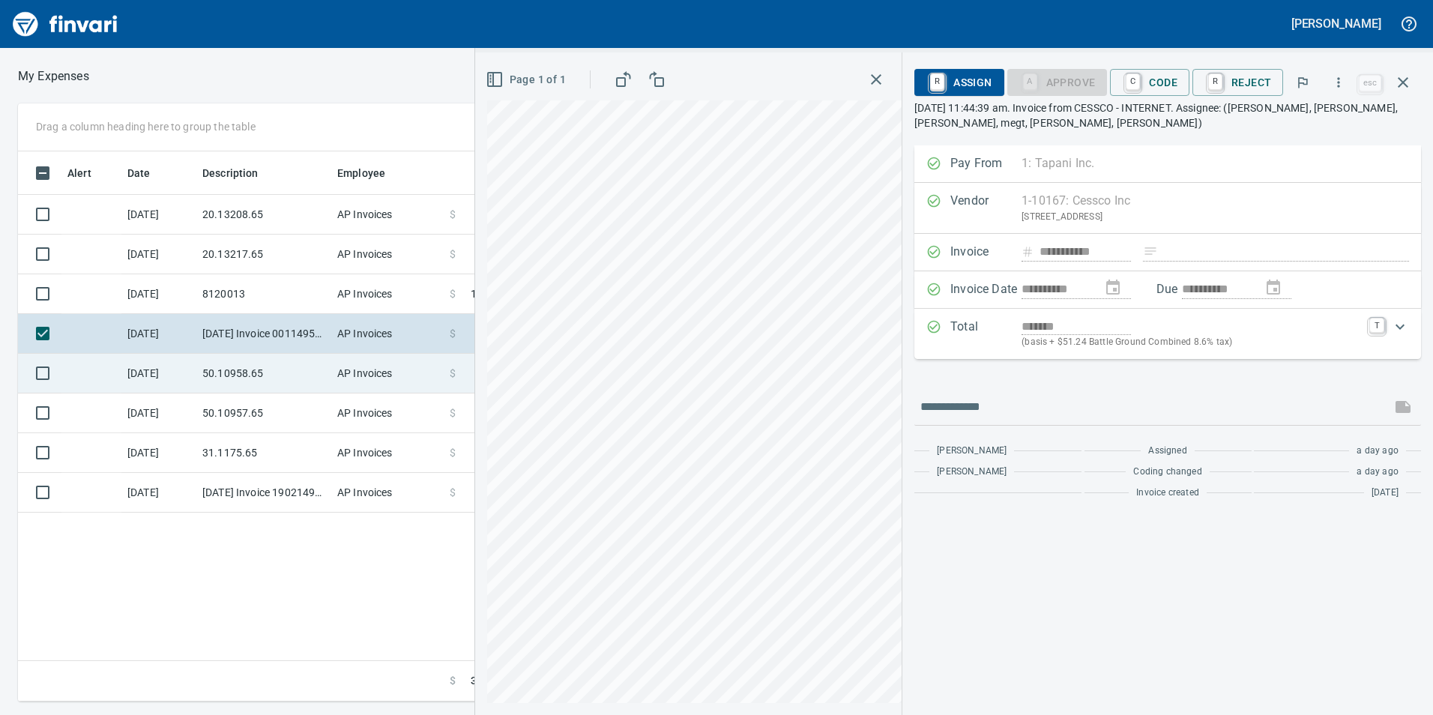
click at [235, 369] on td "50.10958.65" at bounding box center [263, 374] width 135 height 40
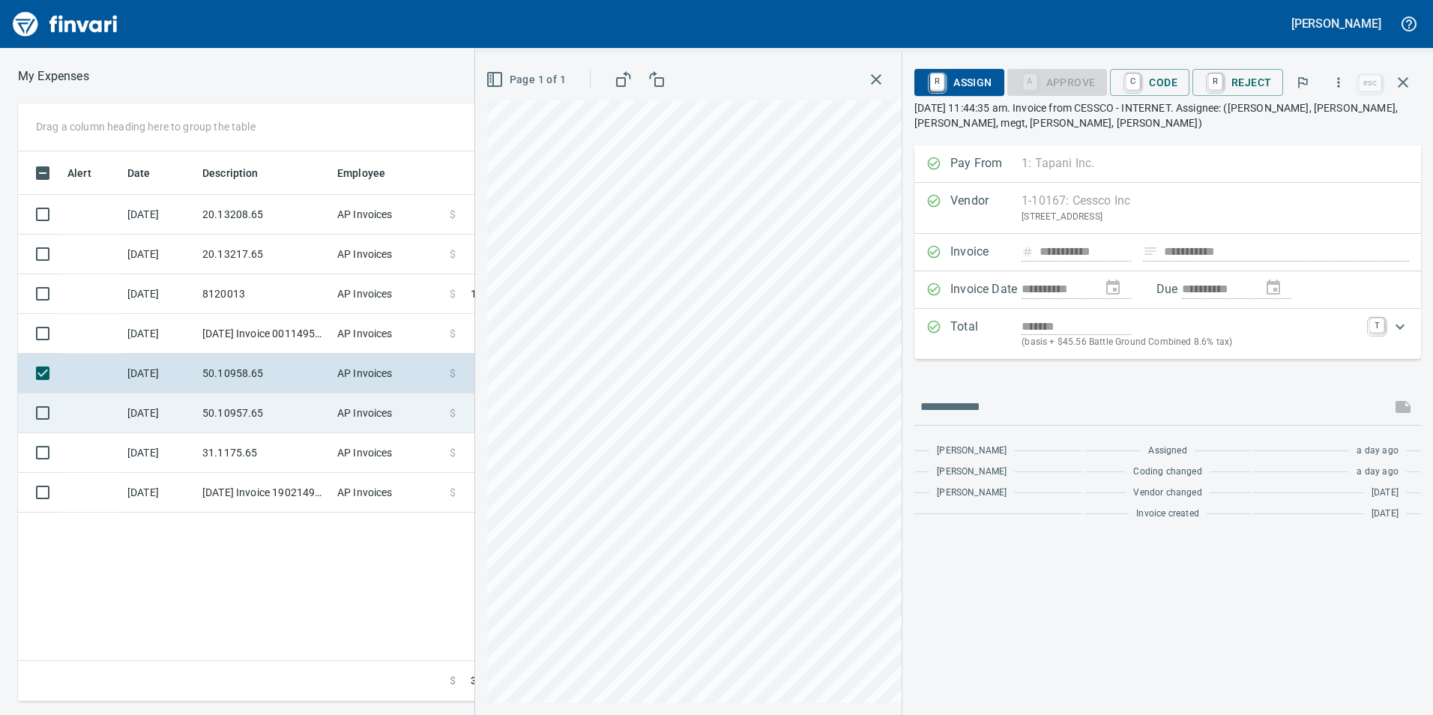
click at [221, 403] on td "50.10957.65" at bounding box center [263, 413] width 135 height 40
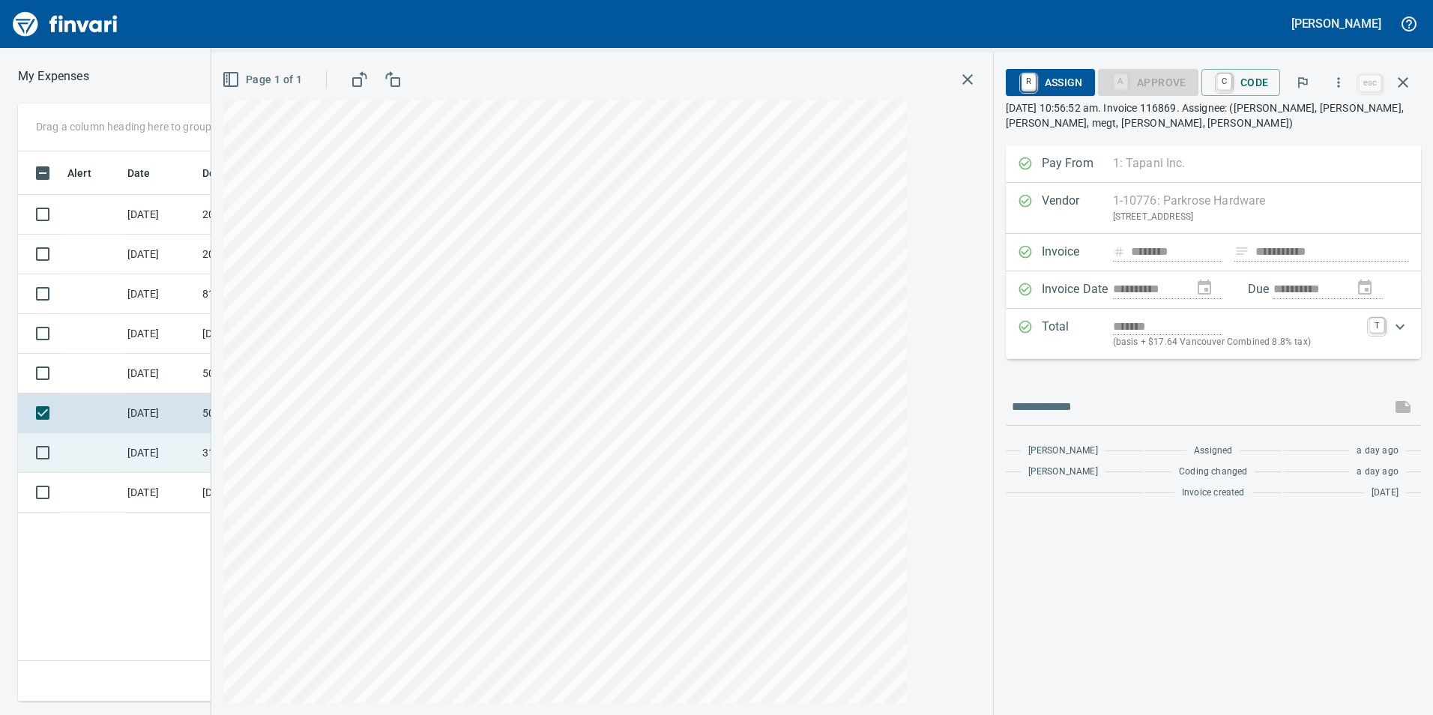
click at [211, 433] on div "**********" at bounding box center [822, 357] width 1222 height 715
click at [202, 448] on td "31.1175.65" at bounding box center [263, 453] width 135 height 40
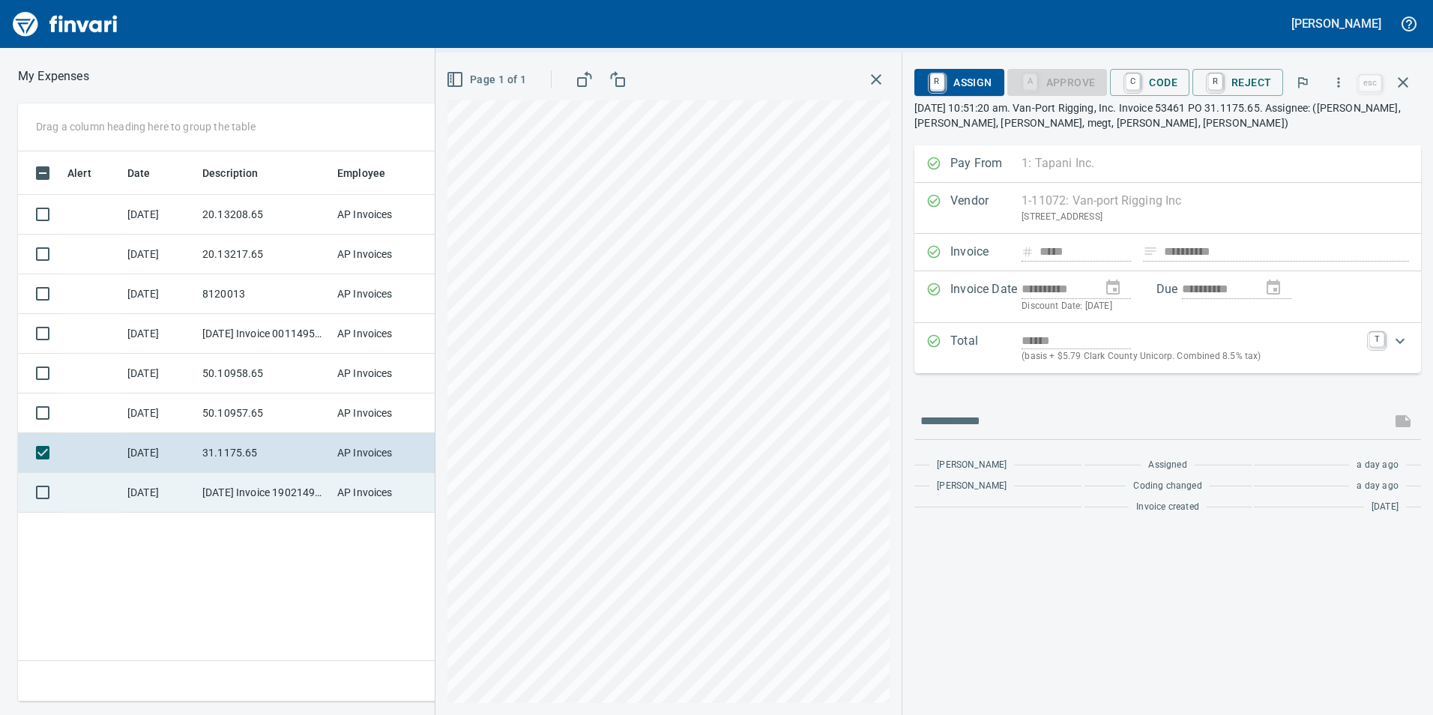
click at [184, 501] on td "[DATE]" at bounding box center [158, 493] width 75 height 40
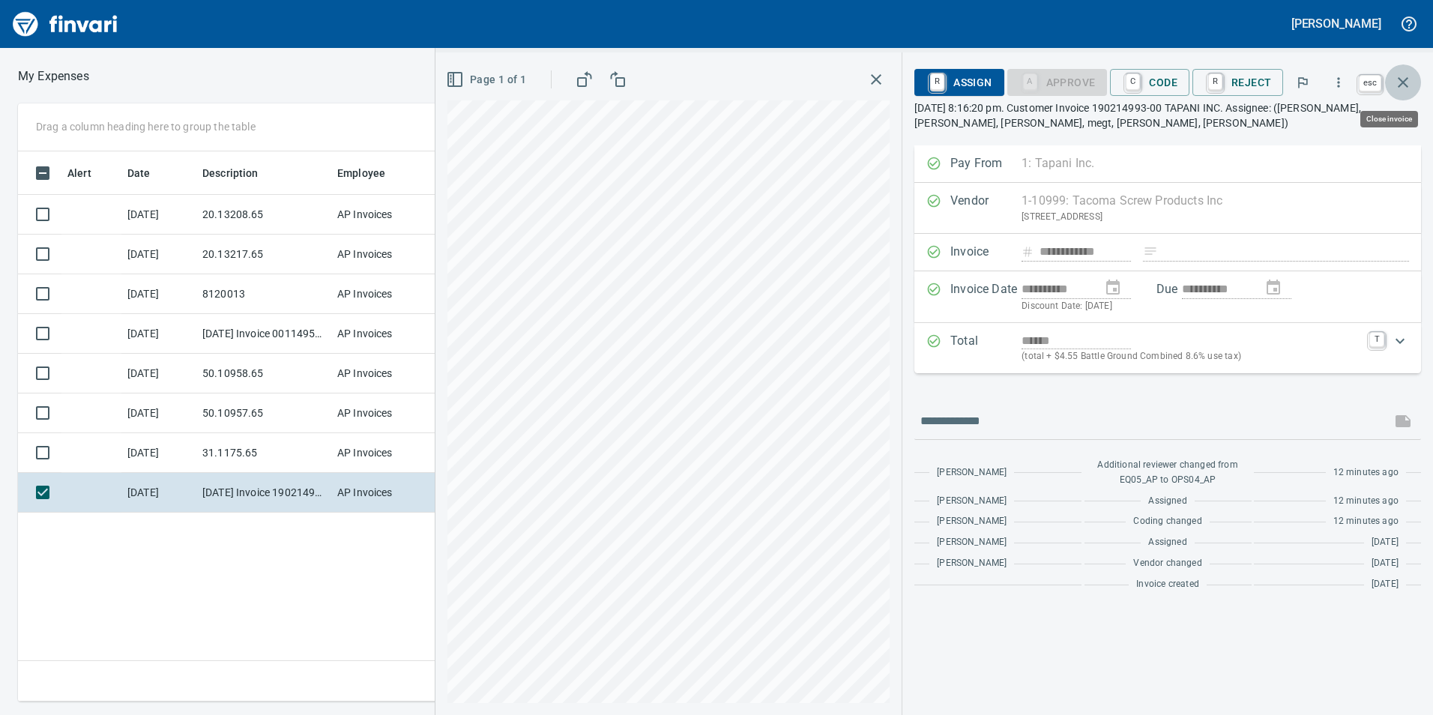
click at [1408, 90] on icon "button" at bounding box center [1403, 82] width 18 height 18
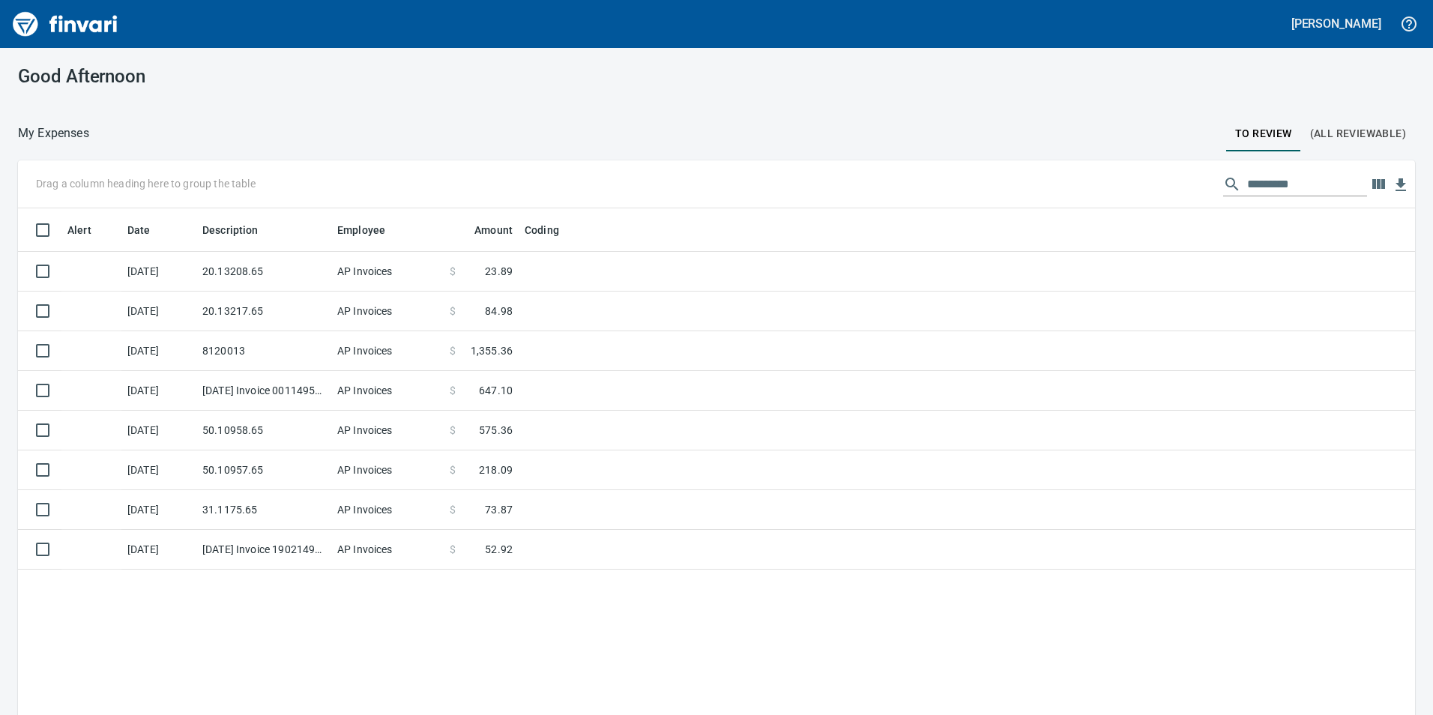
scroll to position [539, 1374]
